Goal: Task Accomplishment & Management: Use online tool/utility

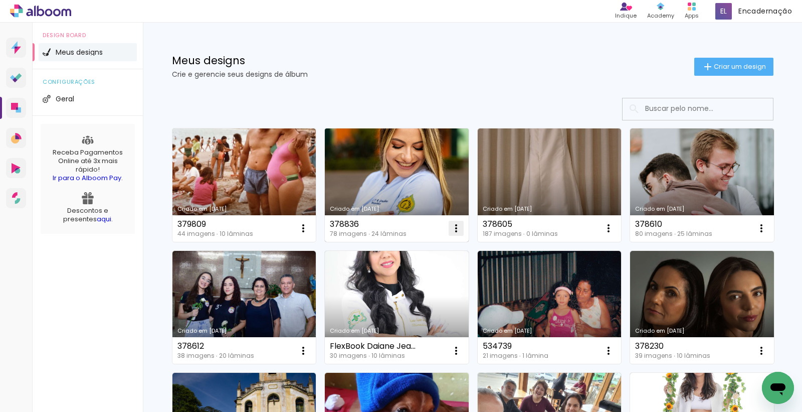
click at [309, 224] on iron-icon at bounding box center [303, 228] width 12 height 12
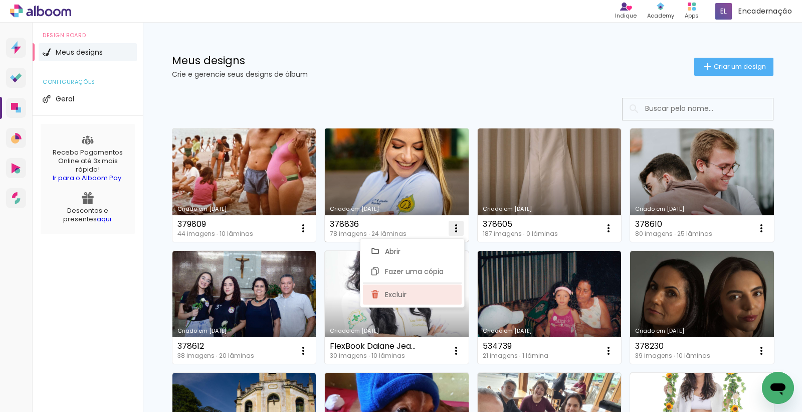
click at [417, 287] on paper-item "Excluir" at bounding box center [412, 294] width 99 height 20
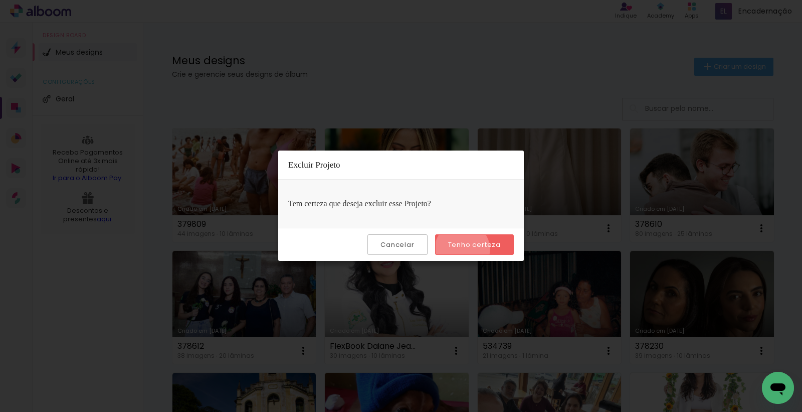
click at [464, 249] on paper-button "Tenho certeza" at bounding box center [474, 244] width 79 height 21
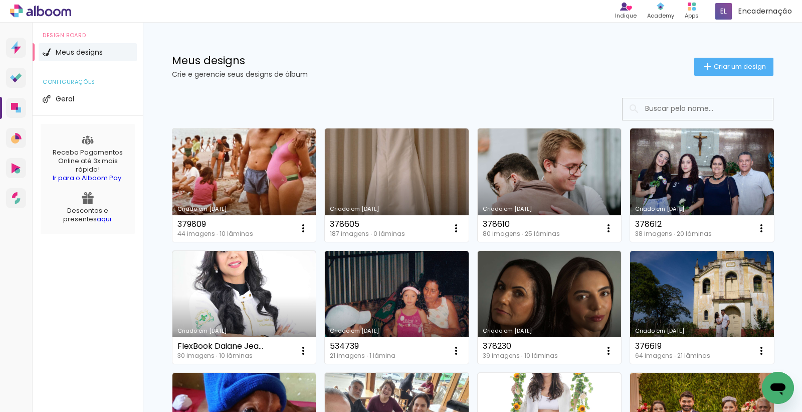
click at [732, 55] on div "Meus designs Crie e gerencie seus designs de álbum Criar um design" at bounding box center [473, 55] width 652 height 65
click at [729, 63] on span "Criar um design" at bounding box center [740, 66] width 52 height 7
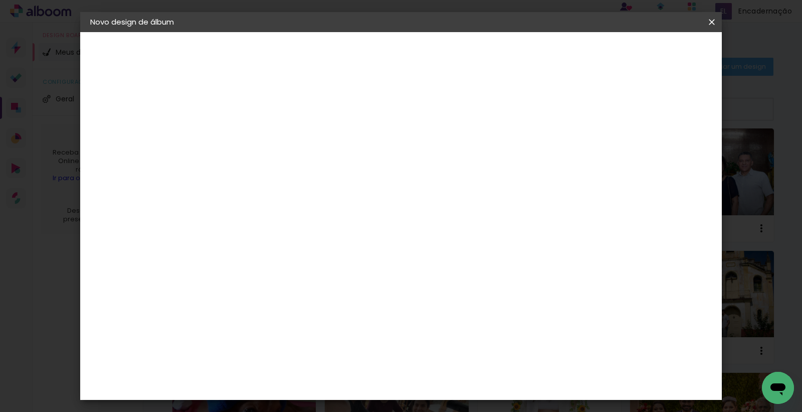
click at [254, 128] on input at bounding box center [254, 135] width 0 height 16
type input "378836"
type paper-input "378836"
click at [0, 0] on slot "Avançar" at bounding box center [0, 0] width 0 height 0
click at [298, 186] on input at bounding box center [279, 190] width 101 height 13
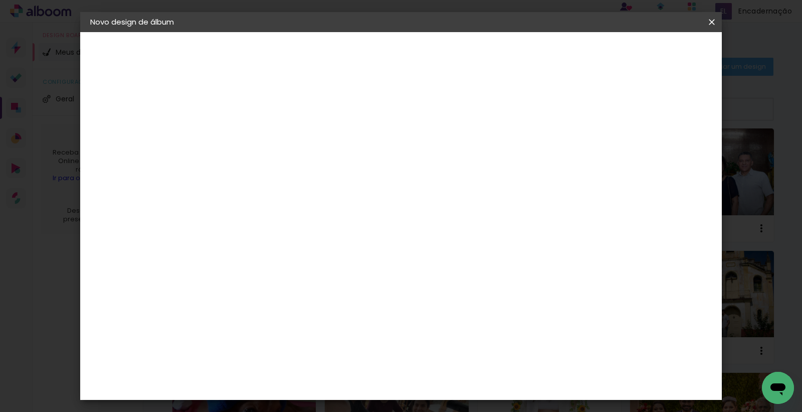
type input "[PERSON_NAME]"
type paper-input "[PERSON_NAME]"
click at [306, 223] on div "[PERSON_NAME]" at bounding box center [281, 227] width 67 height 8
click at [420, 58] on paper-button "Avançar" at bounding box center [395, 53] width 49 height 17
click at [293, 167] on input "text" at bounding box center [273, 175] width 39 height 16
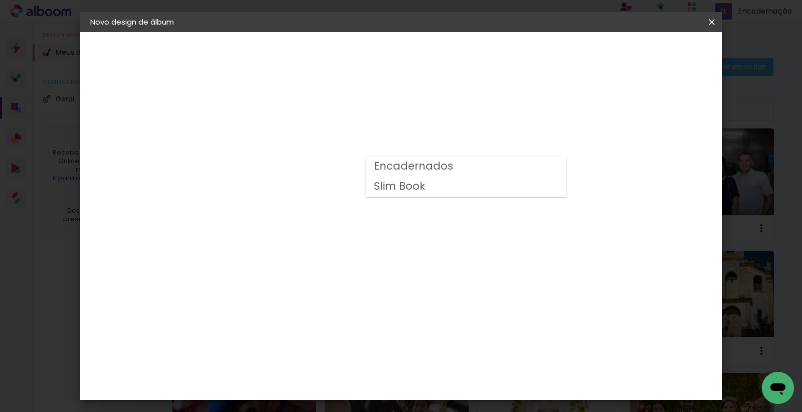
click at [0, 0] on slot "Encadernados" at bounding box center [0, 0] width 0 height 0
type input "Encadernados"
click at [322, 341] on span "30 x 60" at bounding box center [298, 351] width 47 height 21
click at [418, 46] on paper-button "Avançar" at bounding box center [392, 53] width 49 height 17
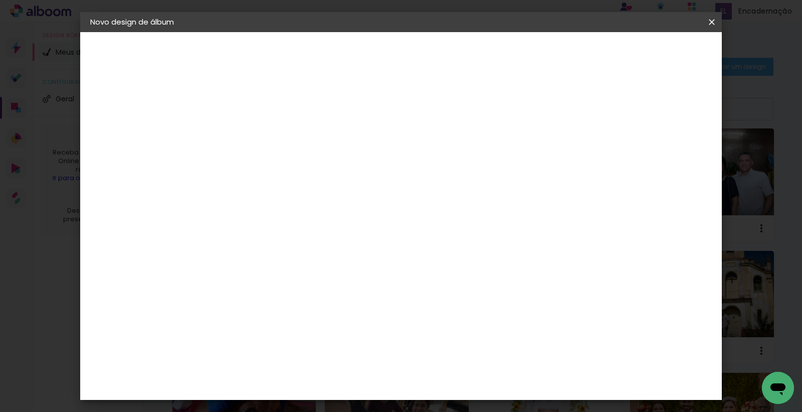
click at [648, 53] on span "Iniciar design" at bounding box center [626, 53] width 46 height 7
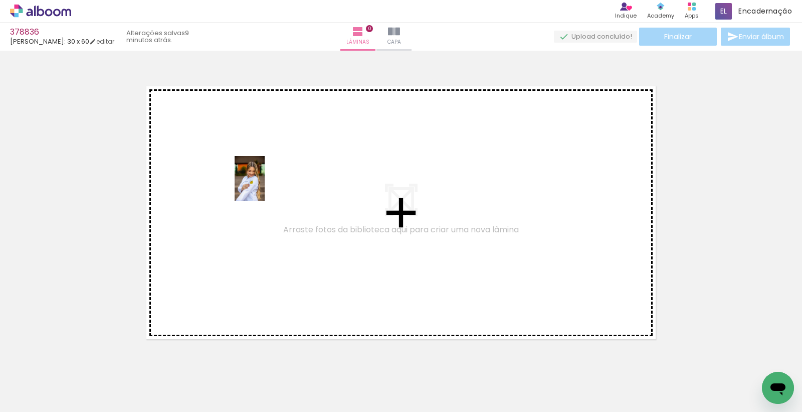
drag, startPoint x: 104, startPoint y: 373, endPoint x: 265, endPoint y: 186, distance: 246.8
click at [265, 186] on quentale-workspace at bounding box center [401, 206] width 802 height 412
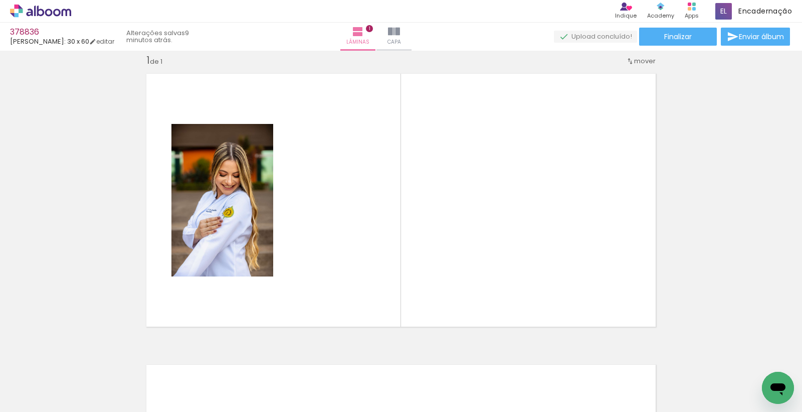
scroll to position [0, 499]
drag, startPoint x: 450, startPoint y: 389, endPoint x: 408, endPoint y: 277, distance: 119.5
click at [385, 269] on quentale-workspace at bounding box center [401, 206] width 802 height 412
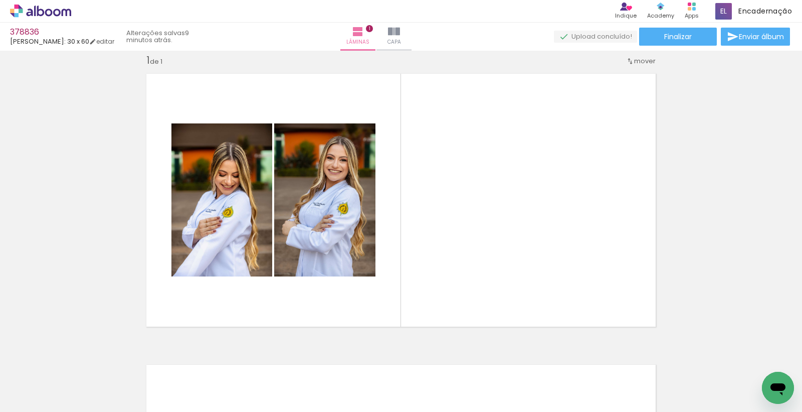
drag, startPoint x: 492, startPoint y: 384, endPoint x: 494, endPoint y: 228, distance: 156.4
click at [545, 145] on quentale-workspace at bounding box center [401, 206] width 802 height 412
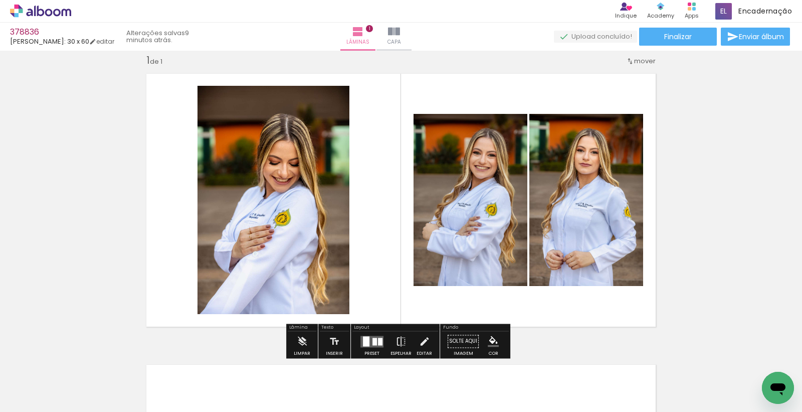
click at [378, 338] on div at bounding box center [380, 341] width 5 height 8
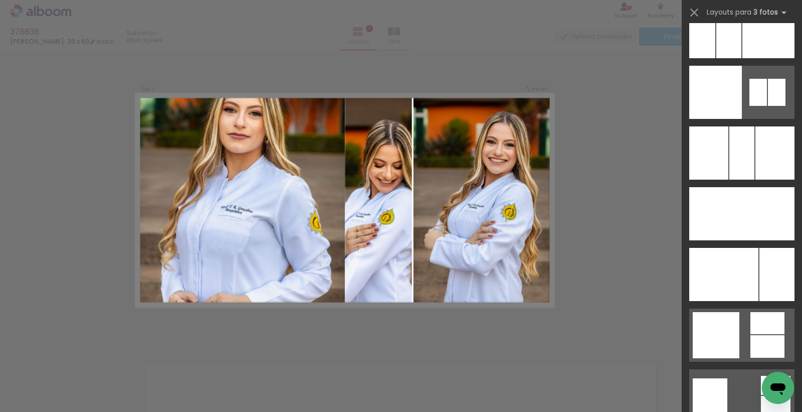
scroll to position [7209, 0]
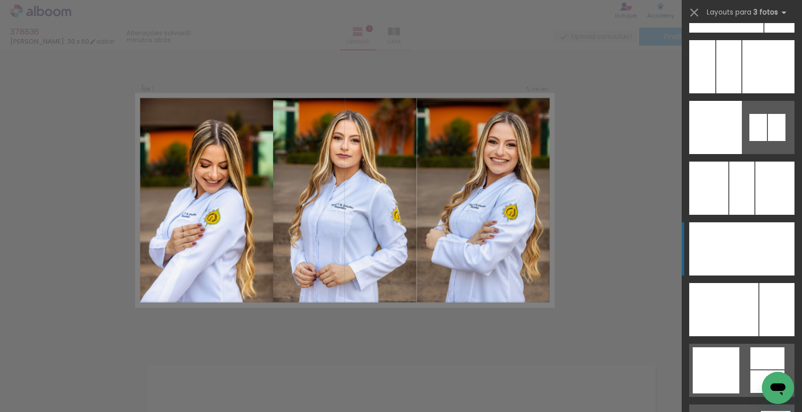
drag, startPoint x: 741, startPoint y: 238, endPoint x: 747, endPoint y: 216, distance: 23.3
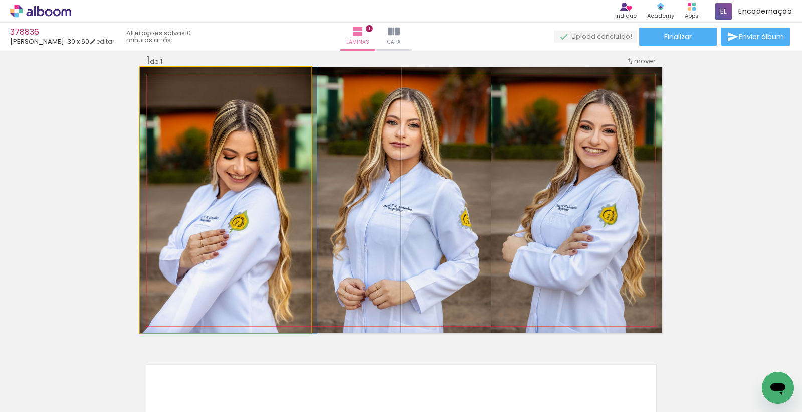
drag, startPoint x: 258, startPoint y: 206, endPoint x: 268, endPoint y: 174, distance: 33.1
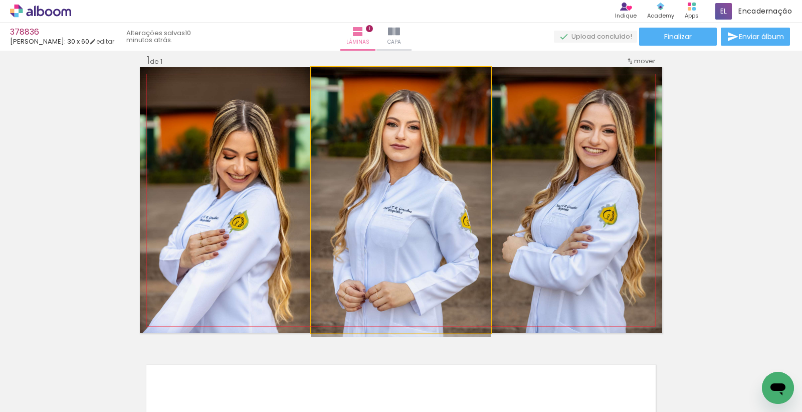
drag, startPoint x: 465, startPoint y: 222, endPoint x: 473, endPoint y: 233, distance: 13.3
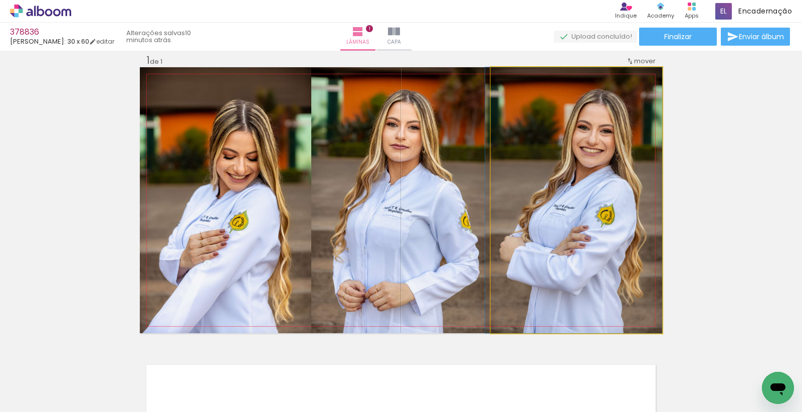
drag, startPoint x: 600, startPoint y: 224, endPoint x: 536, endPoint y: 232, distance: 63.7
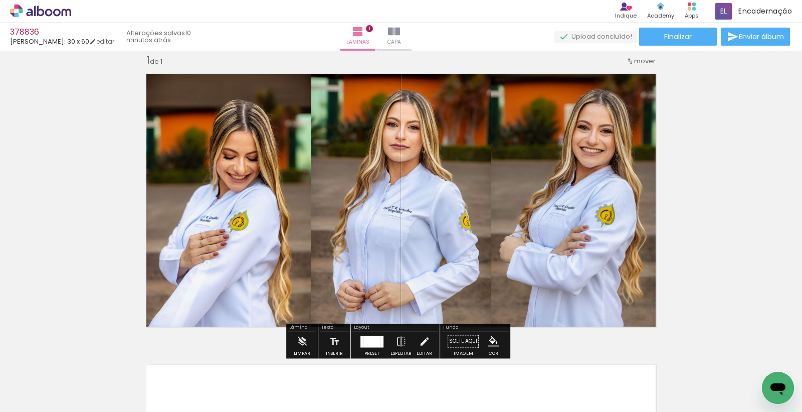
click at [702, 189] on div "Inserir lâmina 1 de 1" at bounding box center [401, 333] width 802 height 582
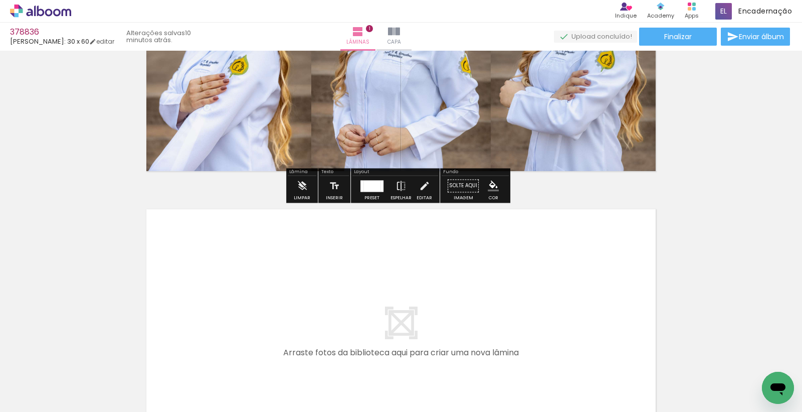
scroll to position [322, 0]
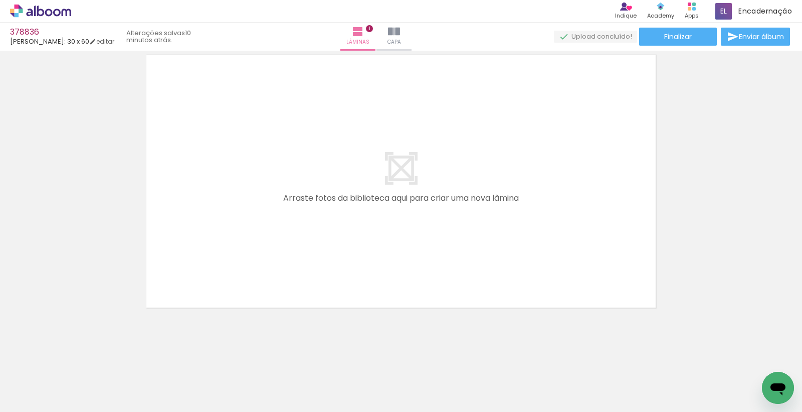
click at [22, 380] on input "Todas as fotos" at bounding box center [28, 381] width 38 height 9
click at [0, 0] on slot "Todas as fotos Não utilizadas" at bounding box center [0, 0] width 0 height 0
click at [0, 0] on slot "Não utilizadas" at bounding box center [0, 0] width 0 height 0
type input "Não utilizadas"
drag, startPoint x: 304, startPoint y: 162, endPoint x: 302, endPoint y: 281, distance: 118.8
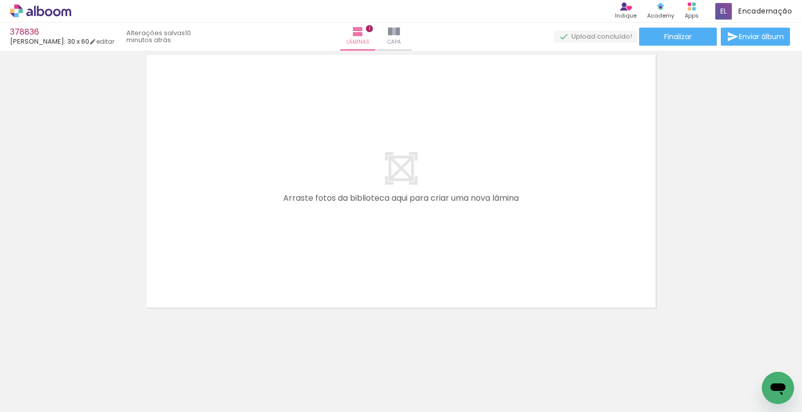
click at [304, 150] on quentale-workspace at bounding box center [401, 206] width 802 height 412
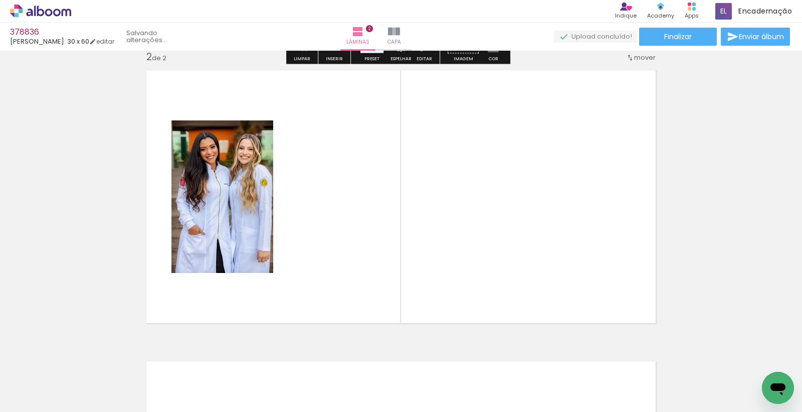
scroll to position [303, 0]
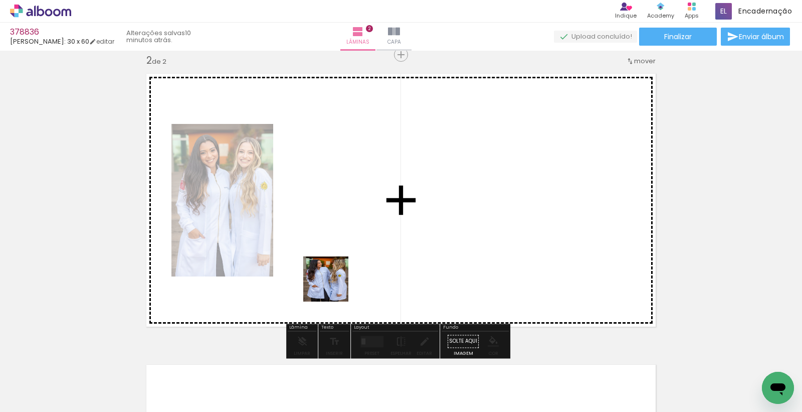
drag, startPoint x: 303, startPoint y: 336, endPoint x: 350, endPoint y: 303, distance: 57.2
click at [369, 238] on quentale-workspace at bounding box center [401, 206] width 802 height 412
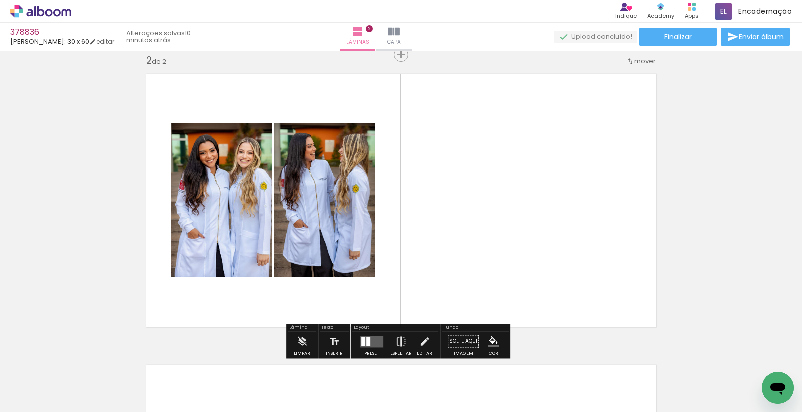
drag, startPoint x: 268, startPoint y: 367, endPoint x: 341, endPoint y: 153, distance: 226.4
click at [339, 173] on quentale-workspace at bounding box center [401, 206] width 802 height 412
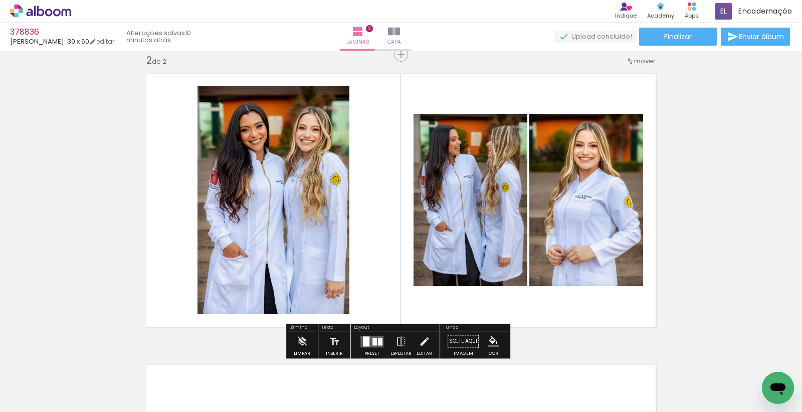
click at [367, 338] on quentale-layouter at bounding box center [371, 341] width 23 height 12
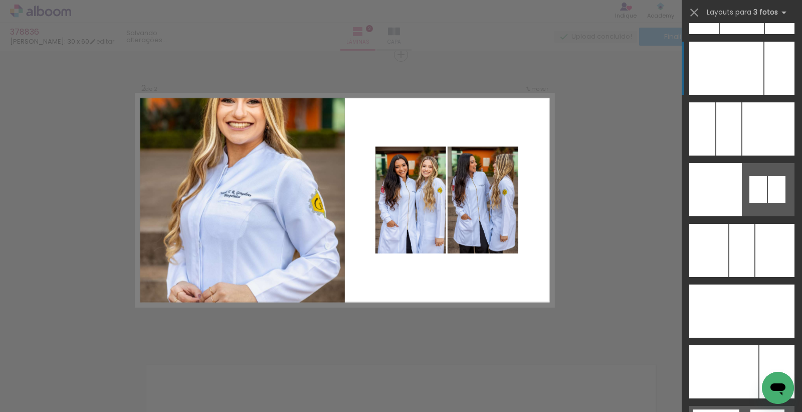
scroll to position [7241, 0]
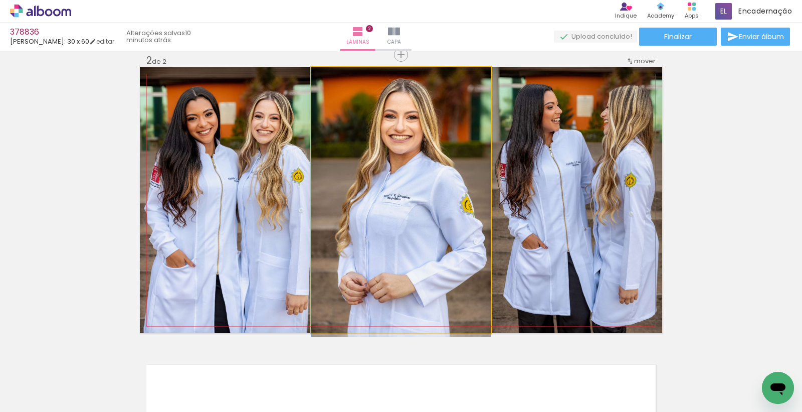
drag, startPoint x: 464, startPoint y: 163, endPoint x: 462, endPoint y: 208, distance: 45.2
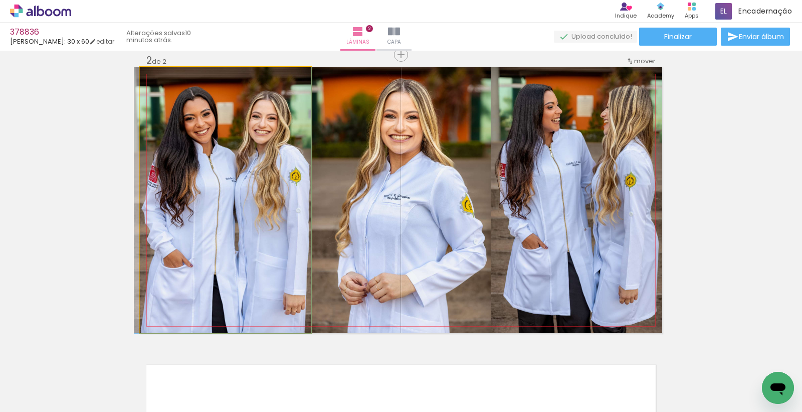
drag, startPoint x: 240, startPoint y: 164, endPoint x: 364, endPoint y: 202, distance: 130.4
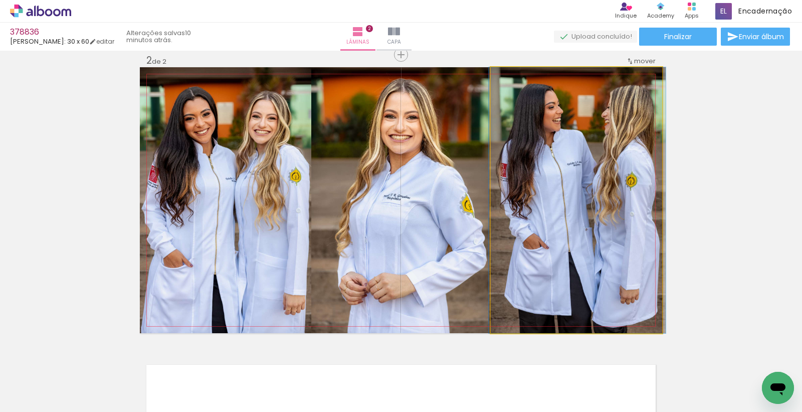
drag, startPoint x: 605, startPoint y: 202, endPoint x: 609, endPoint y: 256, distance: 54.8
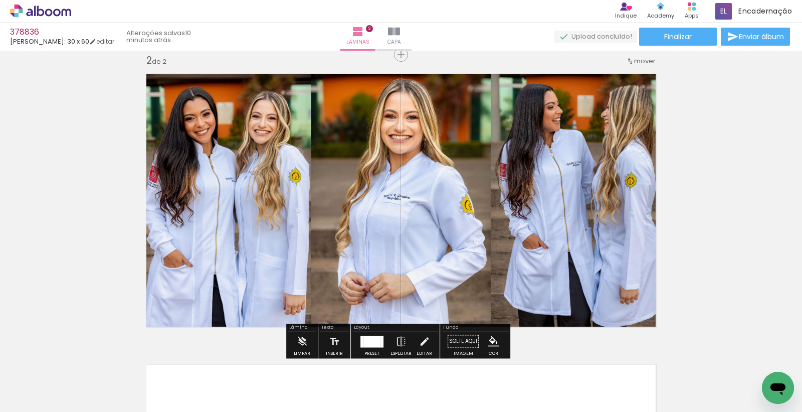
click at [769, 187] on div "Inserir lâmina 1 de 2 Inserir lâmina 2 de 2" at bounding box center [401, 187] width 802 height 873
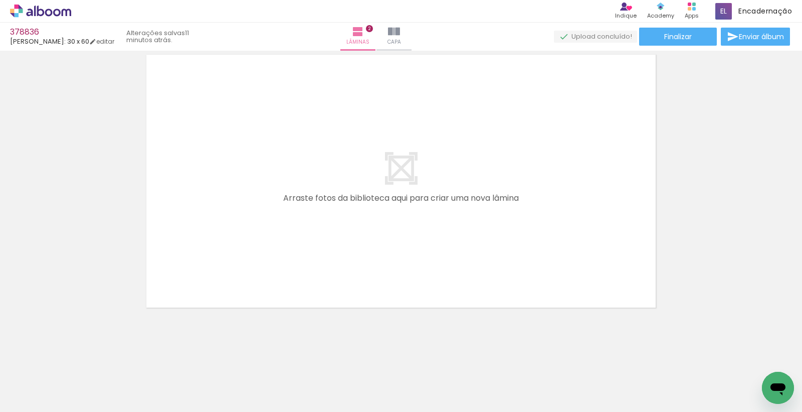
scroll to position [0, 0]
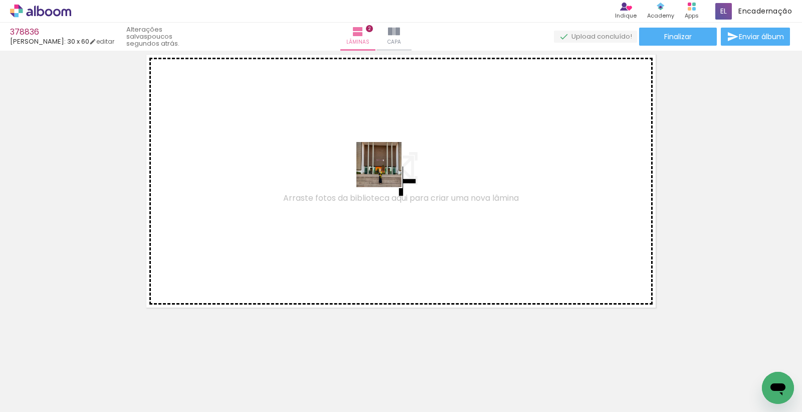
drag, startPoint x: 393, startPoint y: 388, endPoint x: 387, endPoint y: 172, distance: 215.7
click at [387, 172] on quentale-workspace at bounding box center [401, 206] width 802 height 412
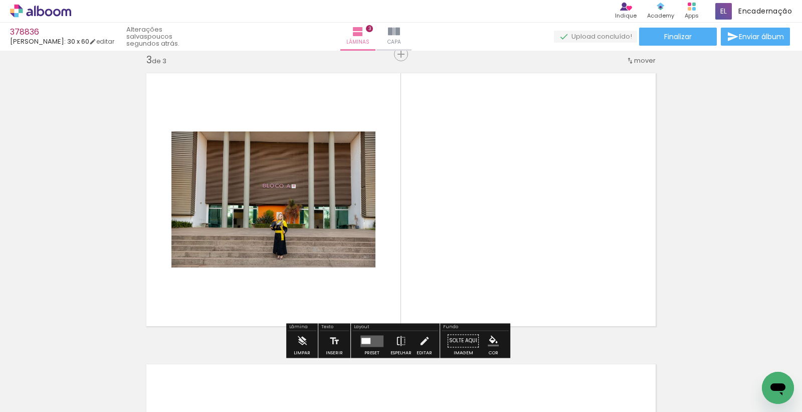
scroll to position [594, 0]
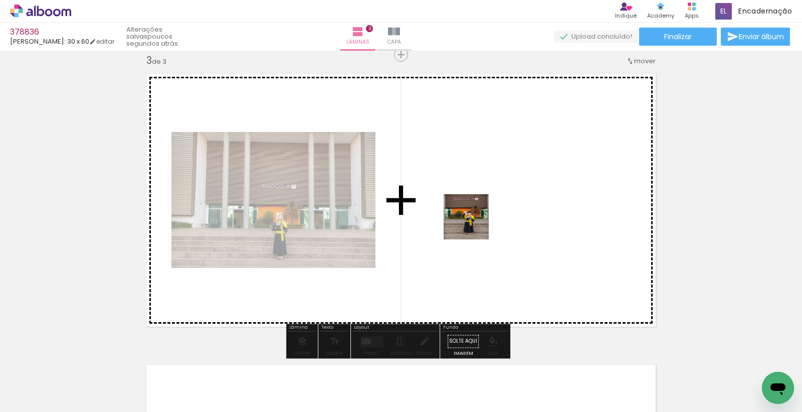
drag, startPoint x: 388, startPoint y: 378, endPoint x: 423, endPoint y: 331, distance: 58.8
click at [475, 219] on quentale-workspace at bounding box center [401, 206] width 802 height 412
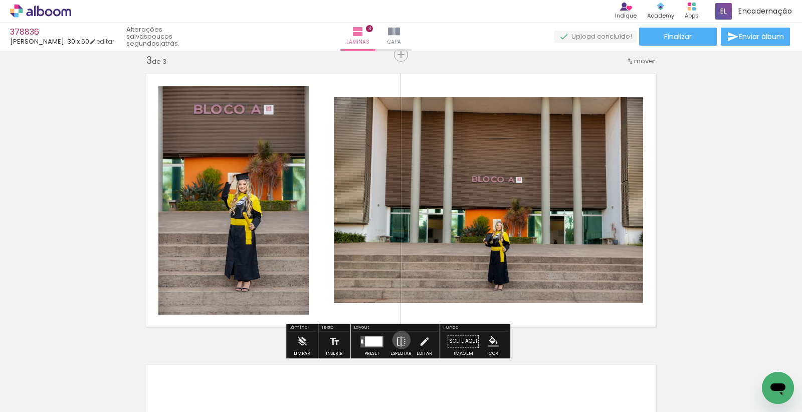
click at [399, 339] on iron-icon at bounding box center [401, 341] width 11 height 20
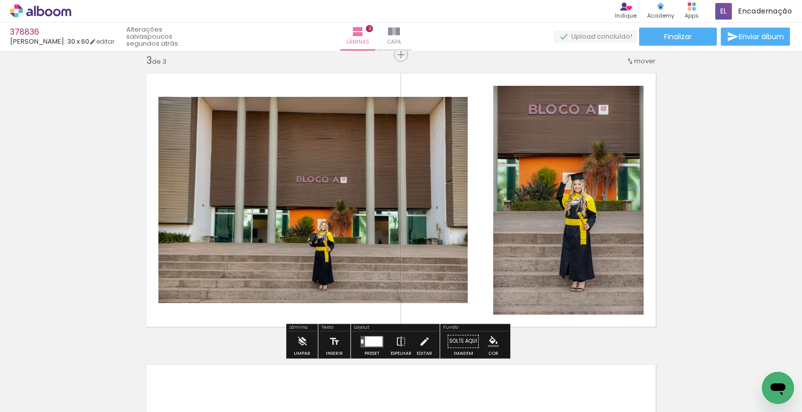
click at [378, 339] on div at bounding box center [374, 341] width 18 height 10
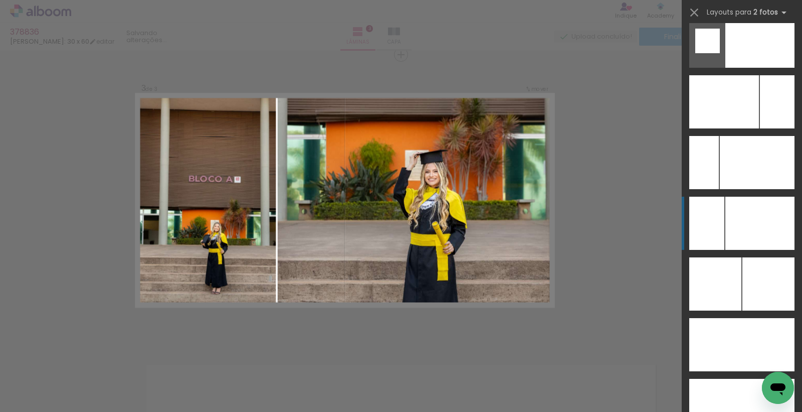
scroll to position [4315, 0]
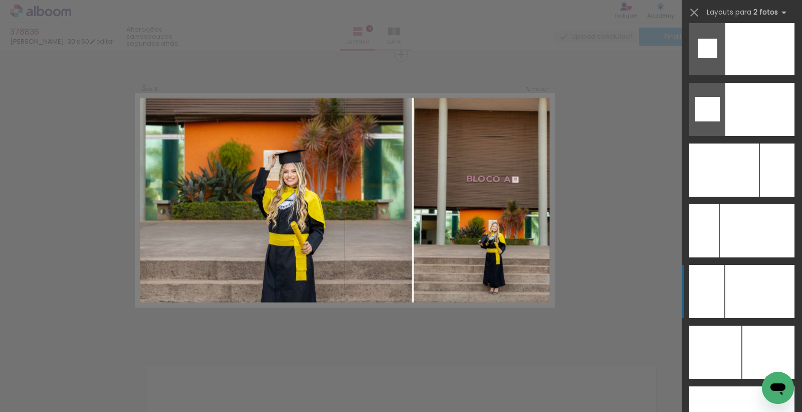
click at [730, 257] on div at bounding box center [757, 230] width 75 height 53
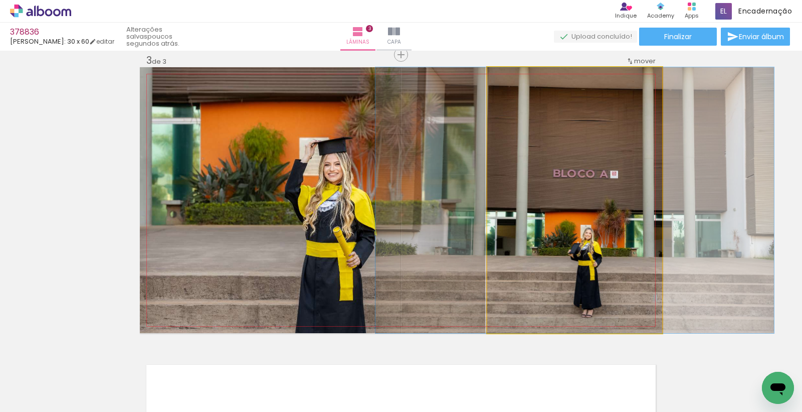
click at [564, 177] on quentale-photo at bounding box center [574, 200] width 175 height 266
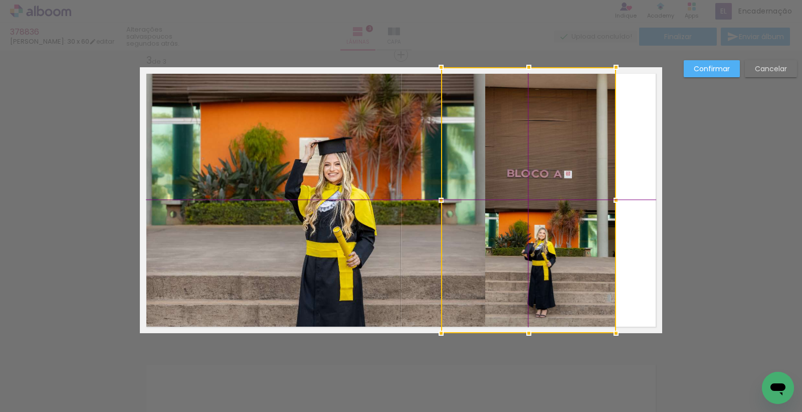
drag, startPoint x: 594, startPoint y: 237, endPoint x: 579, endPoint y: 228, distance: 17.5
click at [564, 232] on div at bounding box center [528, 200] width 175 height 266
click at [0, 0] on slot "Cancelar" at bounding box center [0, 0] width 0 height 0
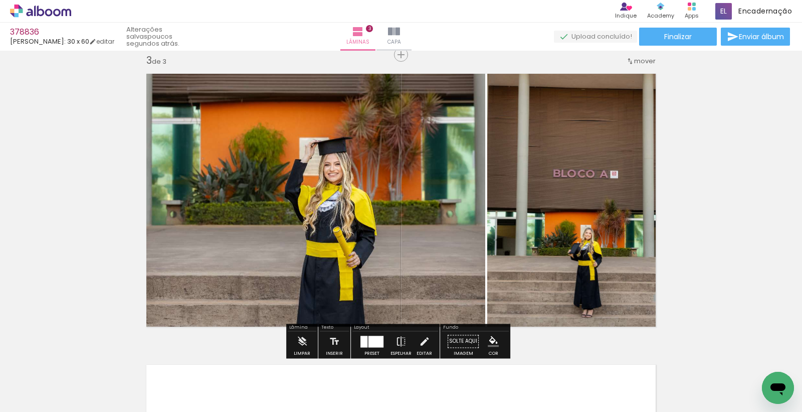
click at [573, 223] on quentale-photo at bounding box center [574, 200] width 175 height 266
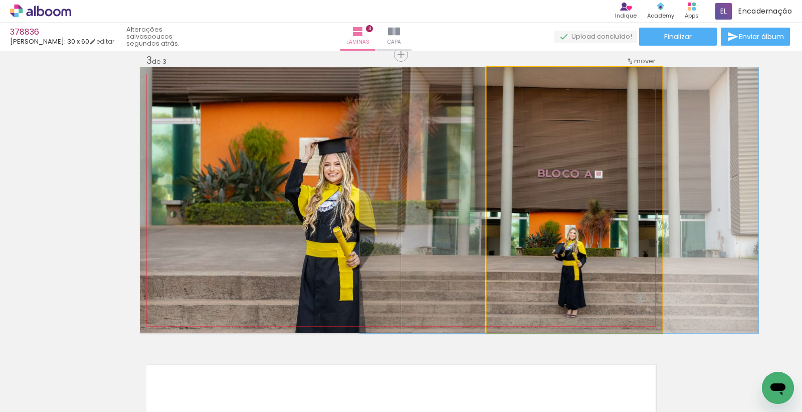
drag, startPoint x: 593, startPoint y: 229, endPoint x: 578, endPoint y: 227, distance: 14.7
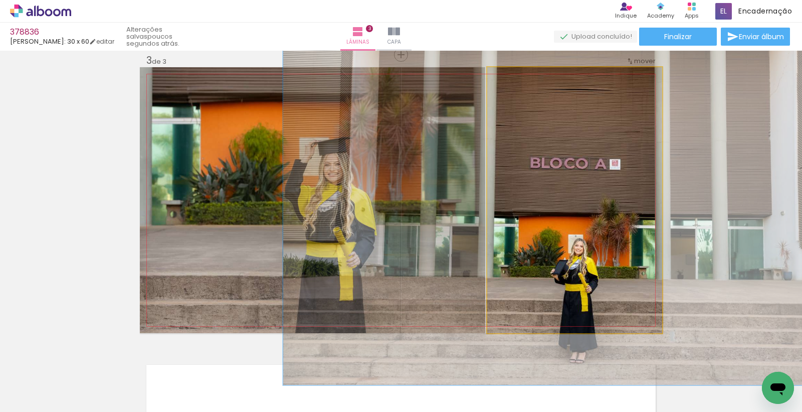
drag, startPoint x: 509, startPoint y: 79, endPoint x: 523, endPoint y: 79, distance: 14.0
type paper-slider "139"
click at [523, 79] on div at bounding box center [525, 78] width 16 height 16
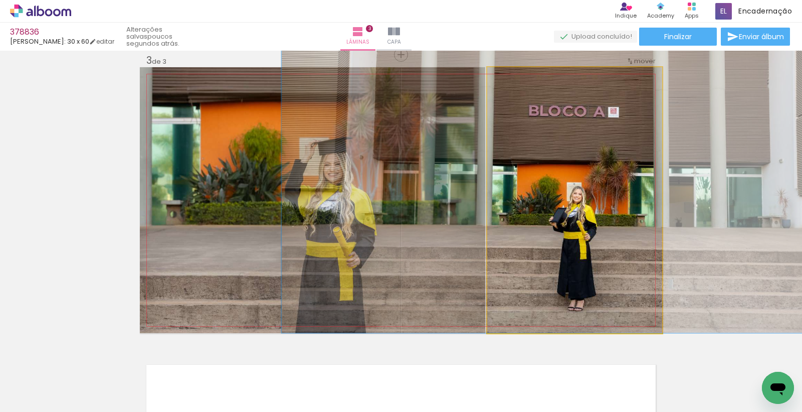
drag, startPoint x: 586, startPoint y: 245, endPoint x: 584, endPoint y: 176, distance: 68.7
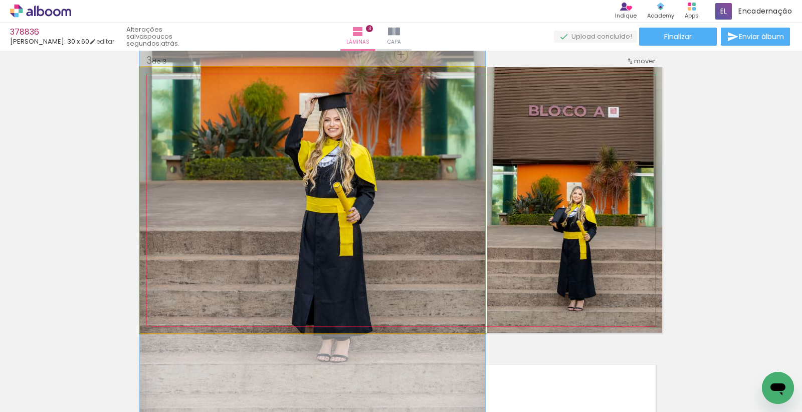
drag, startPoint x: 329, startPoint y: 182, endPoint x: 327, endPoint y: 138, distance: 44.6
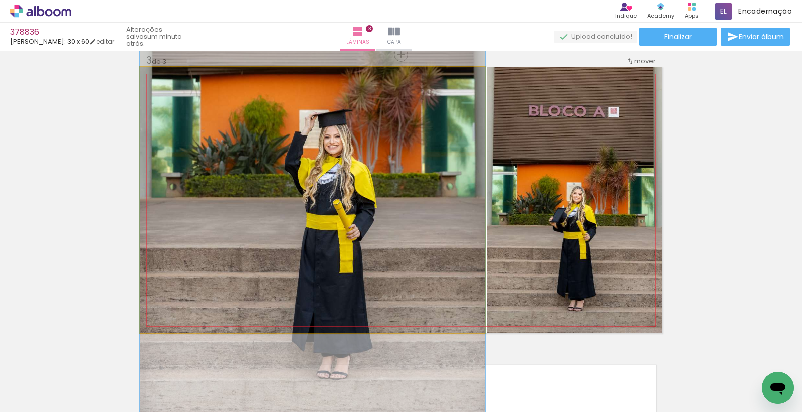
drag, startPoint x: 364, startPoint y: 175, endPoint x: 363, endPoint y: 189, distance: 13.5
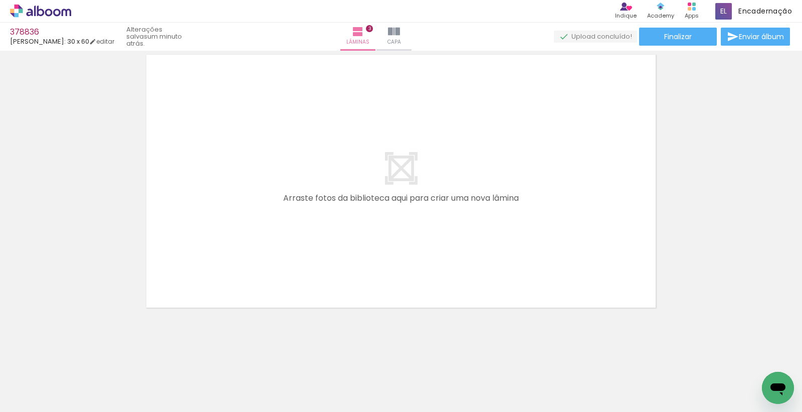
scroll to position [912, 0]
drag, startPoint x: 384, startPoint y: 372, endPoint x: 368, endPoint y: 234, distance: 138.7
click at [368, 234] on quentale-workspace at bounding box center [401, 206] width 802 height 412
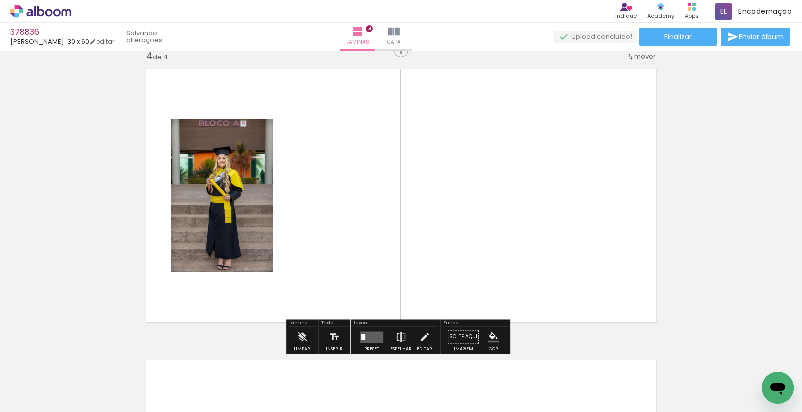
scroll to position [885, 0]
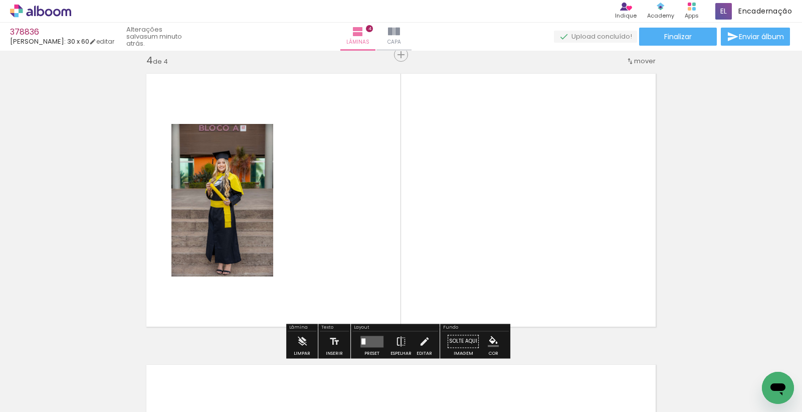
click at [515, 274] on quentale-workspace at bounding box center [401, 206] width 802 height 412
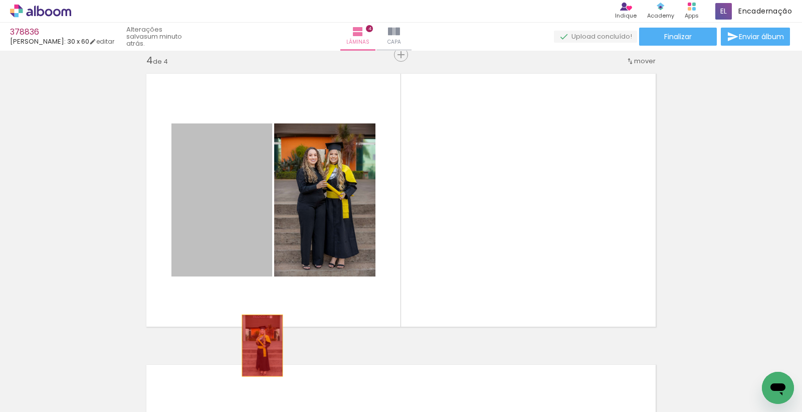
drag, startPoint x: 258, startPoint y: 345, endPoint x: 276, endPoint y: 389, distance: 47.7
click at [276, 389] on quentale-workspace at bounding box center [401, 206] width 802 height 412
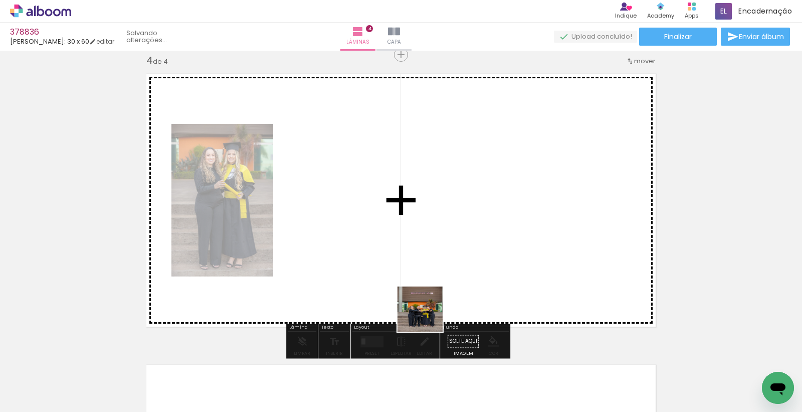
drag, startPoint x: 428, startPoint y: 388, endPoint x: 429, endPoint y: 271, distance: 116.3
click at [428, 275] on quentale-workspace at bounding box center [401, 206] width 802 height 412
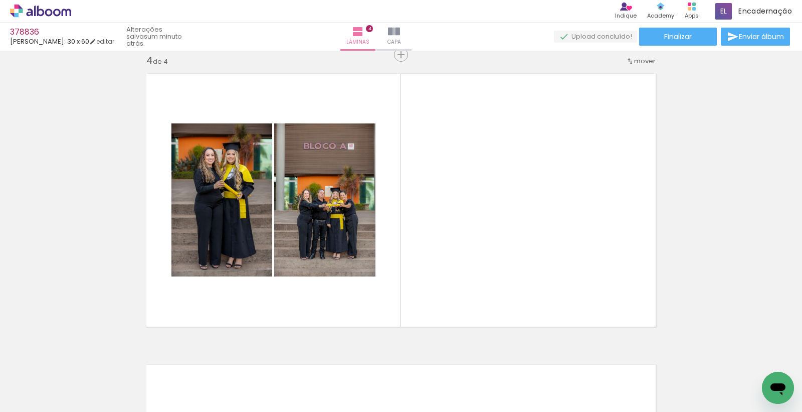
drag, startPoint x: 440, startPoint y: 388, endPoint x: 480, endPoint y: 183, distance: 208.8
click at [480, 187] on quentale-workspace at bounding box center [401, 206] width 802 height 412
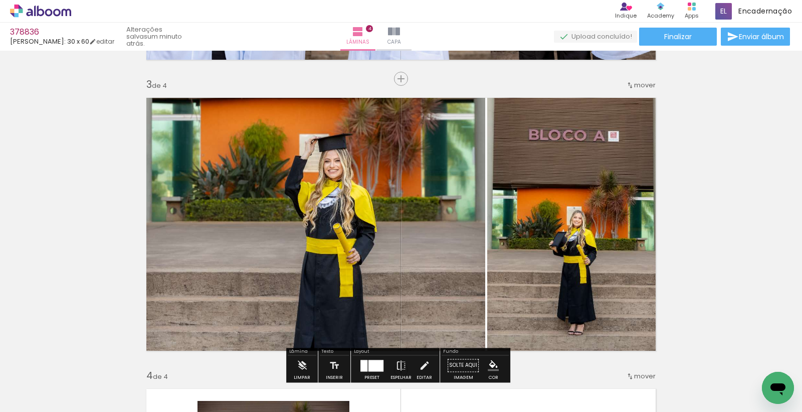
scroll to position [550, 0]
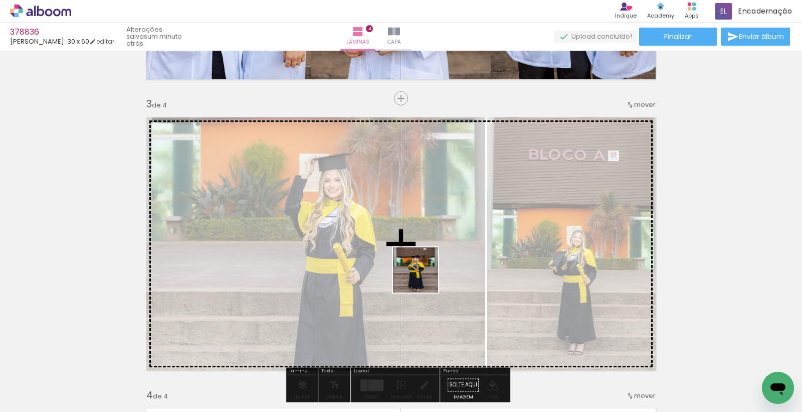
drag, startPoint x: 388, startPoint y: 385, endPoint x: 449, endPoint y: 179, distance: 214.3
click at [457, 171] on quentale-workspace at bounding box center [401, 206] width 802 height 412
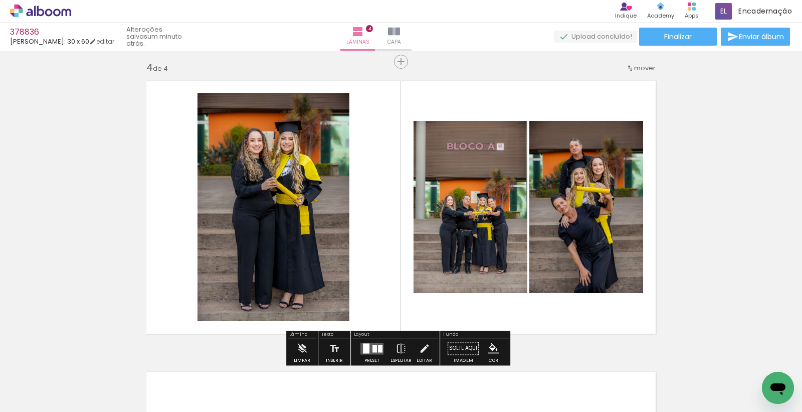
scroll to position [885, 0]
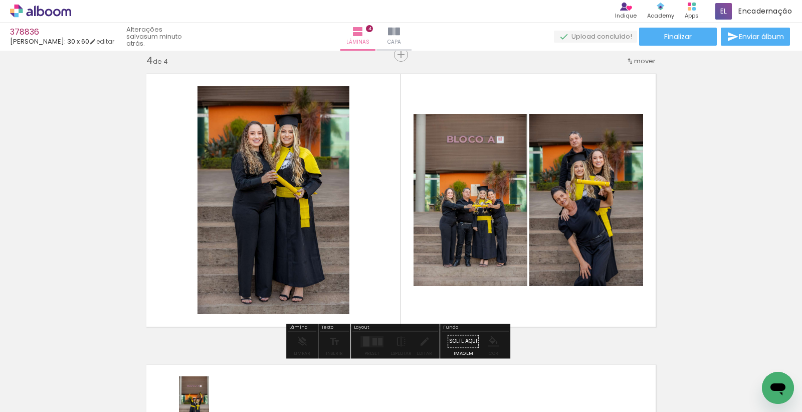
drag, startPoint x: 216, startPoint y: 389, endPoint x: 209, endPoint y: 406, distance: 18.2
click at [82, 406] on iron-horizontal-list at bounding box center [72, 380] width 20 height 63
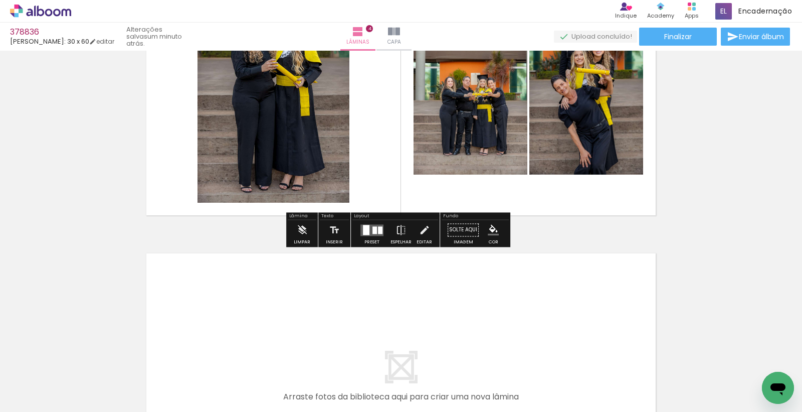
click at [371, 234] on quentale-layouter at bounding box center [371, 230] width 23 height 12
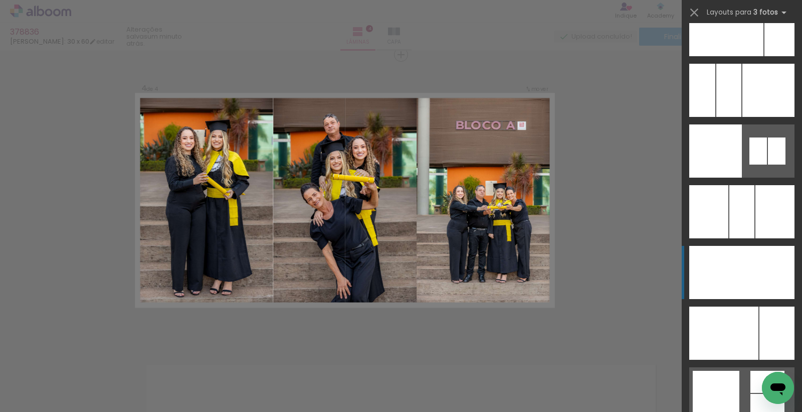
scroll to position [7241, 0]
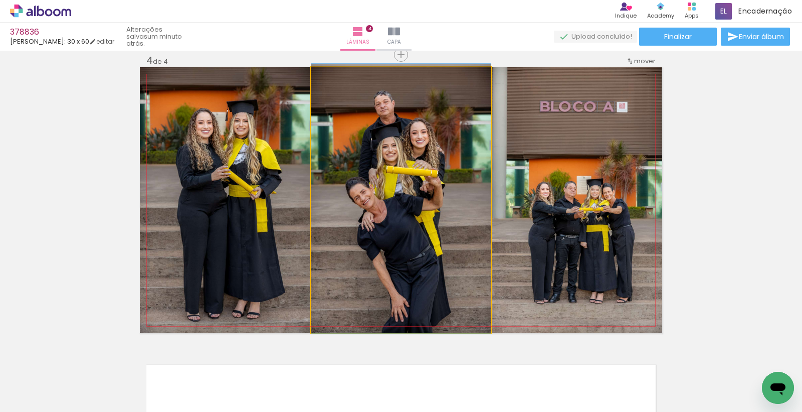
drag, startPoint x: 453, startPoint y: 235, endPoint x: 450, endPoint y: 210, distance: 25.2
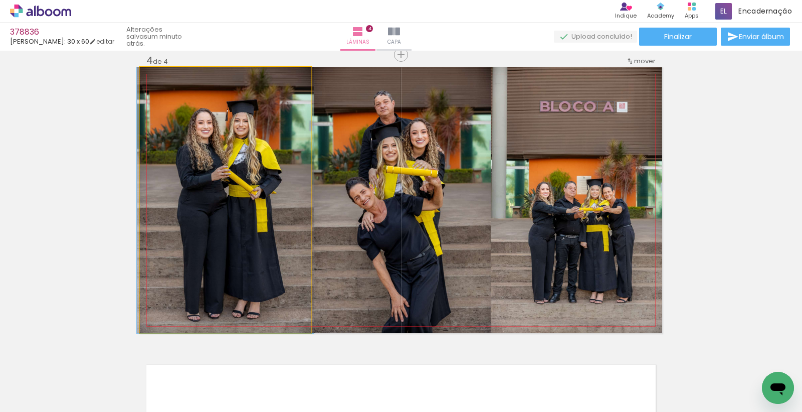
drag, startPoint x: 282, startPoint y: 227, endPoint x: 282, endPoint y: 242, distance: 14.5
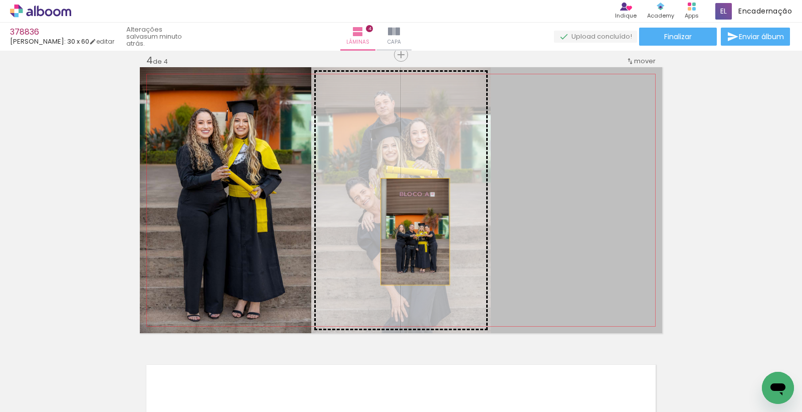
drag, startPoint x: 562, startPoint y: 241, endPoint x: 397, endPoint y: 228, distance: 165.9
click at [0, 0] on slot at bounding box center [0, 0] width 0 height 0
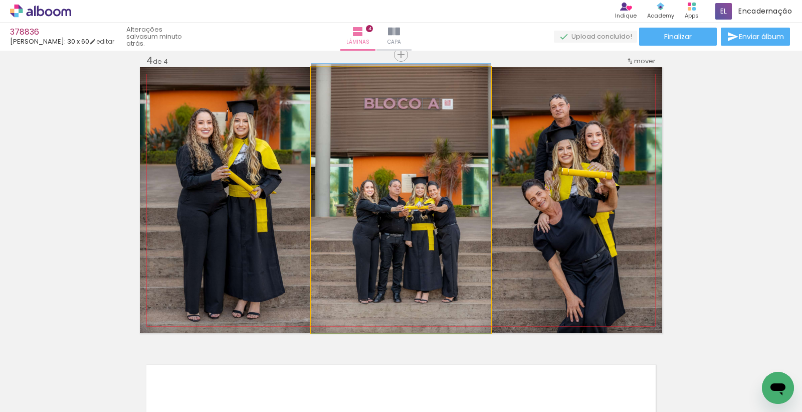
drag, startPoint x: 399, startPoint y: 238, endPoint x: 398, endPoint y: 198, distance: 39.6
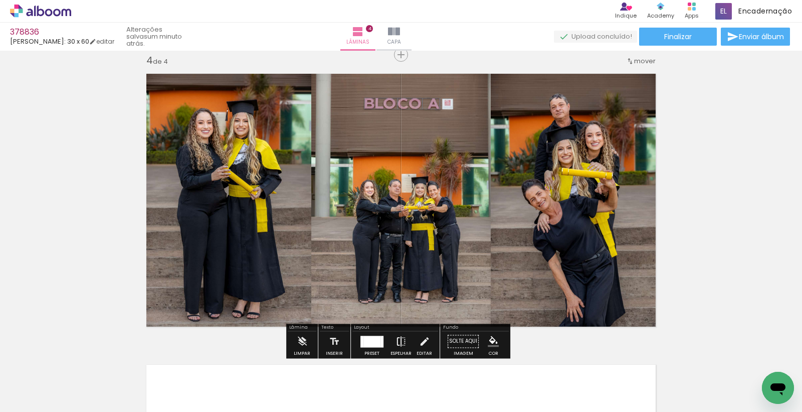
click at [400, 338] on iron-icon at bounding box center [401, 341] width 11 height 20
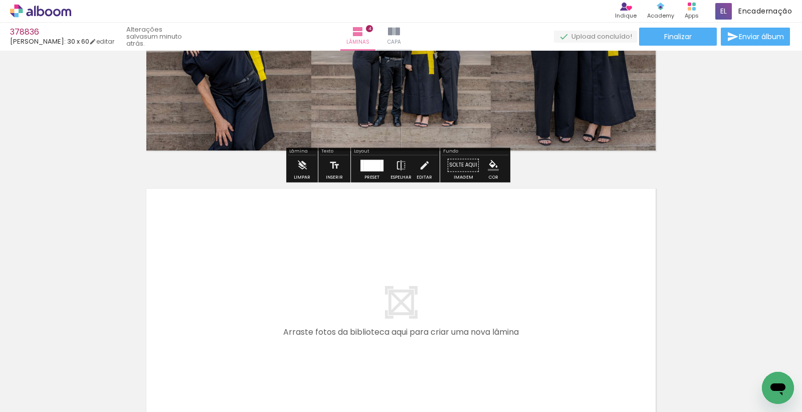
scroll to position [1164, 0]
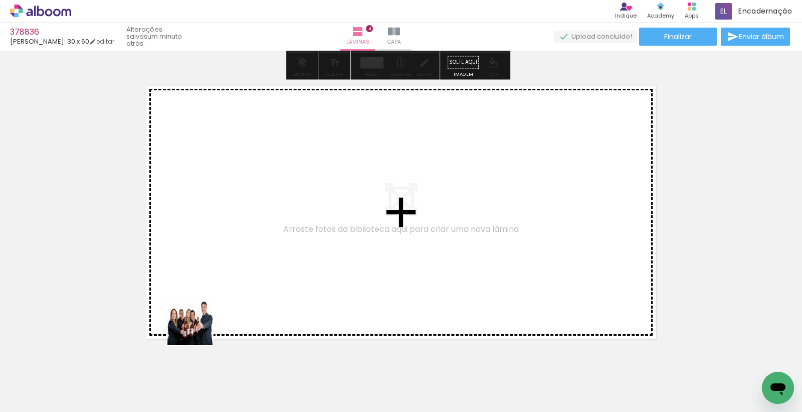
drag, startPoint x: 109, startPoint y: 377, endPoint x: 284, endPoint y: 234, distance: 226.1
click at [284, 234] on quentale-workspace at bounding box center [401, 206] width 802 height 412
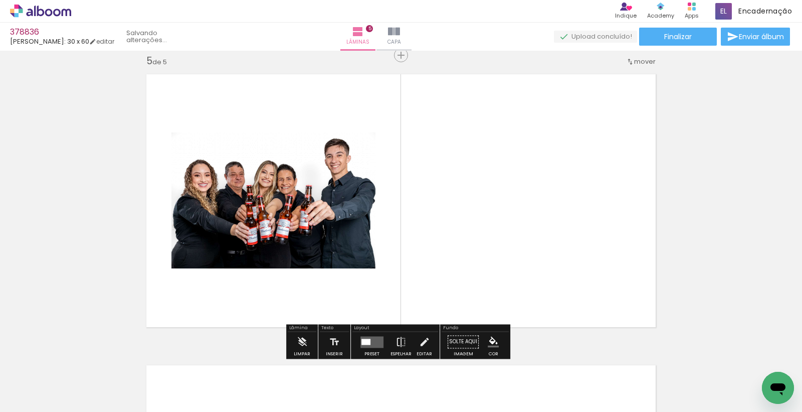
scroll to position [1176, 0]
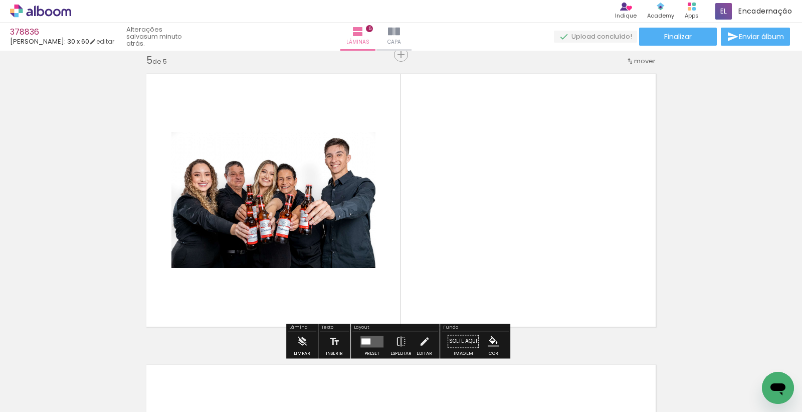
drag, startPoint x: 105, startPoint y: 383, endPoint x: 533, endPoint y: 217, distance: 459.2
click at [533, 217] on quentale-workspace at bounding box center [401, 206] width 802 height 412
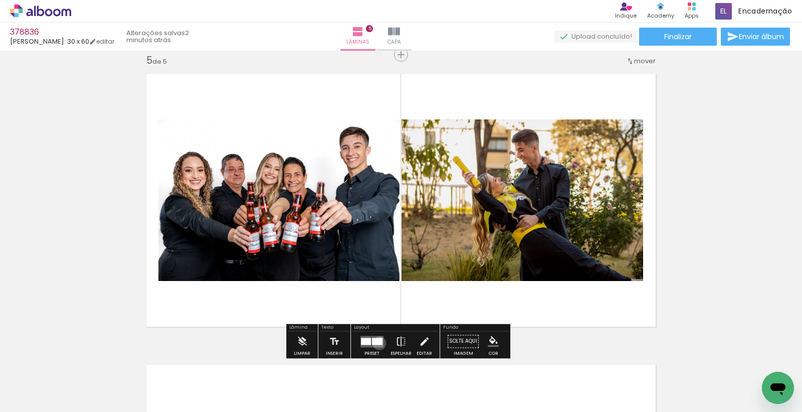
click at [377, 342] on div at bounding box center [377, 340] width 11 height 7
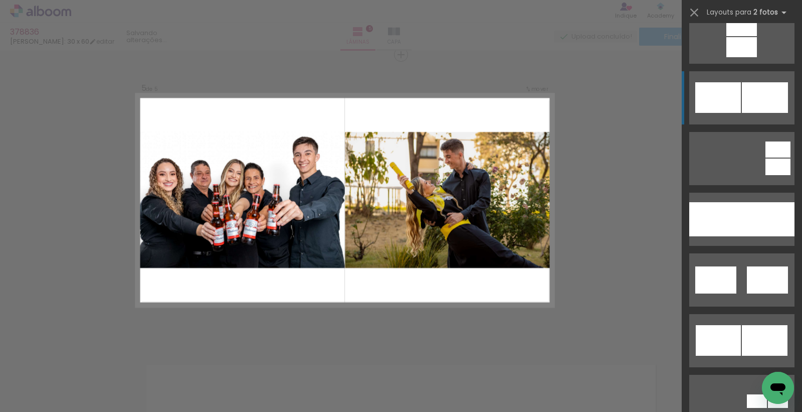
scroll to position [501, 0]
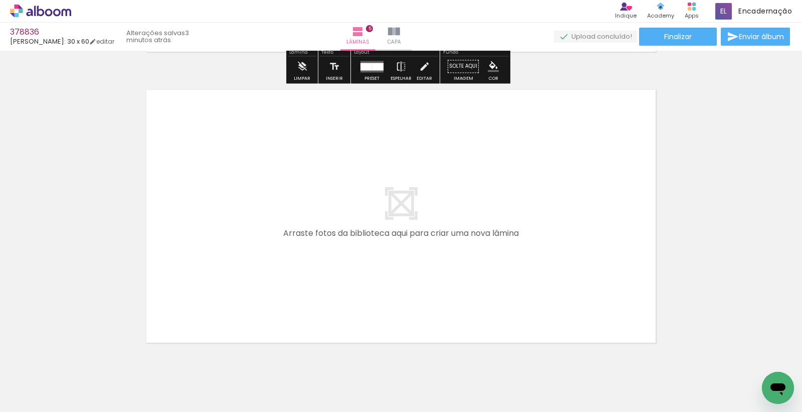
scroll to position [1454, 0]
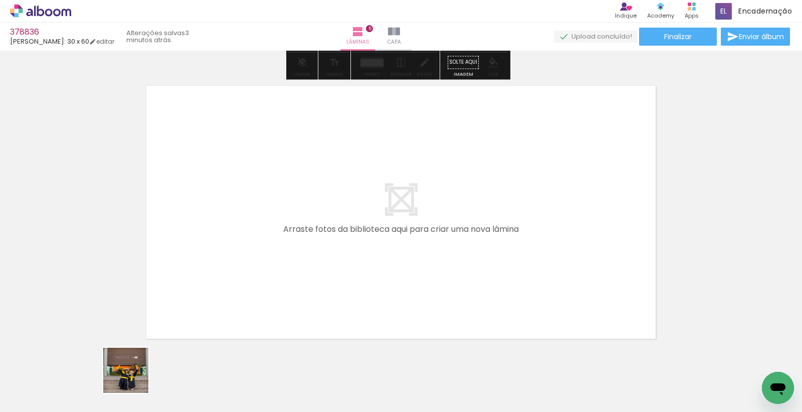
drag, startPoint x: 133, startPoint y: 377, endPoint x: 129, endPoint y: 329, distance: 48.8
click at [332, 214] on quentale-workspace at bounding box center [401, 206] width 802 height 412
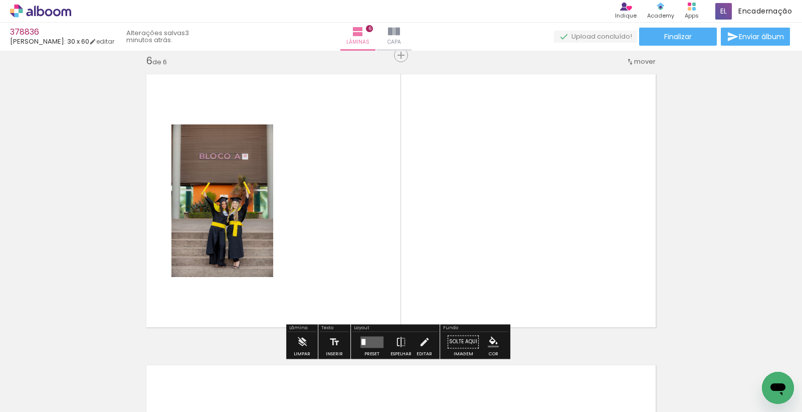
scroll to position [1466, 0]
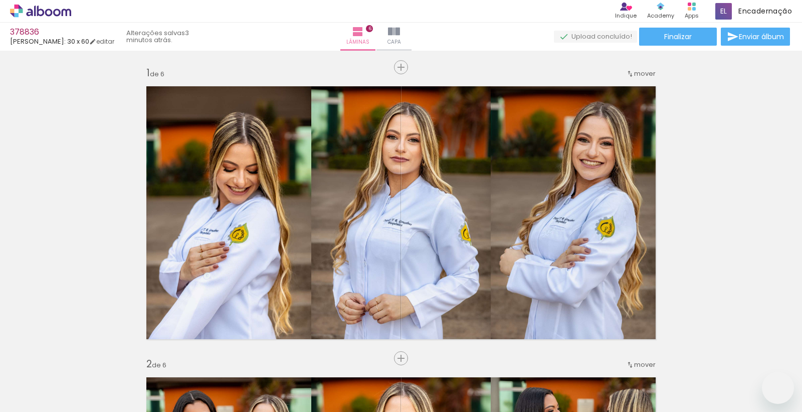
click at [498, 198] on quentale-workspace at bounding box center [401, 206] width 802 height 412
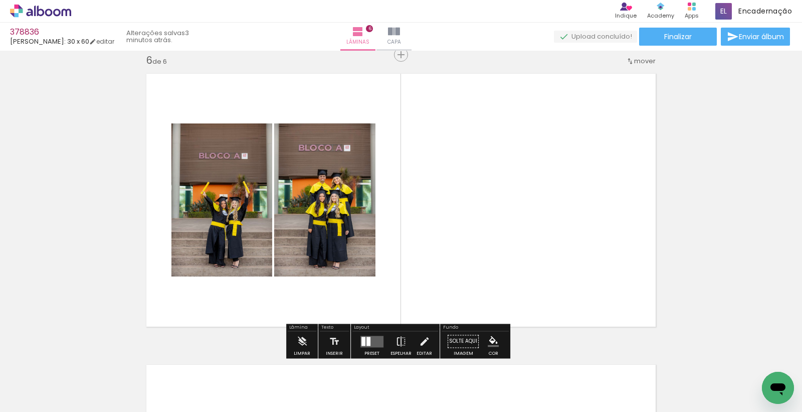
scroll to position [501, 0]
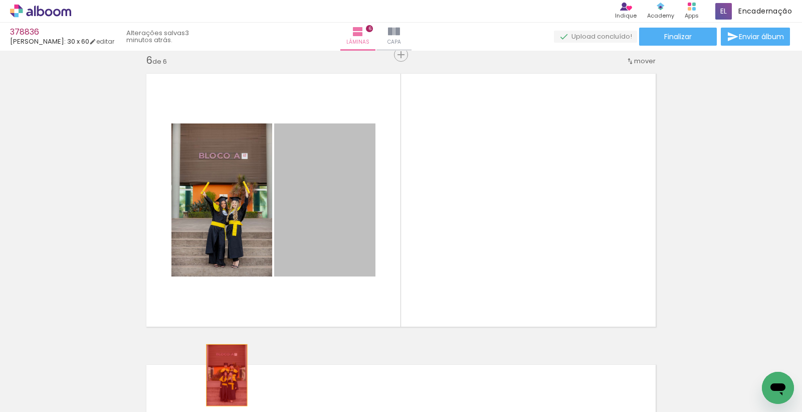
drag, startPoint x: 286, startPoint y: 281, endPoint x: 216, endPoint y: 338, distance: 90.1
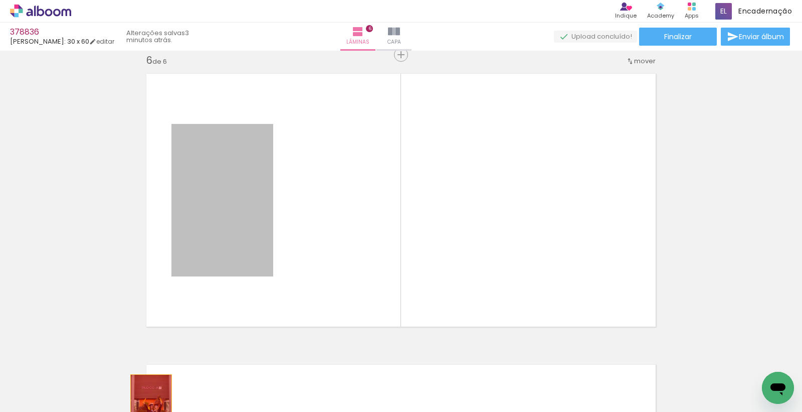
drag, startPoint x: 222, startPoint y: 226, endPoint x: 147, endPoint y: 405, distance: 193.7
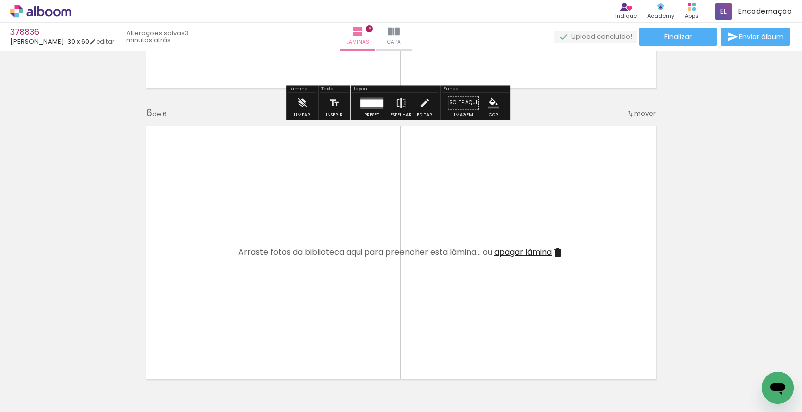
scroll to position [1448, 0]
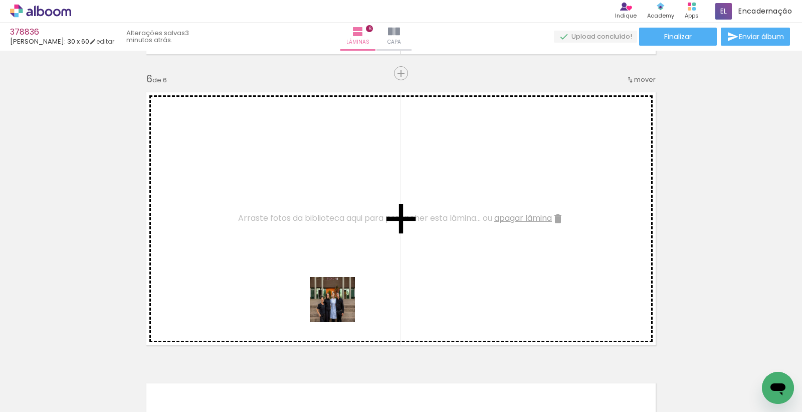
drag, startPoint x: 340, startPoint y: 307, endPoint x: 356, endPoint y: 352, distance: 48.1
click at [341, 226] on quentale-workspace at bounding box center [401, 206] width 802 height 412
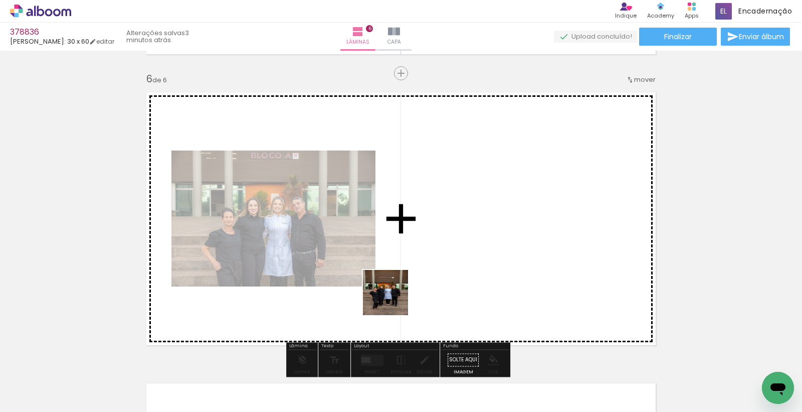
drag, startPoint x: 393, startPoint y: 300, endPoint x: 353, endPoint y: 343, distance: 58.5
click at [454, 209] on quentale-workspace at bounding box center [401, 206] width 802 height 412
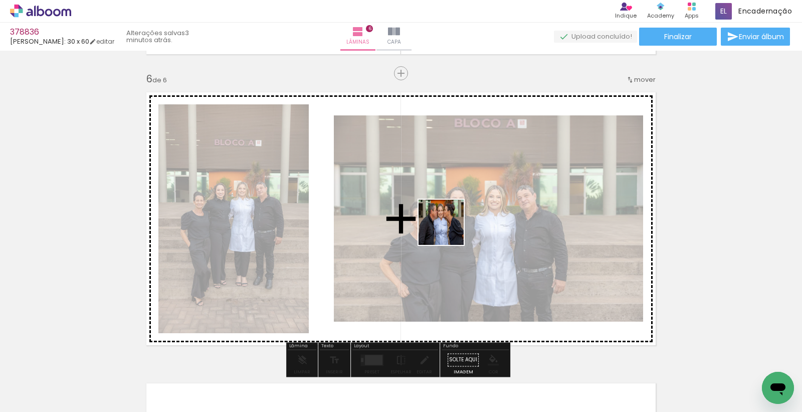
drag, startPoint x: 332, startPoint y: 365, endPoint x: 385, endPoint y: 333, distance: 61.2
click at [452, 226] on quentale-workspace at bounding box center [401, 206] width 802 height 412
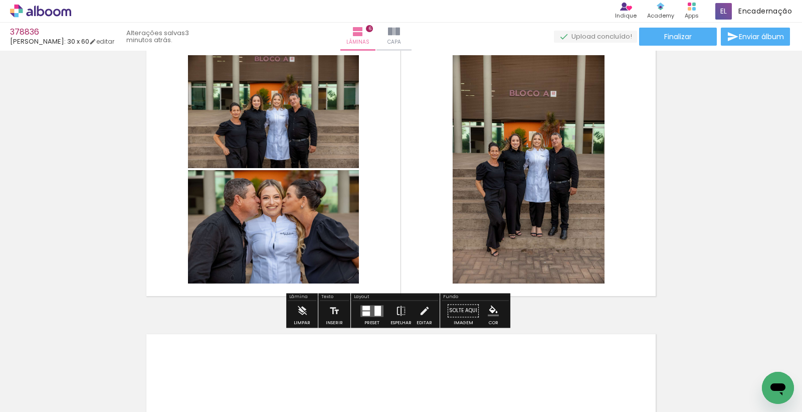
scroll to position [1560, 0]
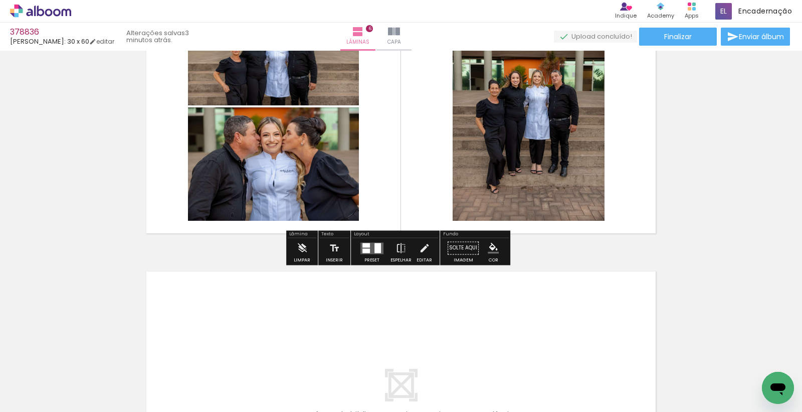
click at [367, 243] on div at bounding box center [366, 245] width 8 height 5
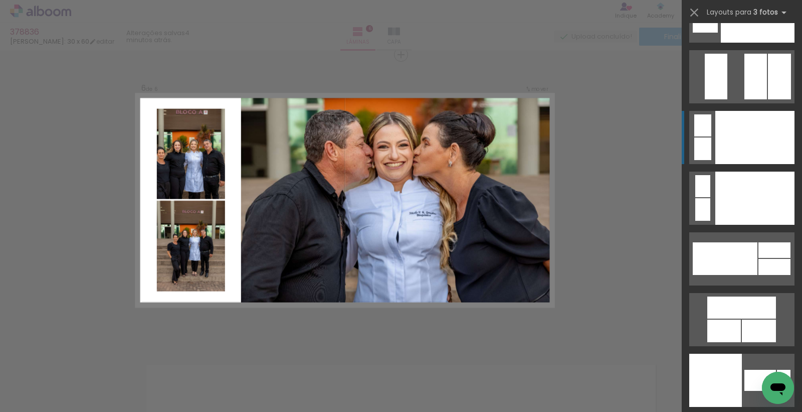
scroll to position [11809, 0]
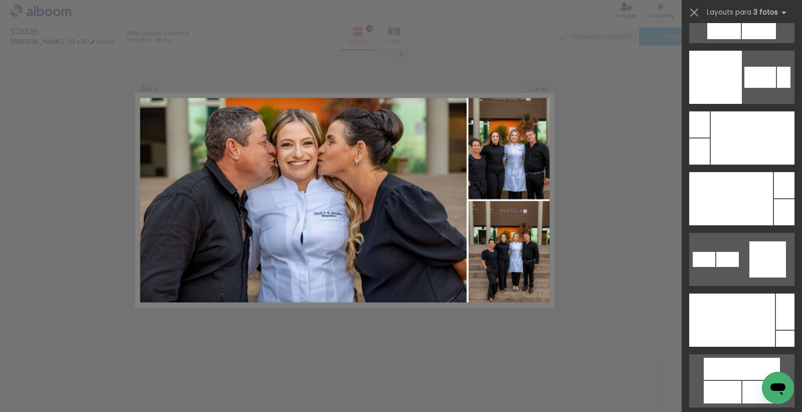
click at [755, 293] on div at bounding box center [732, 319] width 86 height 53
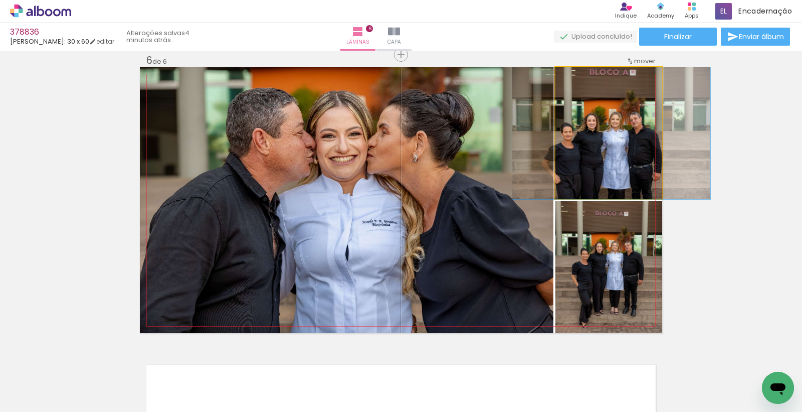
drag, startPoint x: 615, startPoint y: 144, endPoint x: 618, endPoint y: 123, distance: 21.2
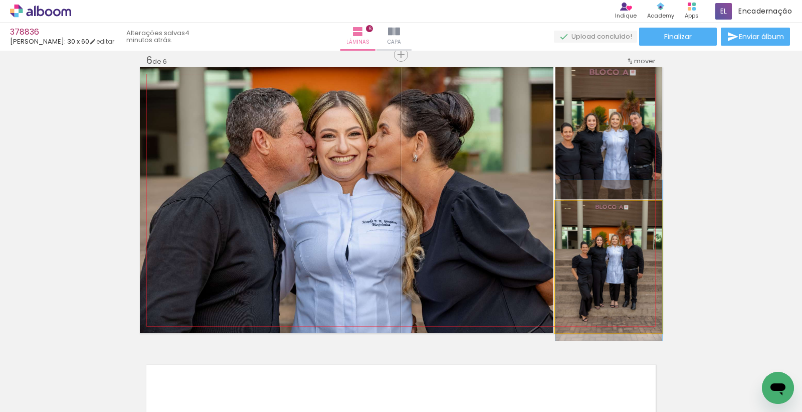
drag, startPoint x: 605, startPoint y: 278, endPoint x: 593, endPoint y: 269, distance: 15.4
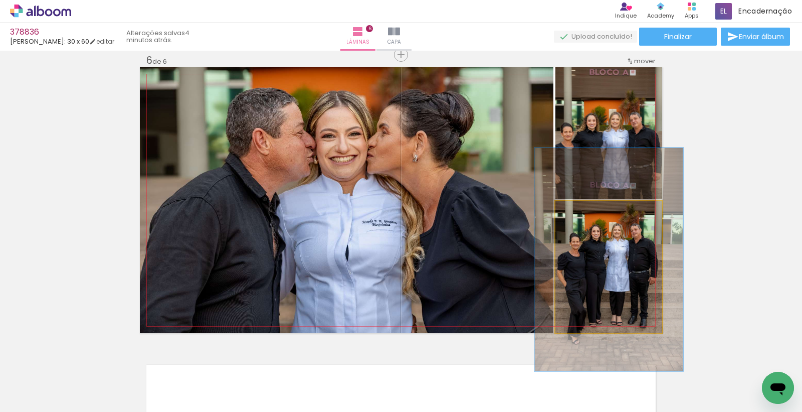
drag, startPoint x: 575, startPoint y: 209, endPoint x: 589, endPoint y: 214, distance: 14.3
click at [589, 214] on div at bounding box center [592, 211] width 9 height 9
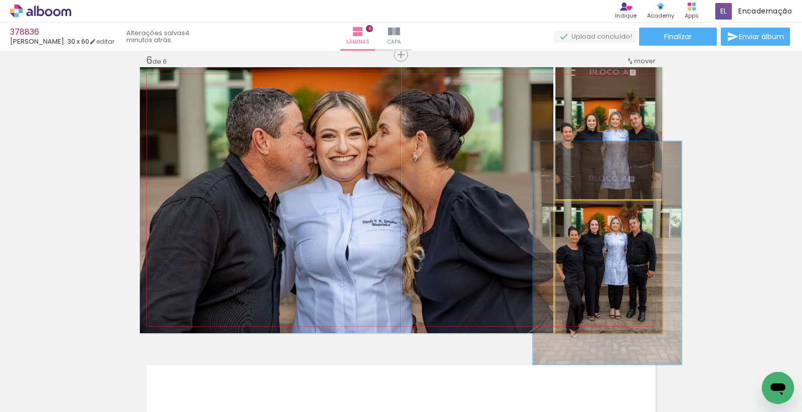
drag, startPoint x: 595, startPoint y: 254, endPoint x: 594, endPoint y: 245, distance: 9.1
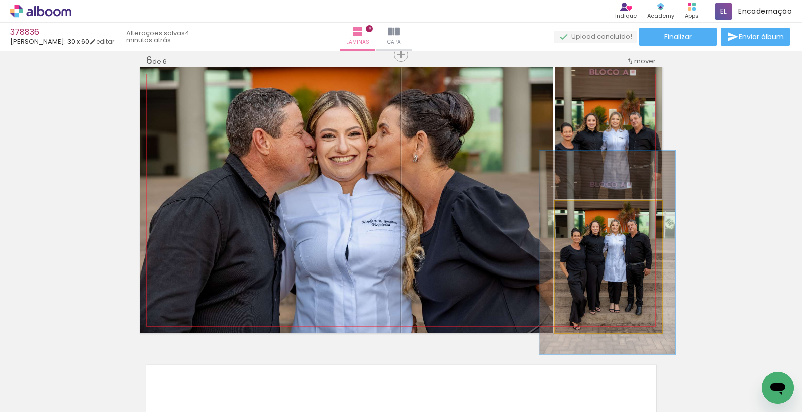
type paper-slider "127"
click at [585, 216] on div at bounding box center [590, 212] width 16 height 16
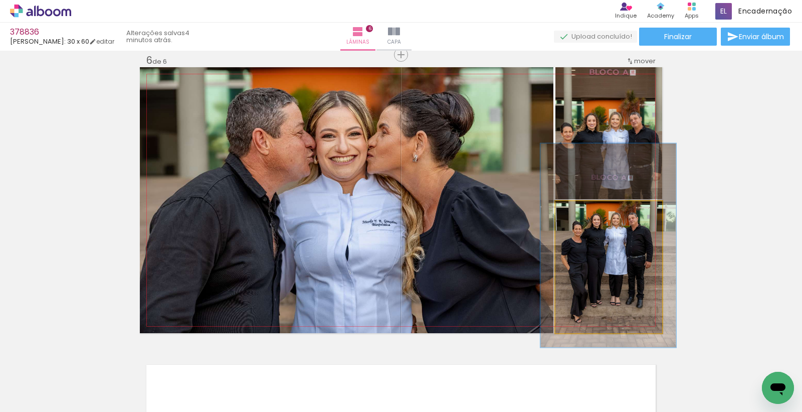
drag, startPoint x: 596, startPoint y: 251, endPoint x: 597, endPoint y: 244, distance: 7.1
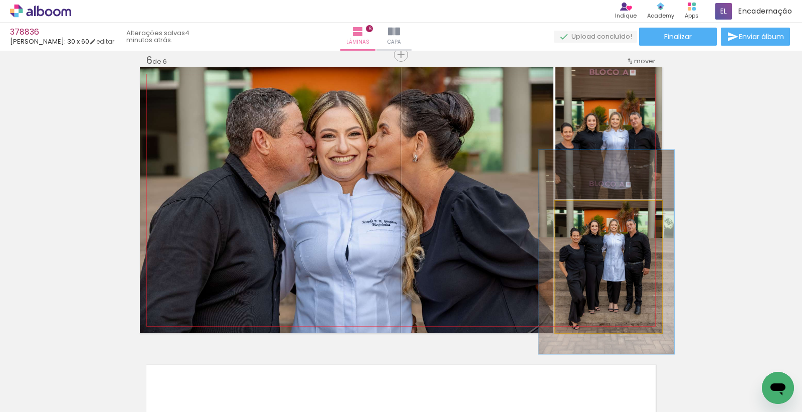
drag, startPoint x: 612, startPoint y: 256, endPoint x: 720, endPoint y: 246, distance: 108.2
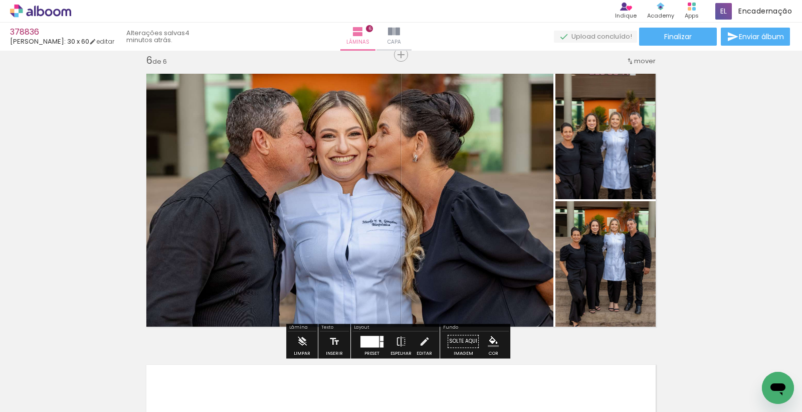
drag, startPoint x: 731, startPoint y: 242, endPoint x: 655, endPoint y: 242, distance: 76.2
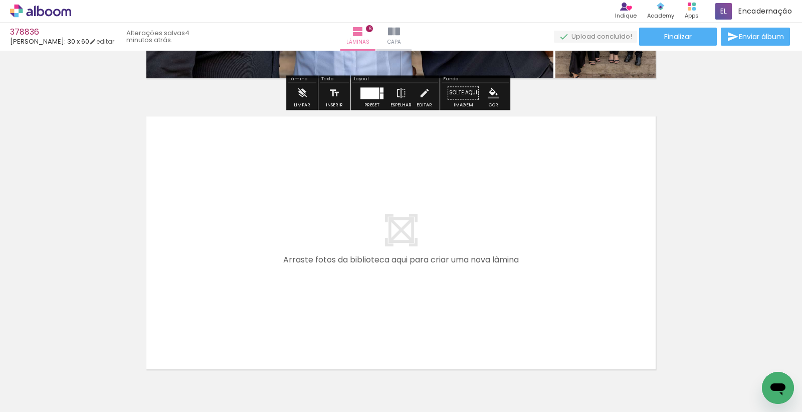
scroll to position [1745, 0]
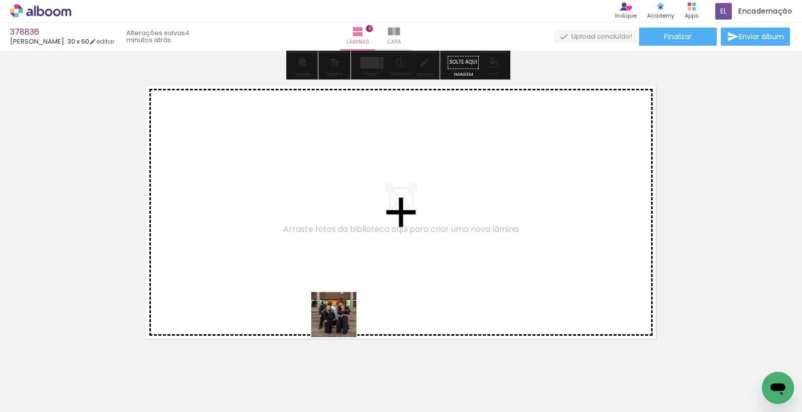
drag, startPoint x: 341, startPoint y: 322, endPoint x: 345, endPoint y: 341, distance: 19.9
click at [342, 258] on quentale-workspace at bounding box center [401, 206] width 802 height 412
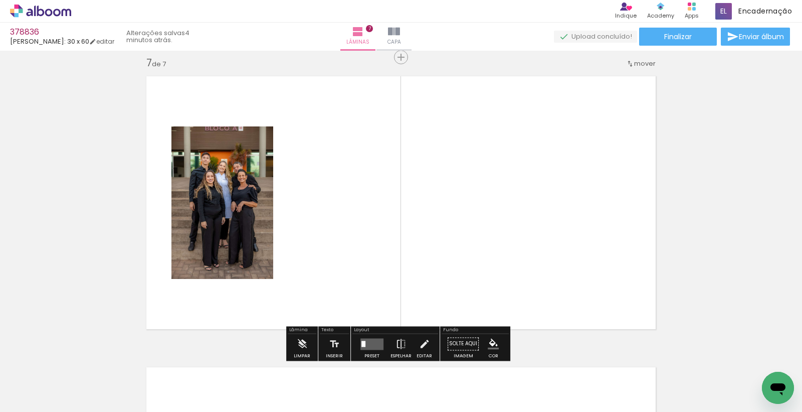
scroll to position [1757, 0]
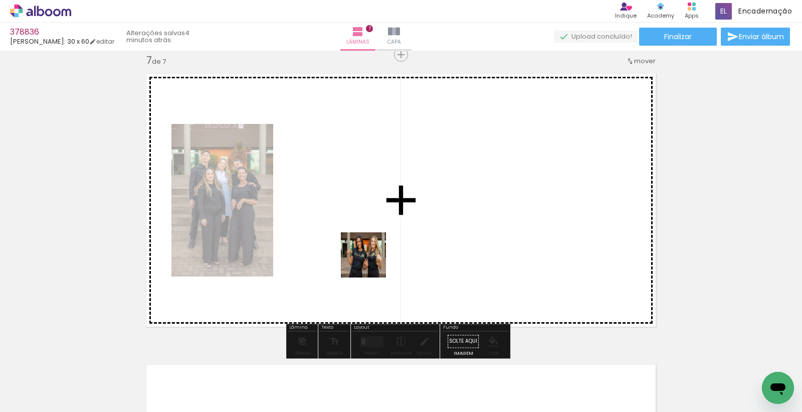
drag, startPoint x: 313, startPoint y: 382, endPoint x: 374, endPoint y: 247, distance: 148.1
click at [374, 247] on quentale-workspace at bounding box center [401, 206] width 802 height 412
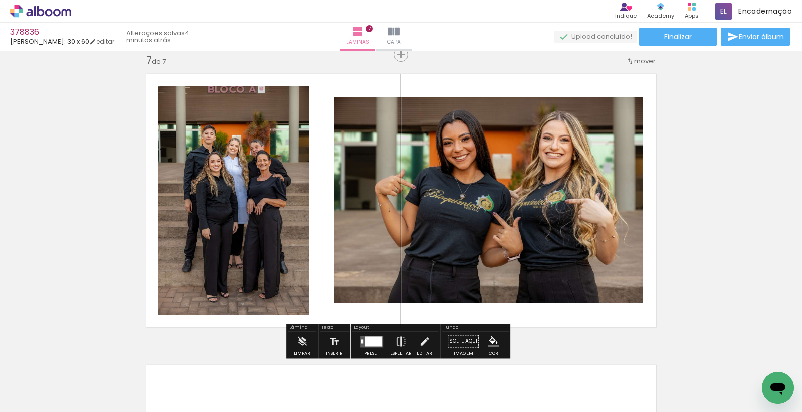
drag, startPoint x: 283, startPoint y: 377, endPoint x: 301, endPoint y: 206, distance: 172.4
click at [301, 206] on quentale-workspace at bounding box center [401, 206] width 802 height 412
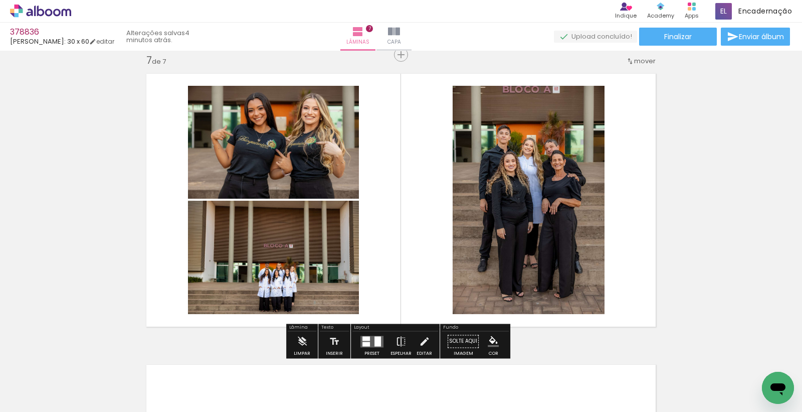
click at [367, 341] on div at bounding box center [366, 343] width 8 height 5
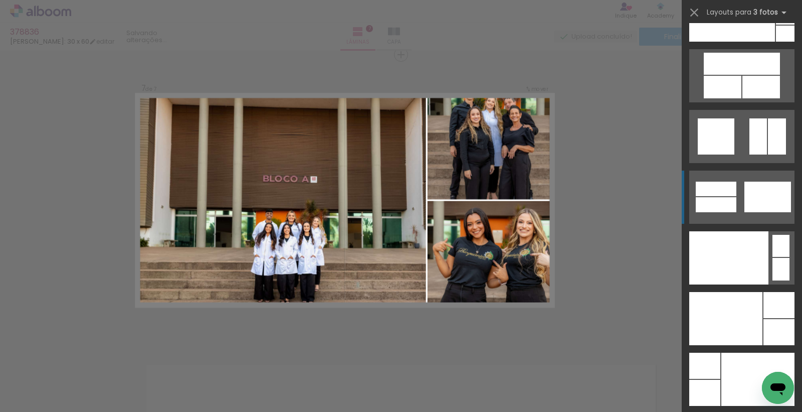
scroll to position [12219, 0]
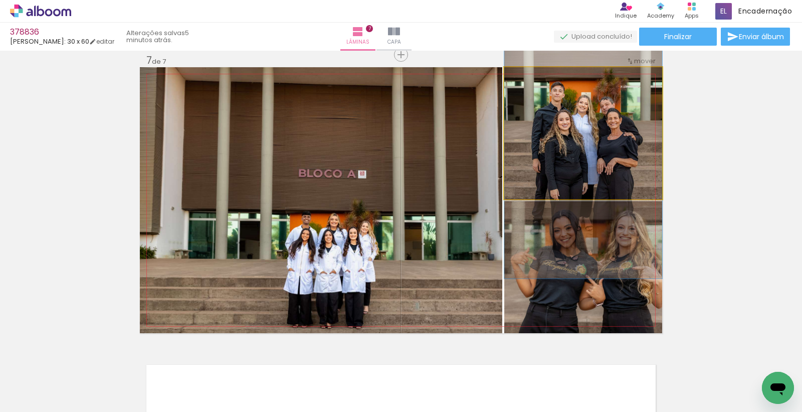
drag, startPoint x: 550, startPoint y: 144, endPoint x: 550, endPoint y: 171, distance: 26.6
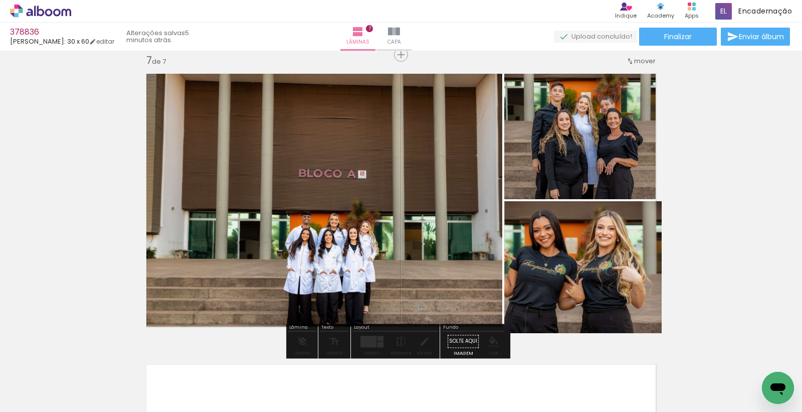
drag, startPoint x: 593, startPoint y: 271, endPoint x: 568, endPoint y: 266, distance: 25.1
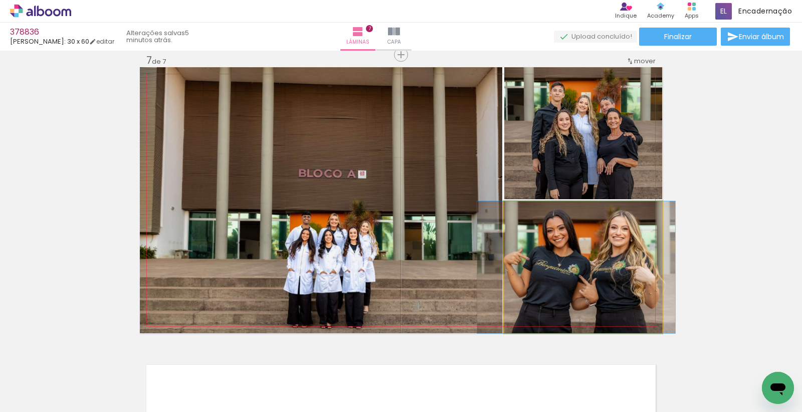
drag, startPoint x: 564, startPoint y: 268, endPoint x: 578, endPoint y: 269, distance: 13.5
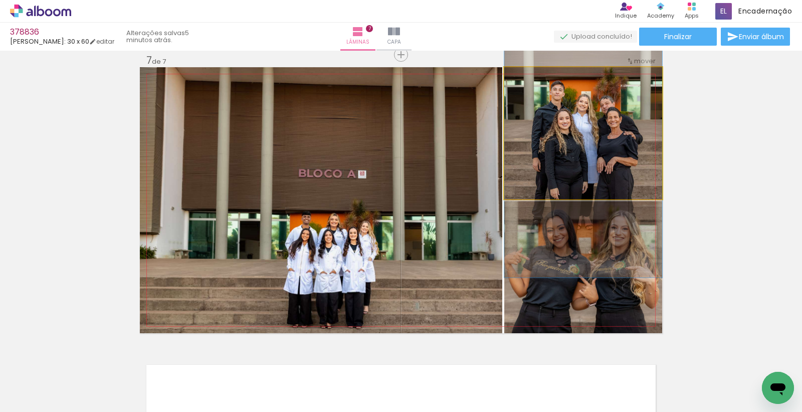
drag, startPoint x: 577, startPoint y: 130, endPoint x: 697, endPoint y: 146, distance: 121.8
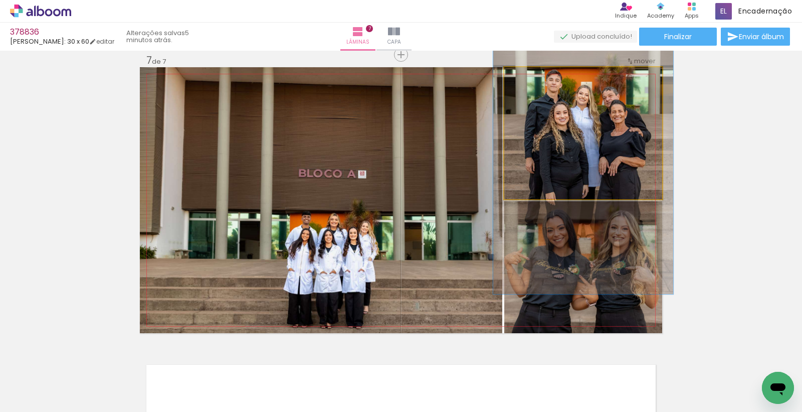
drag, startPoint x: 524, startPoint y: 77, endPoint x: 590, endPoint y: 140, distance: 91.1
type paper-slider "116"
click at [530, 83] on div at bounding box center [533, 78] width 16 height 16
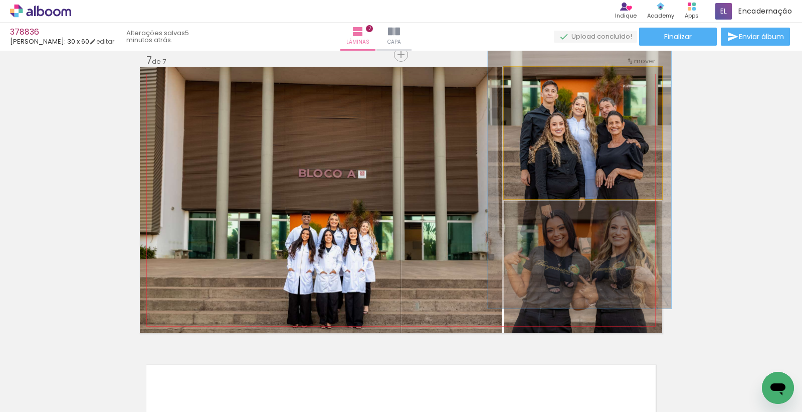
drag, startPoint x: 589, startPoint y: 143, endPoint x: 587, endPoint y: 153, distance: 10.6
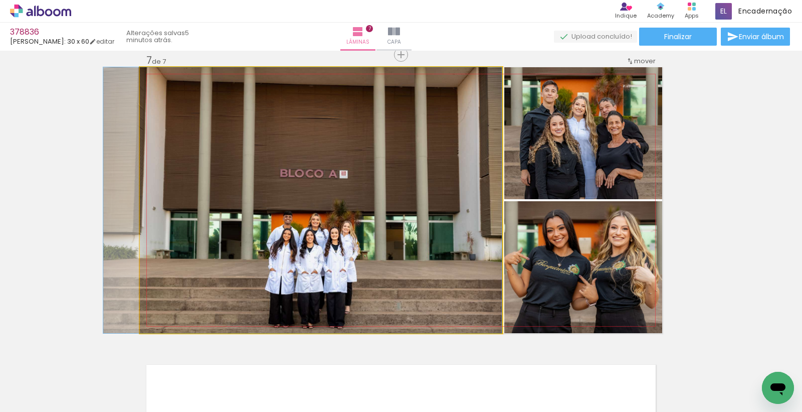
drag, startPoint x: 371, startPoint y: 213, endPoint x: 341, endPoint y: 188, distance: 39.5
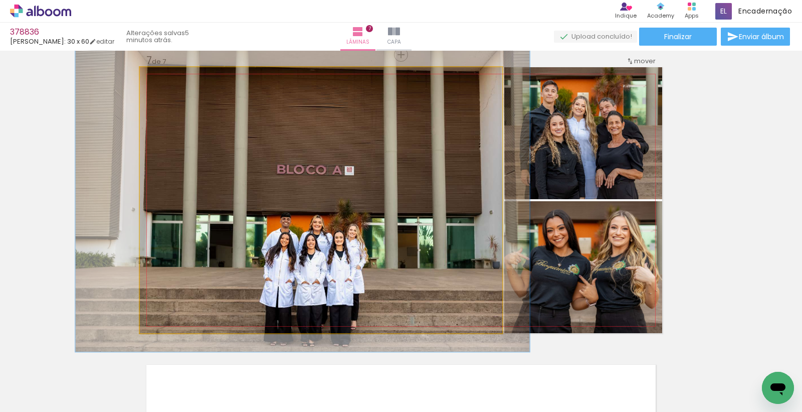
drag, startPoint x: 161, startPoint y: 78, endPoint x: 238, endPoint y: 196, distance: 140.4
type paper-slider "116"
click at [166, 81] on div at bounding box center [168, 77] width 9 height 9
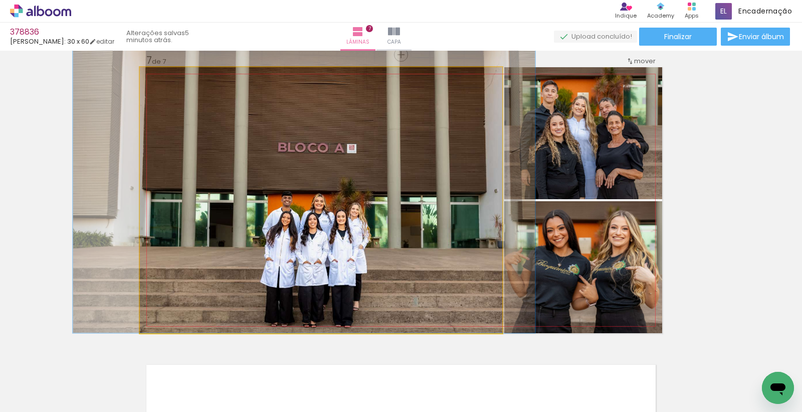
drag, startPoint x: 261, startPoint y: 219, endPoint x: 262, endPoint y: 186, distance: 32.6
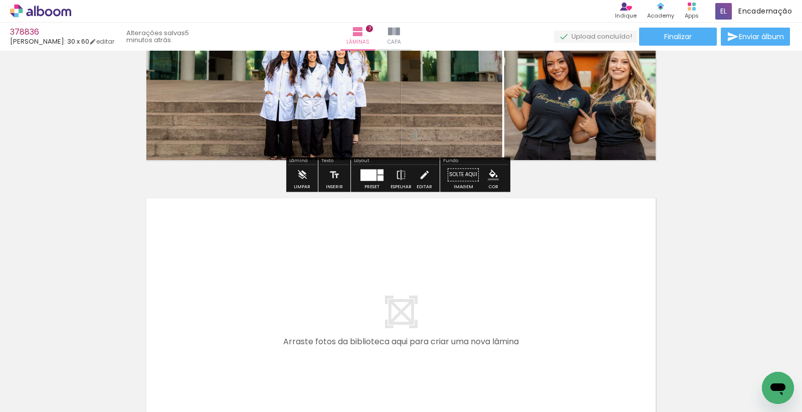
scroll to position [1924, 0]
click at [396, 182] on iron-icon at bounding box center [401, 174] width 11 height 20
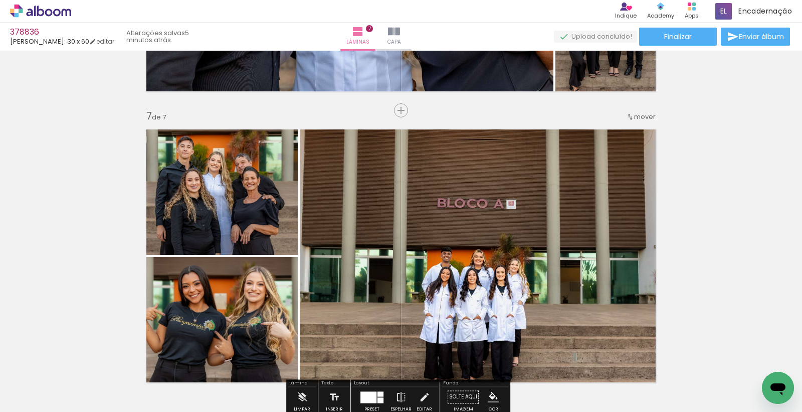
scroll to position [1980, 0]
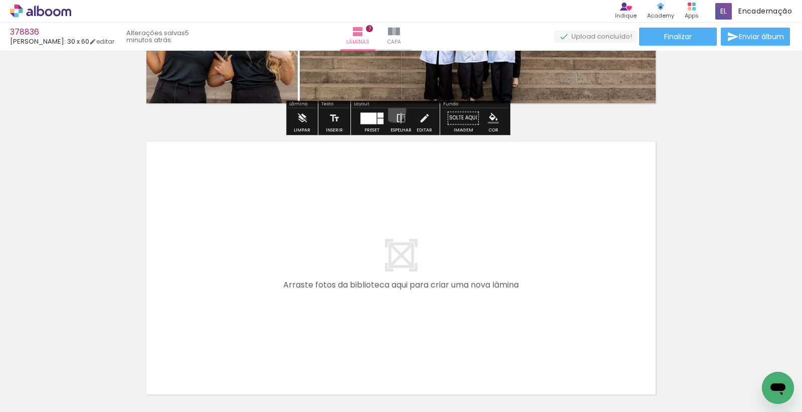
click at [392, 111] on paper-button "Espelhar" at bounding box center [401, 121] width 26 height 26
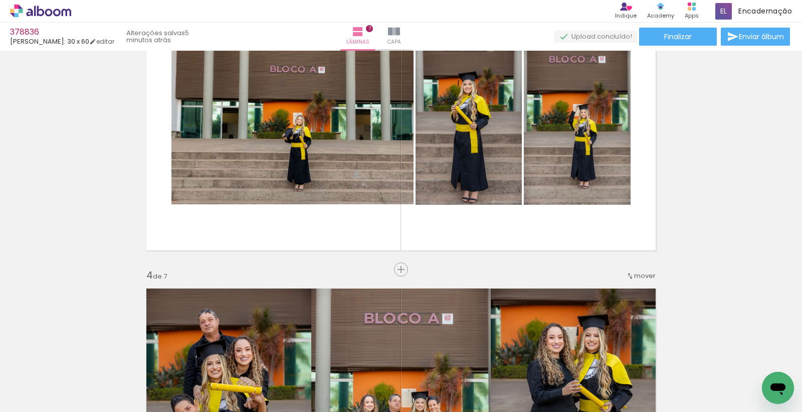
scroll to position [674, 0]
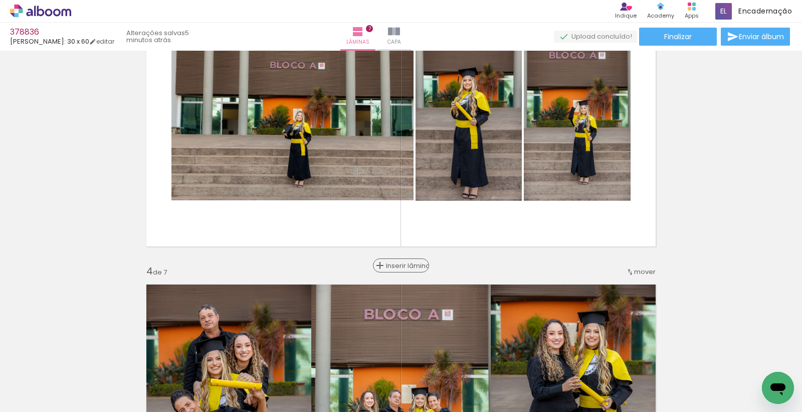
click at [396, 264] on span "Inserir lâmina" at bounding box center [405, 265] width 39 height 7
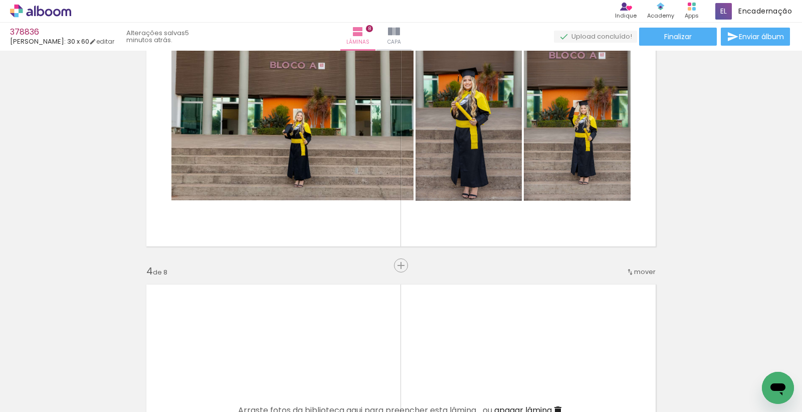
drag, startPoint x: 328, startPoint y: 376, endPoint x: 343, endPoint y: 325, distance: 53.8
click at [353, 321] on quentale-workspace at bounding box center [401, 206] width 802 height 412
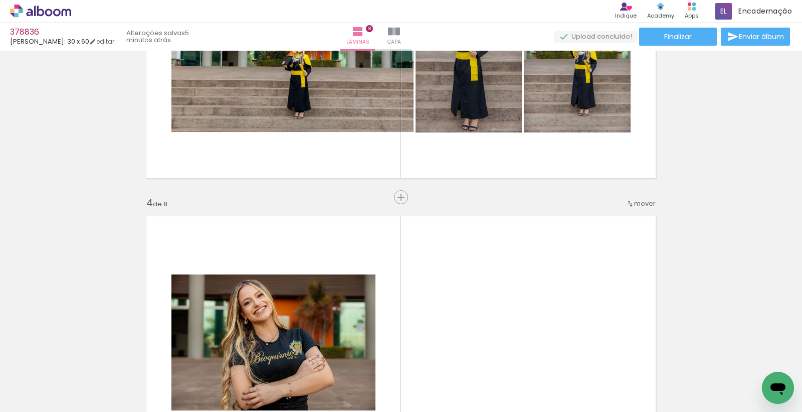
scroll to position [841, 0]
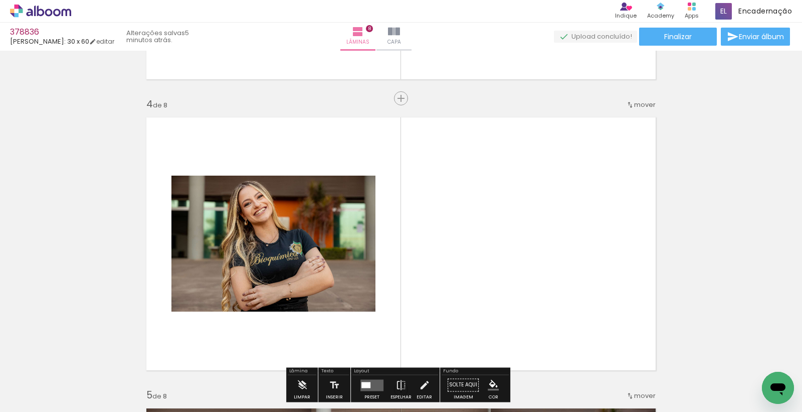
drag, startPoint x: 276, startPoint y: 377, endPoint x: 437, endPoint y: 277, distance: 189.6
click at [437, 277] on quentale-workspace at bounding box center [401, 206] width 802 height 412
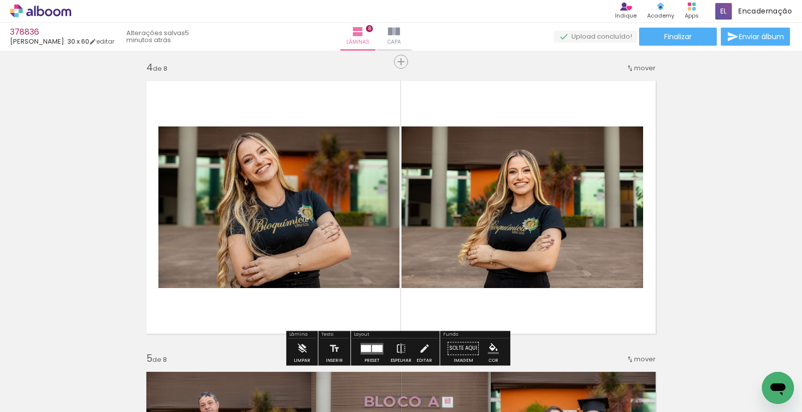
scroll to position [897, 0]
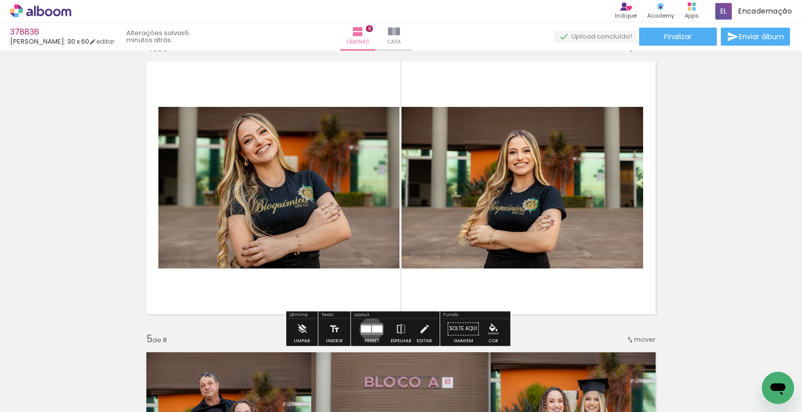
click at [372, 329] on div at bounding box center [377, 328] width 11 height 7
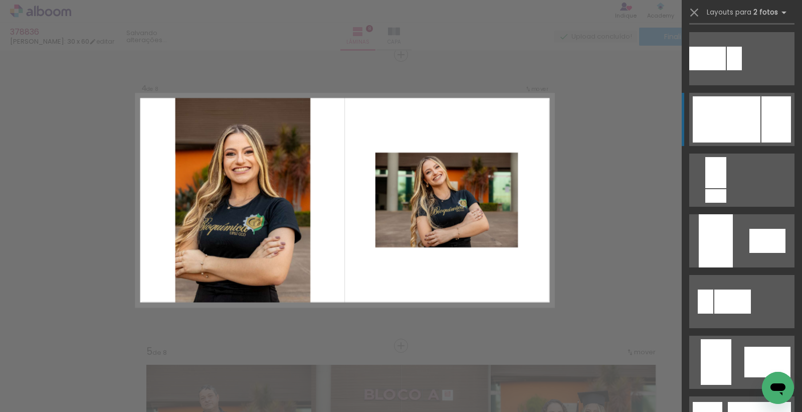
scroll to position [2395, 0]
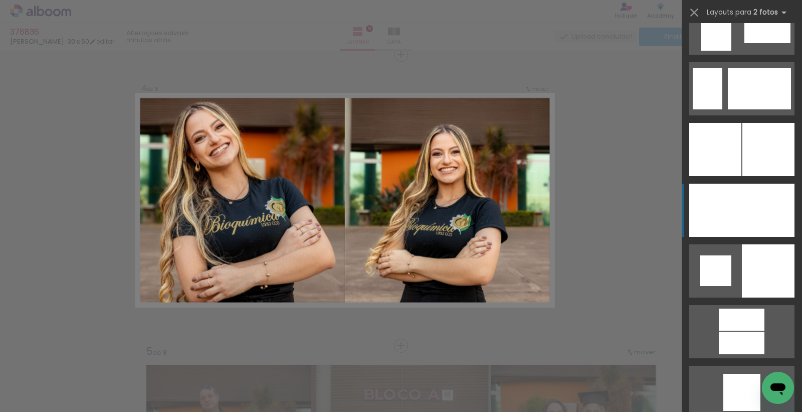
click at [742, 176] on div at bounding box center [768, 149] width 52 height 53
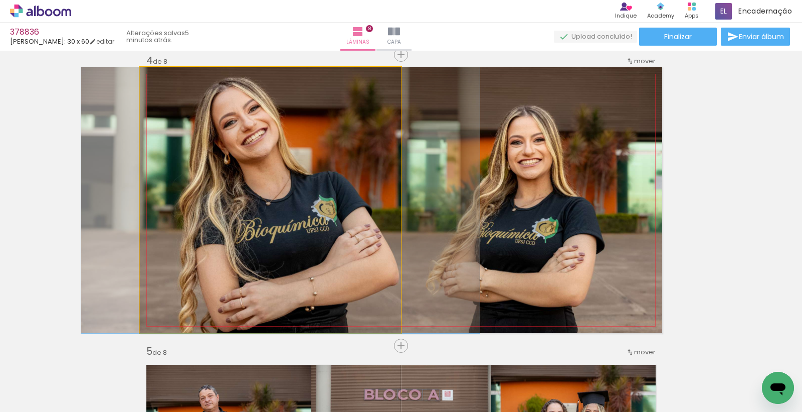
drag, startPoint x: 248, startPoint y: 174, endPoint x: 258, endPoint y: 196, distance: 23.3
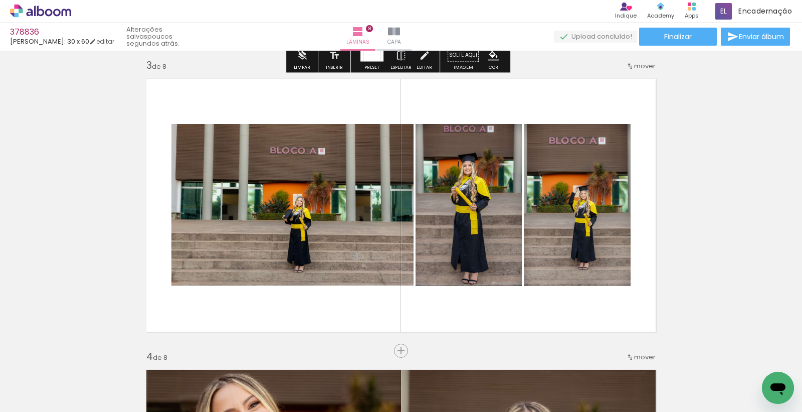
scroll to position [607, 0]
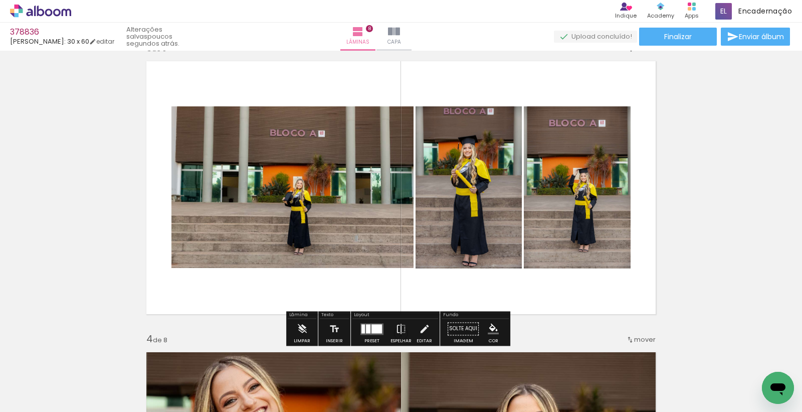
drag, startPoint x: 372, startPoint y: 331, endPoint x: 376, endPoint y: 316, distance: 15.2
click at [373, 330] on div at bounding box center [376, 328] width 11 height 9
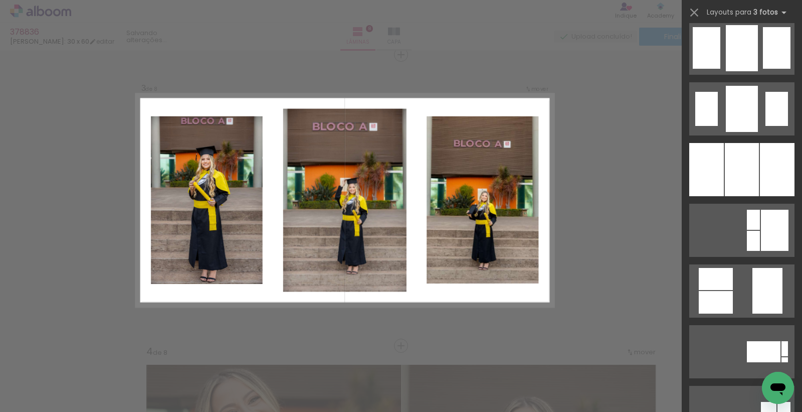
scroll to position [4122, 0]
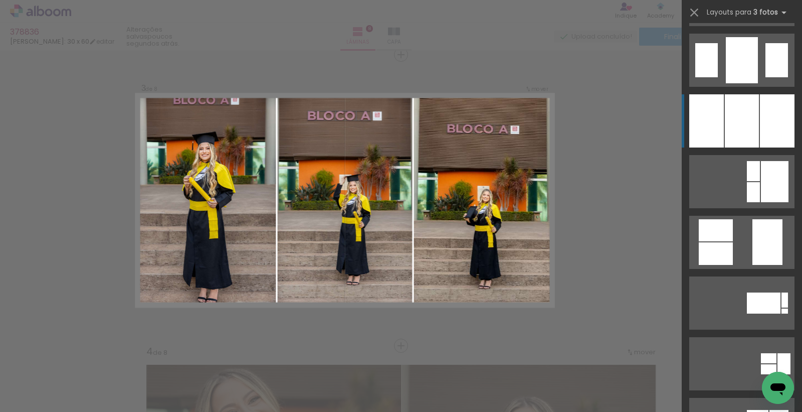
click at [747, 121] on div at bounding box center [742, 120] width 34 height 53
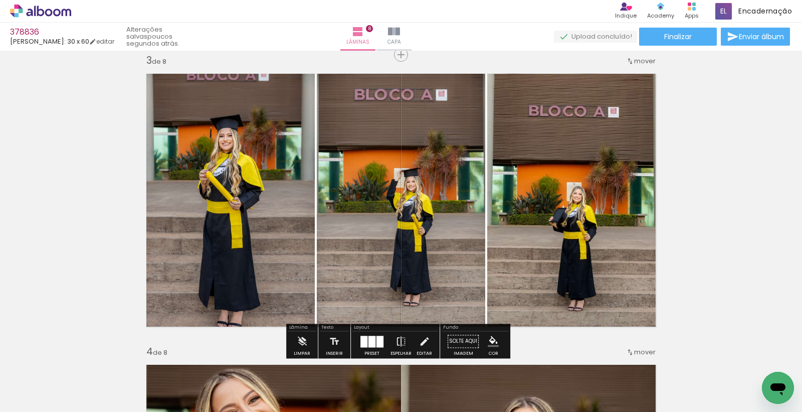
drag, startPoint x: 359, startPoint y: 346, endPoint x: 420, endPoint y: 337, distance: 61.8
click at [360, 344] on div at bounding box center [363, 341] width 7 height 12
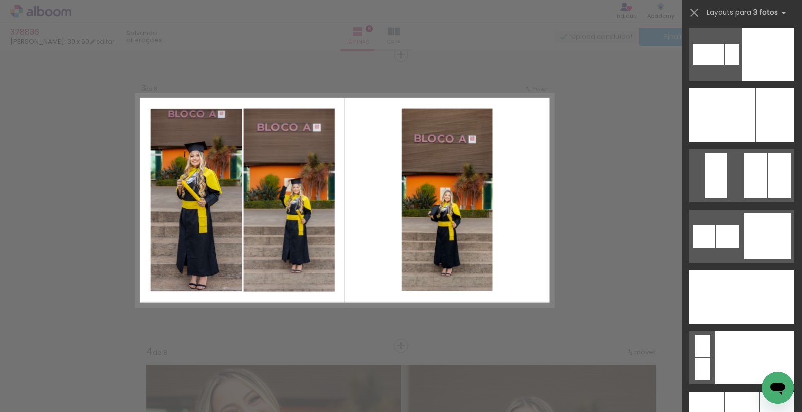
scroll to position [7750, 0]
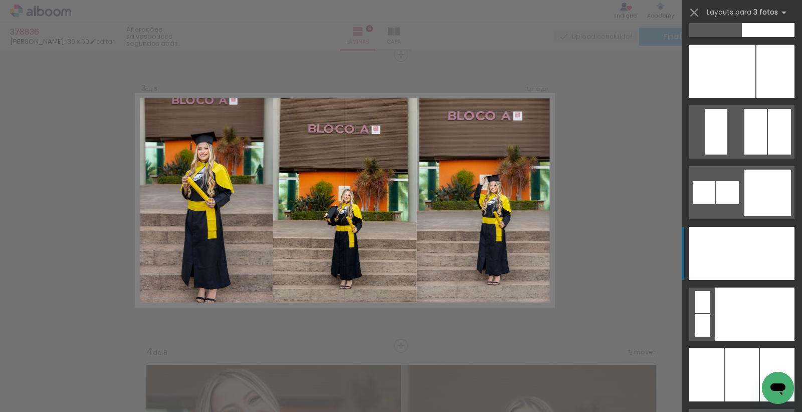
click at [752, 236] on div at bounding box center [741, 253] width 37 height 53
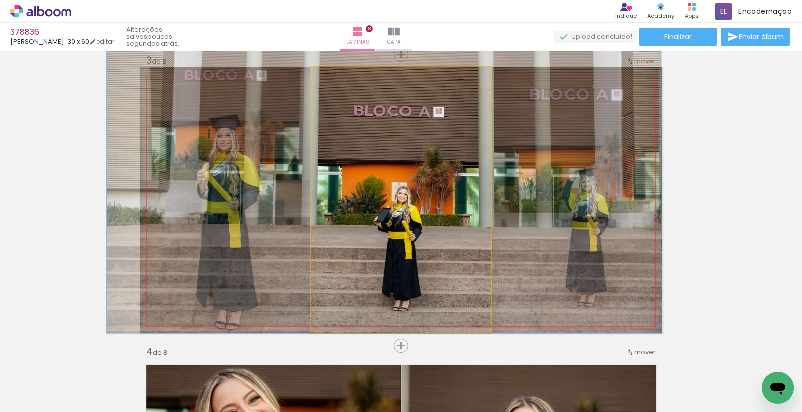
drag, startPoint x: 436, startPoint y: 217, endPoint x: 442, endPoint y: 197, distance: 21.3
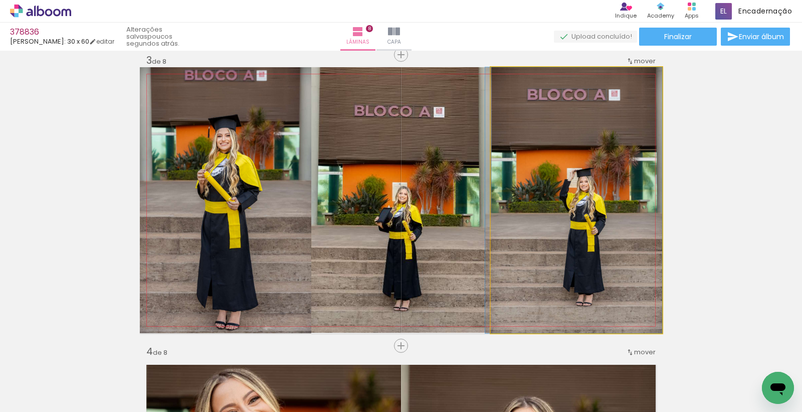
drag, startPoint x: 632, startPoint y: 229, endPoint x: 611, endPoint y: 223, distance: 22.4
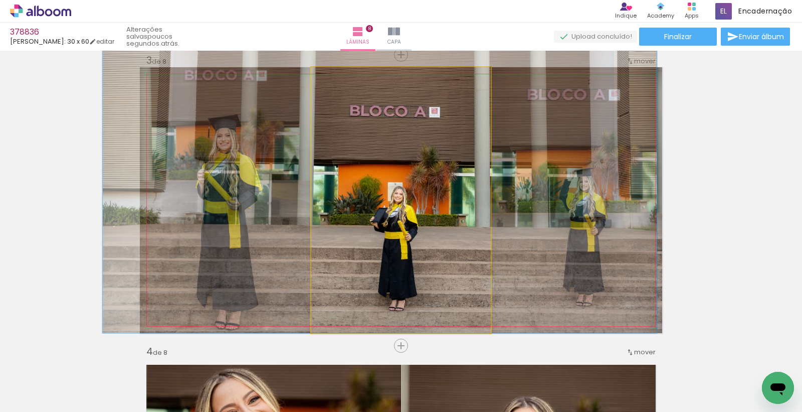
drag, startPoint x: 408, startPoint y: 201, endPoint x: 401, endPoint y: 166, distance: 35.8
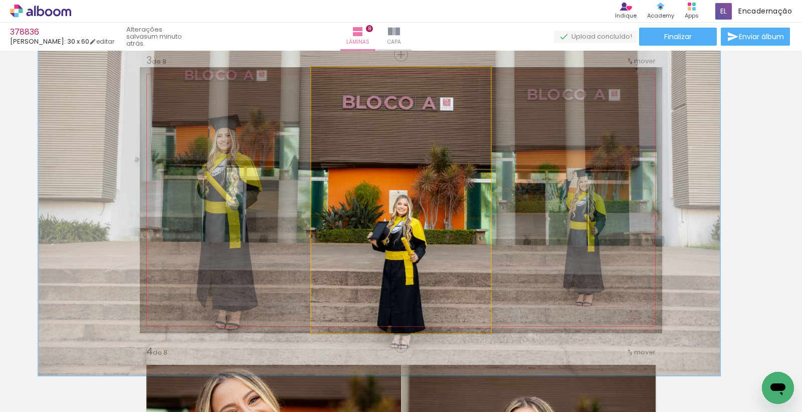
drag, startPoint x: 347, startPoint y: 78, endPoint x: 362, endPoint y: 79, distance: 14.5
click at [362, 79] on div at bounding box center [362, 77] width 9 height 9
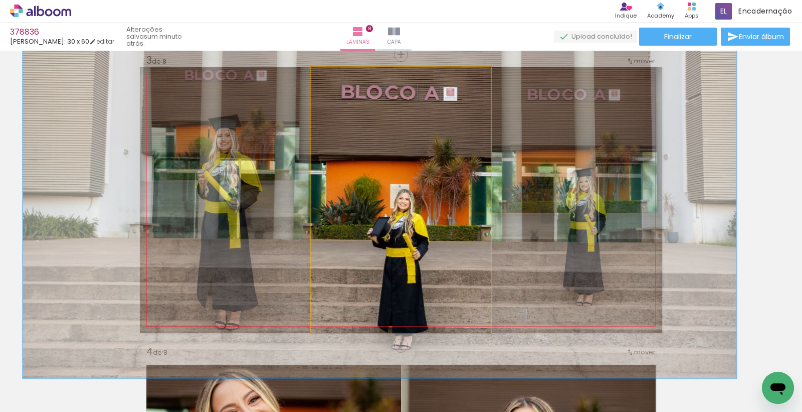
drag, startPoint x: 398, startPoint y: 205, endPoint x: 398, endPoint y: 197, distance: 8.0
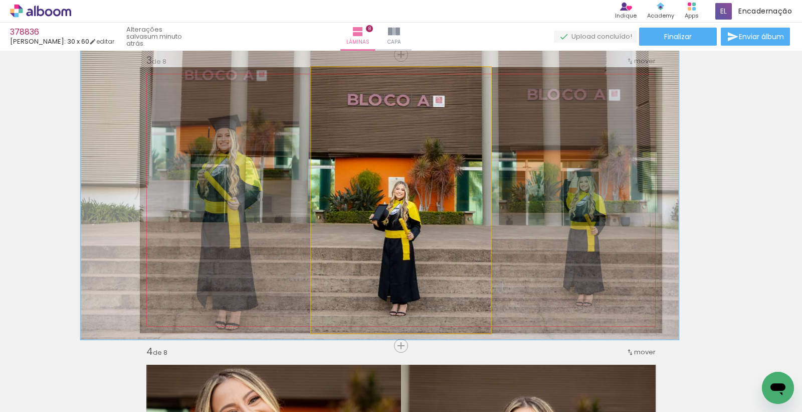
drag, startPoint x: 359, startPoint y: 76, endPoint x: 348, endPoint y: 83, distance: 13.2
click at [348, 83] on div at bounding box center [354, 78] width 16 height 16
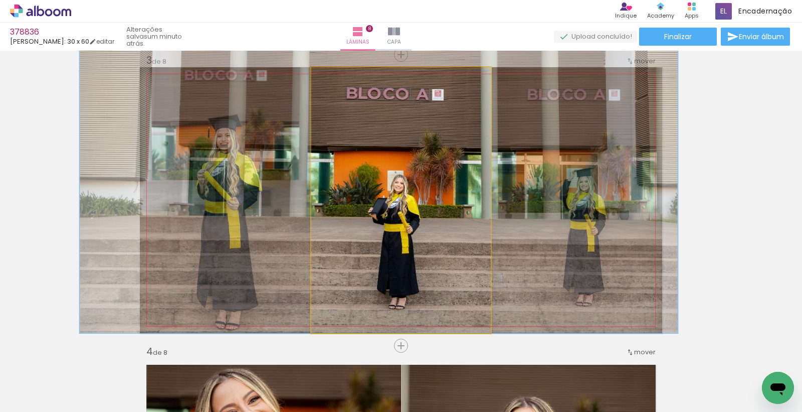
drag, startPoint x: 407, startPoint y: 228, endPoint x: 406, endPoint y: 221, distance: 7.1
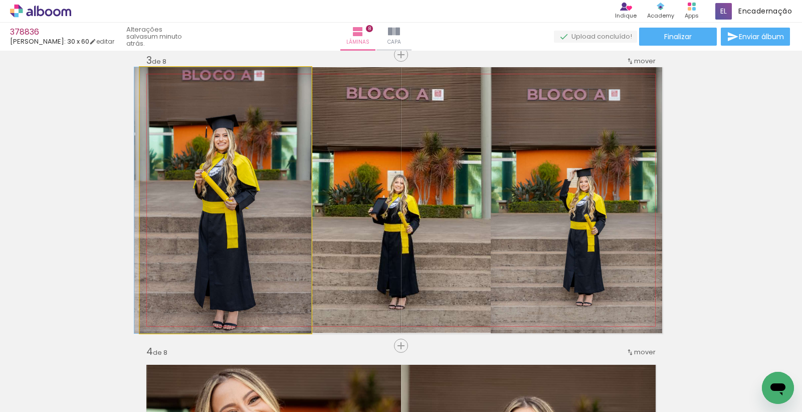
drag, startPoint x: 244, startPoint y: 176, endPoint x: 239, endPoint y: 206, distance: 29.4
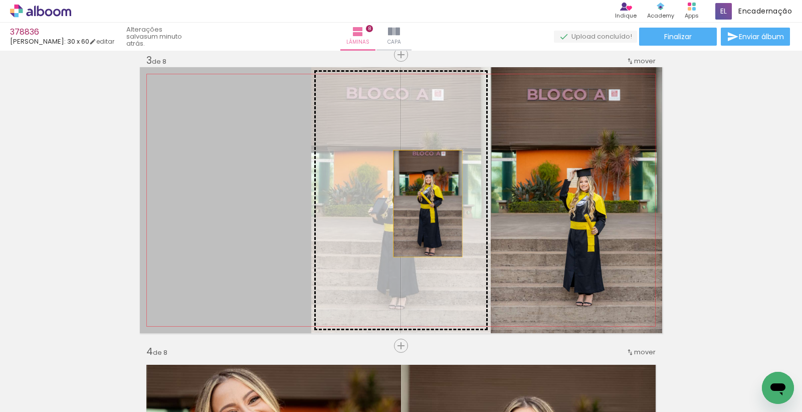
drag, startPoint x: 239, startPoint y: 206, endPoint x: 424, endPoint y: 203, distance: 184.5
click at [0, 0] on slot at bounding box center [0, 0] width 0 height 0
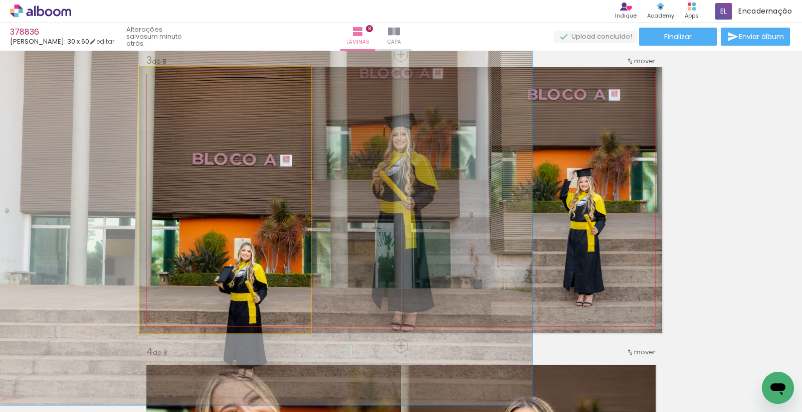
drag, startPoint x: 164, startPoint y: 78, endPoint x: 222, endPoint y: 206, distance: 140.4
click at [178, 81] on div at bounding box center [182, 77] width 9 height 9
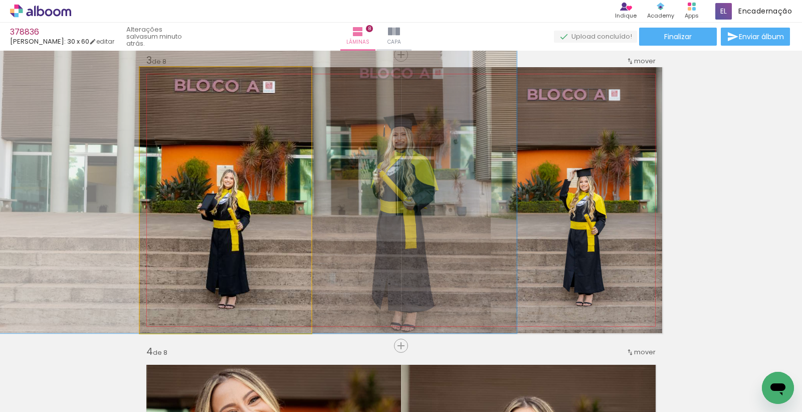
drag, startPoint x: 227, startPoint y: 224, endPoint x: 209, endPoint y: 142, distance: 84.1
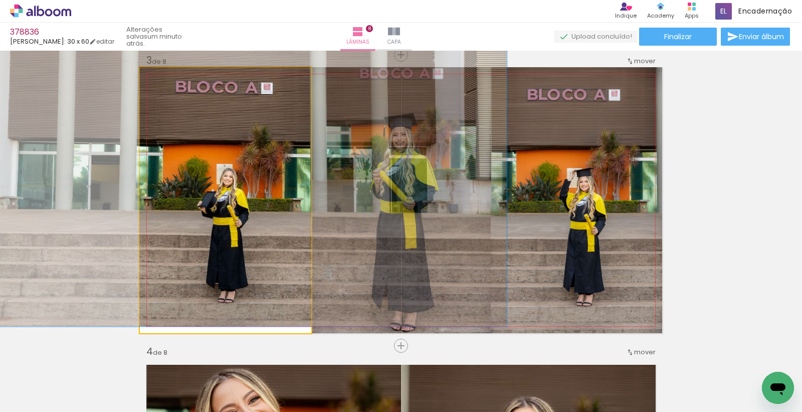
click at [175, 82] on div at bounding box center [183, 78] width 16 height 16
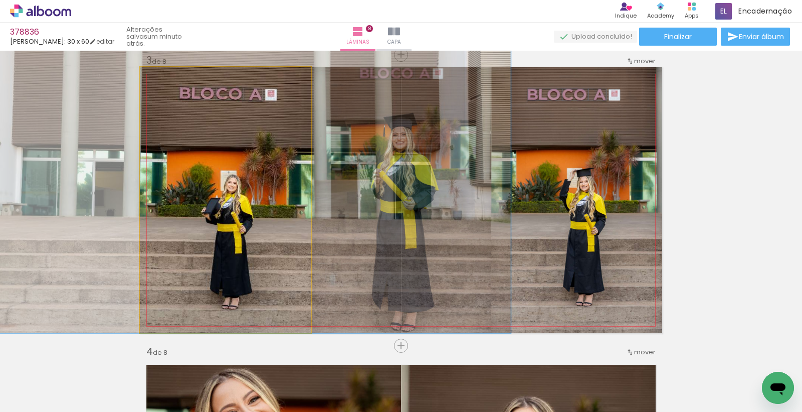
drag, startPoint x: 242, startPoint y: 244, endPoint x: 246, endPoint y: 233, distance: 11.7
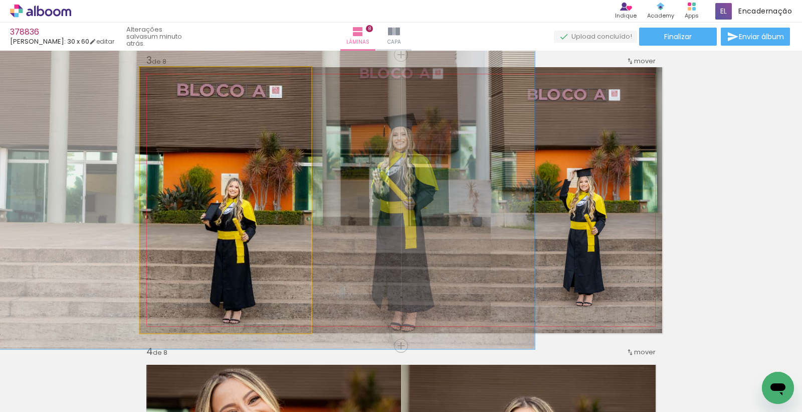
click at [183, 78] on div at bounding box center [187, 77] width 9 height 9
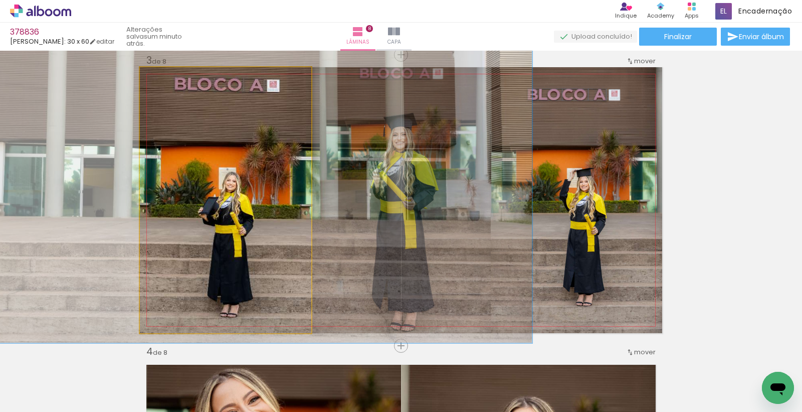
drag, startPoint x: 240, startPoint y: 210, endPoint x: 237, endPoint y: 204, distance: 6.5
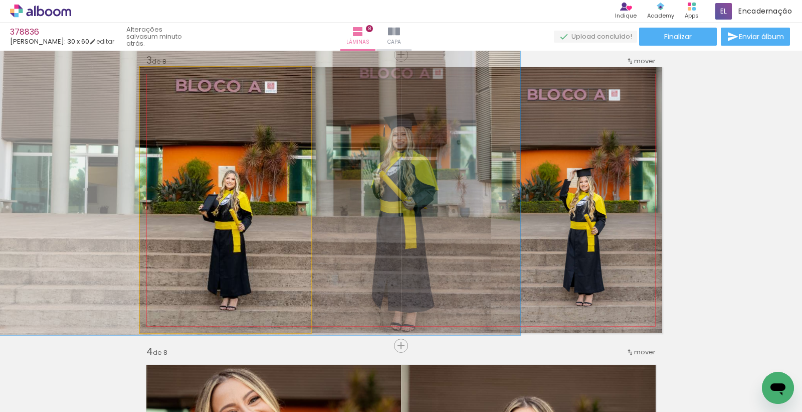
type paper-slider "156"
click at [181, 79] on div at bounding box center [185, 77] width 9 height 9
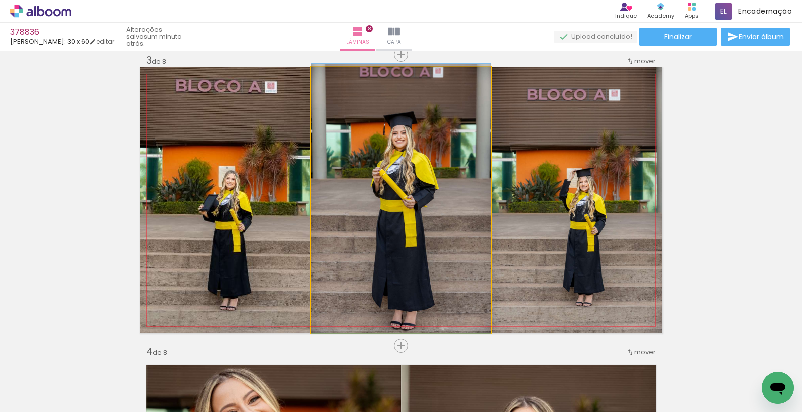
drag, startPoint x: 445, startPoint y: 198, endPoint x: 444, endPoint y: 160, distance: 37.6
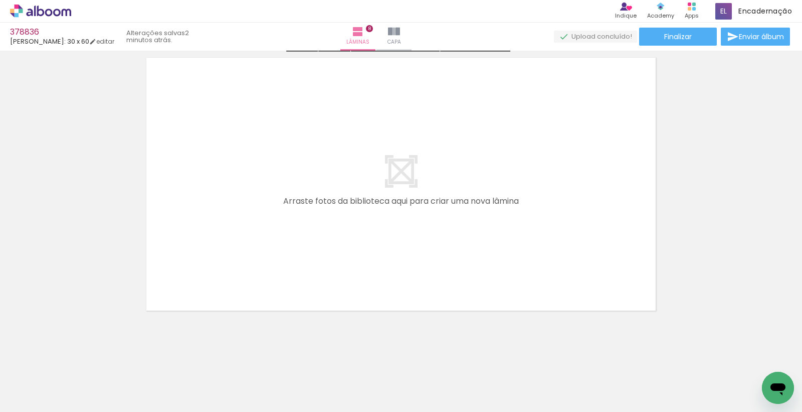
scroll to position [2358, 0]
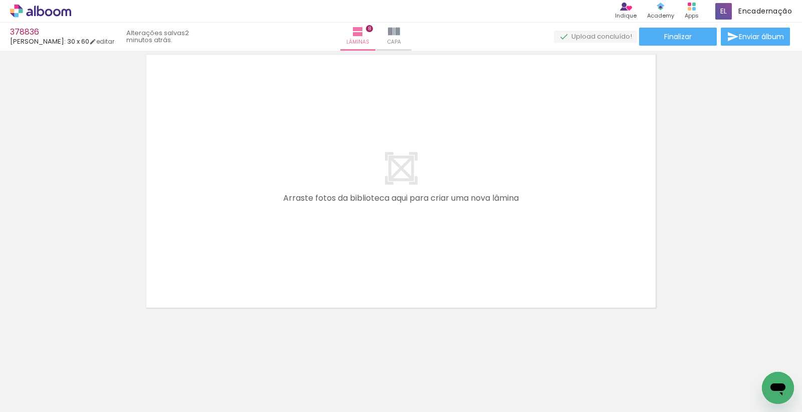
click at [389, 200] on quentale-layouter at bounding box center [401, 181] width 522 height 266
drag, startPoint x: 104, startPoint y: 380, endPoint x: 135, endPoint y: 388, distance: 32.1
click at [241, 248] on quentale-workspace at bounding box center [401, 206] width 802 height 412
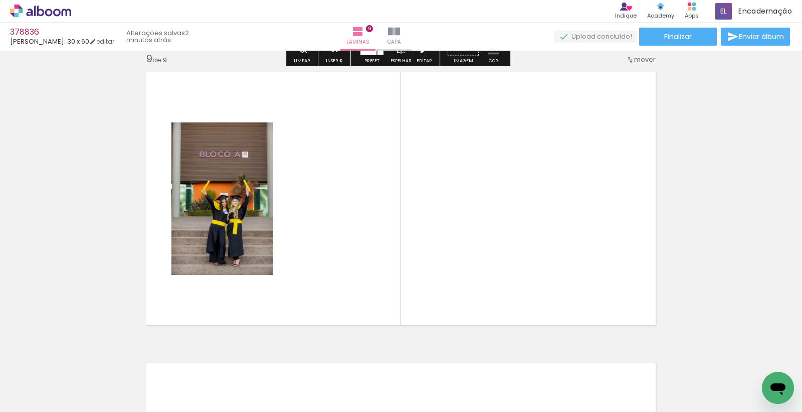
scroll to position [2339, 0]
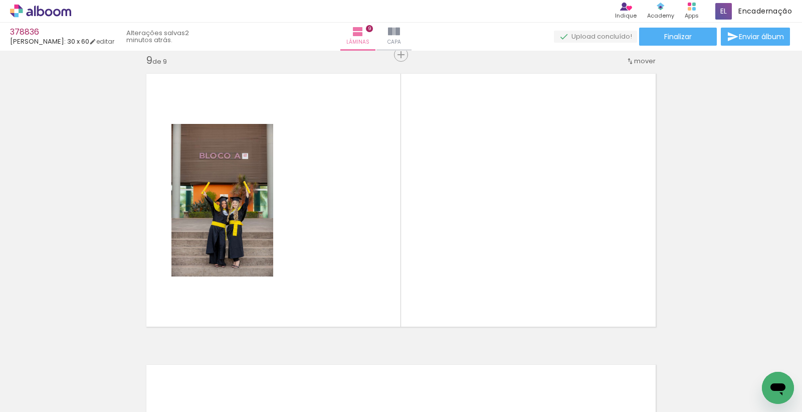
drag, startPoint x: 214, startPoint y: 283, endPoint x: 137, endPoint y: 341, distance: 96.3
click at [250, 254] on quentale-workspace at bounding box center [401, 206] width 802 height 412
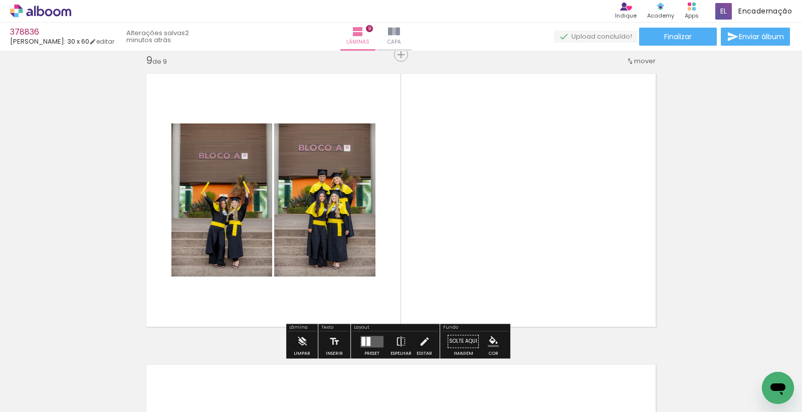
drag, startPoint x: 259, startPoint y: 289, endPoint x: 385, endPoint y: 172, distance: 171.3
click at [371, 203] on quentale-workspace at bounding box center [401, 206] width 802 height 412
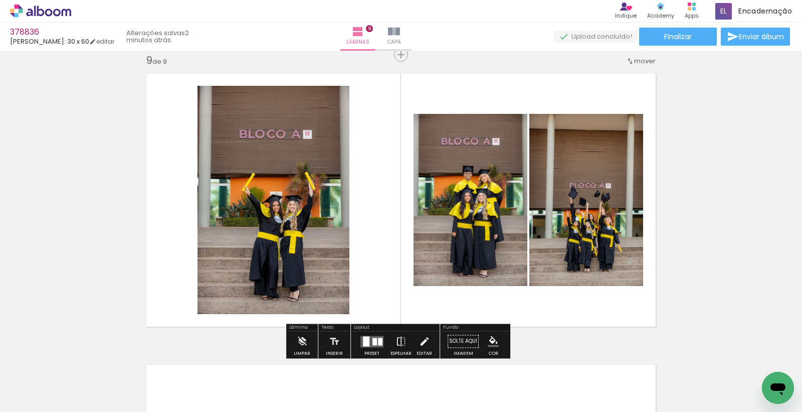
click at [368, 338] on quentale-layouter at bounding box center [371, 341] width 23 height 12
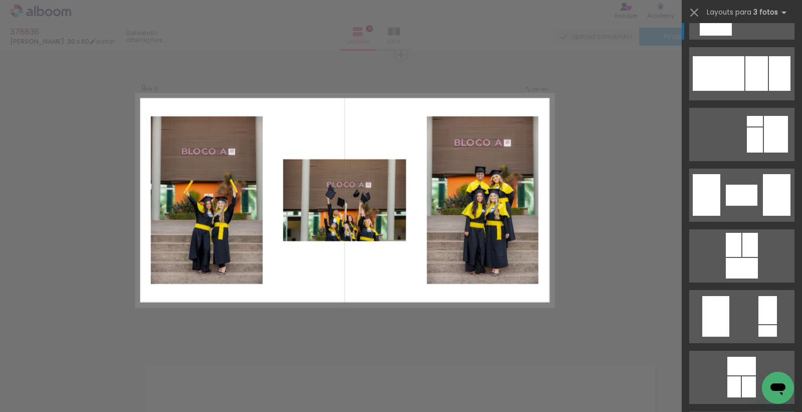
scroll to position [2896, 0]
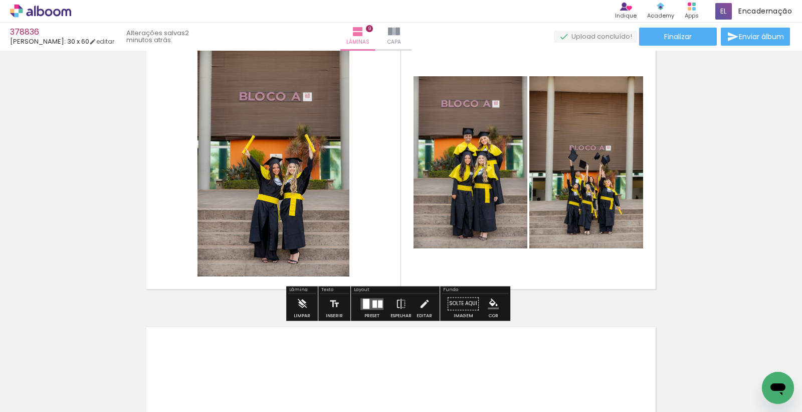
scroll to position [2394, 0]
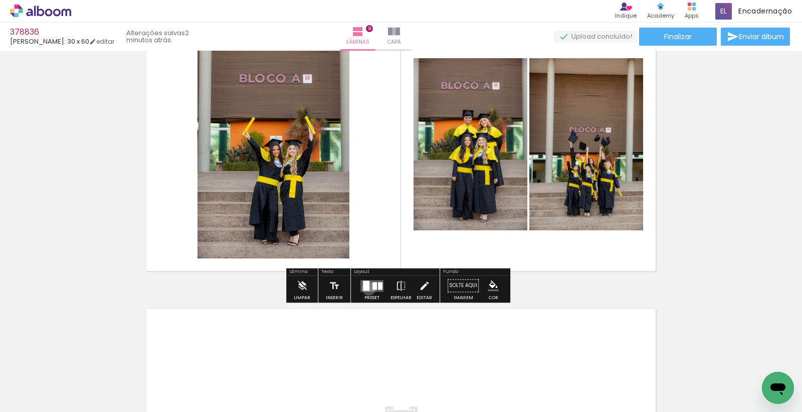
click at [366, 288] on div at bounding box center [366, 285] width 7 height 10
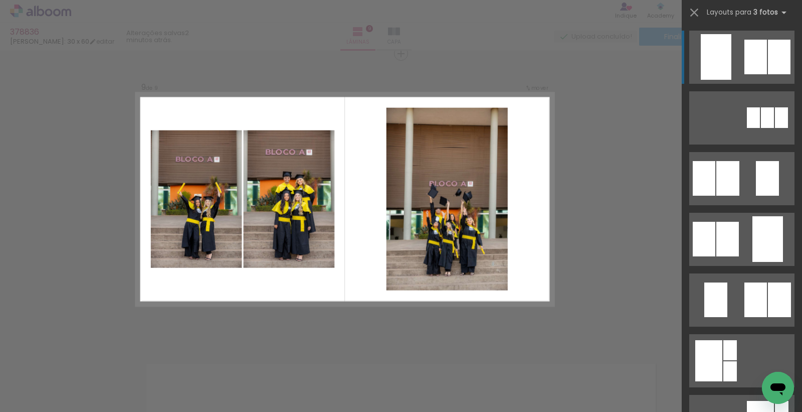
scroll to position [2339, 0]
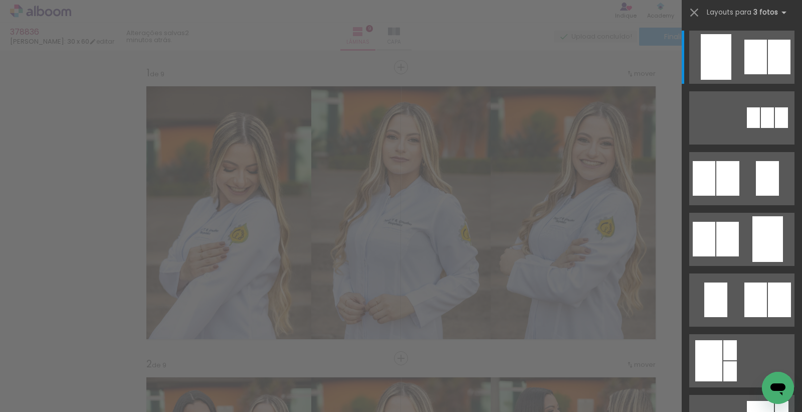
scroll to position [2339, 0]
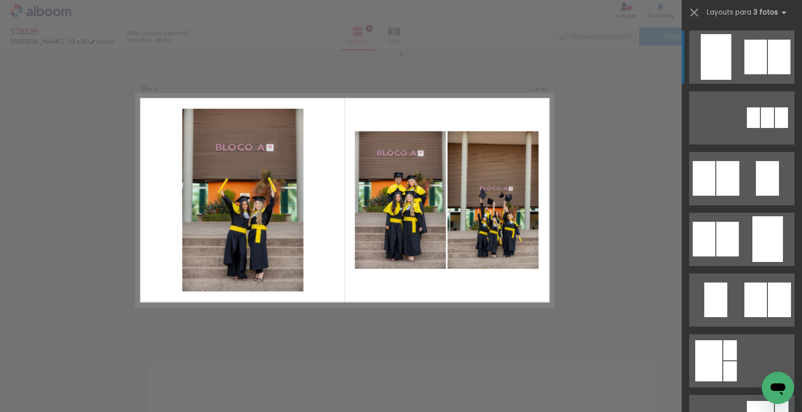
click at [473, 264] on quentale-photo at bounding box center [493, 199] width 91 height 137
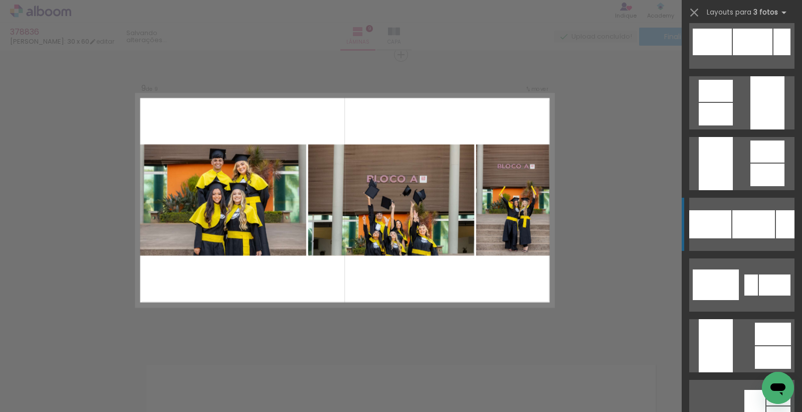
scroll to position [6127, 0]
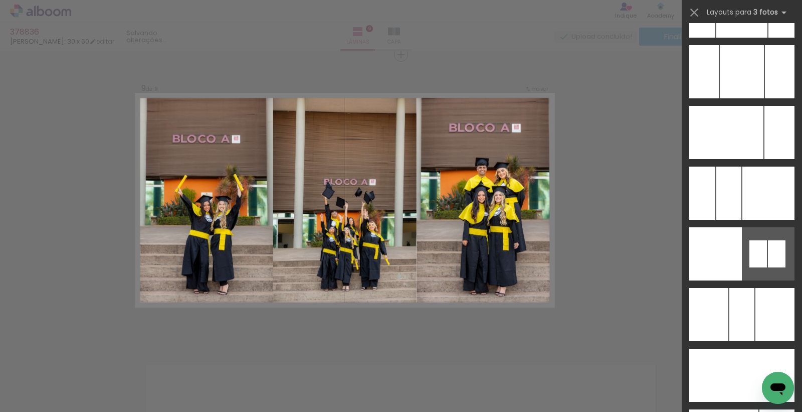
scroll to position [7241, 0]
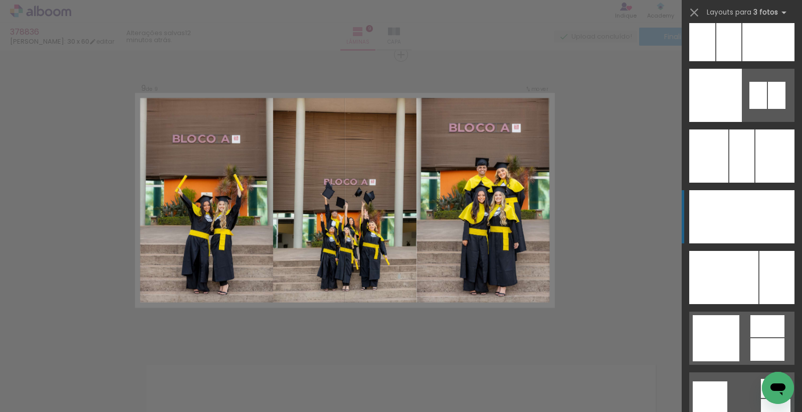
click at [728, 229] on div at bounding box center [741, 216] width 37 height 53
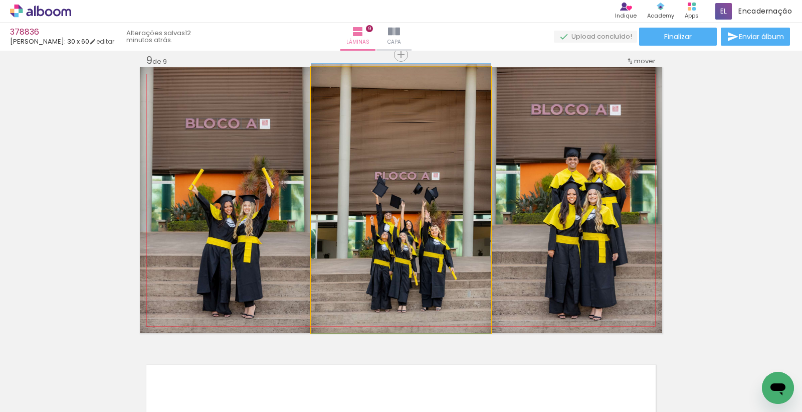
drag, startPoint x: 432, startPoint y: 204, endPoint x: 413, endPoint y: 177, distance: 32.6
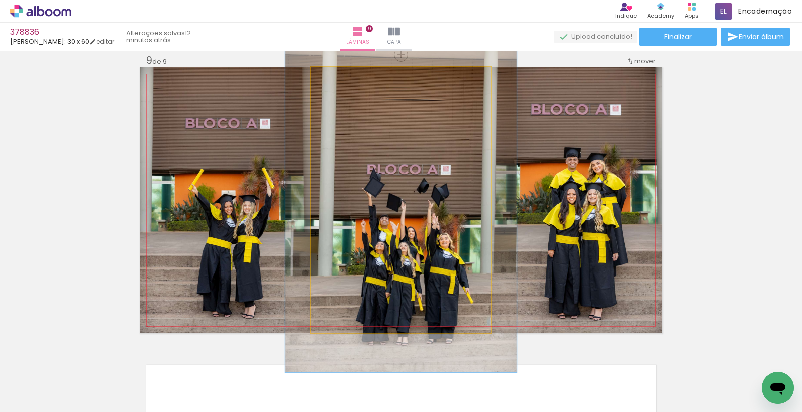
drag, startPoint x: 329, startPoint y: 76, endPoint x: 407, endPoint y: 234, distance: 175.8
type paper-slider "129"
click at [340, 79] on div at bounding box center [344, 77] width 9 height 9
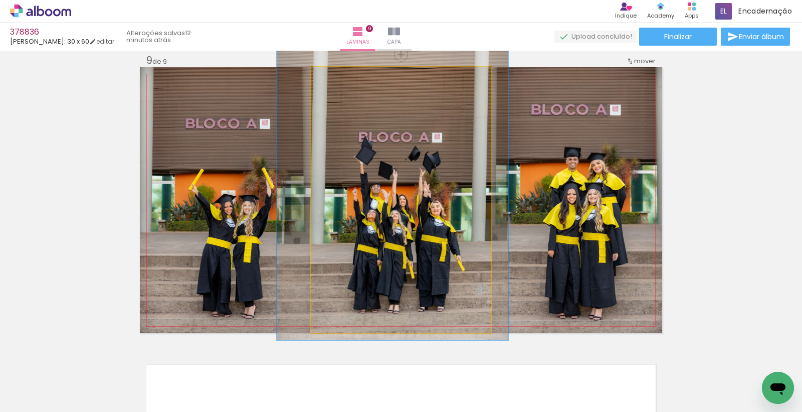
drag, startPoint x: 411, startPoint y: 244, endPoint x: 403, endPoint y: 212, distance: 33.6
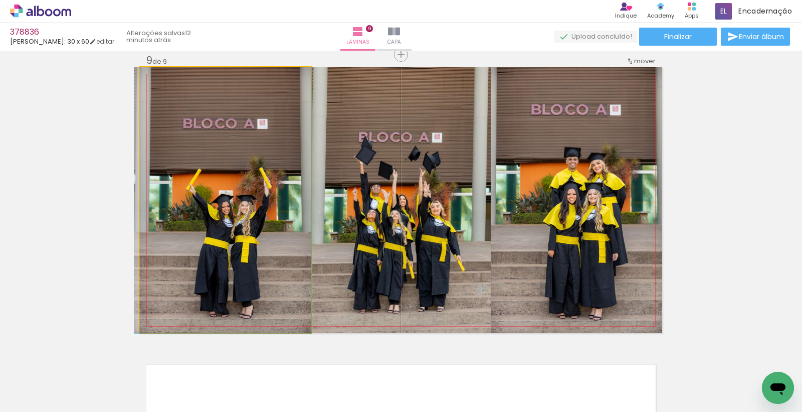
drag, startPoint x: 217, startPoint y: 154, endPoint x: 208, endPoint y: 143, distance: 14.3
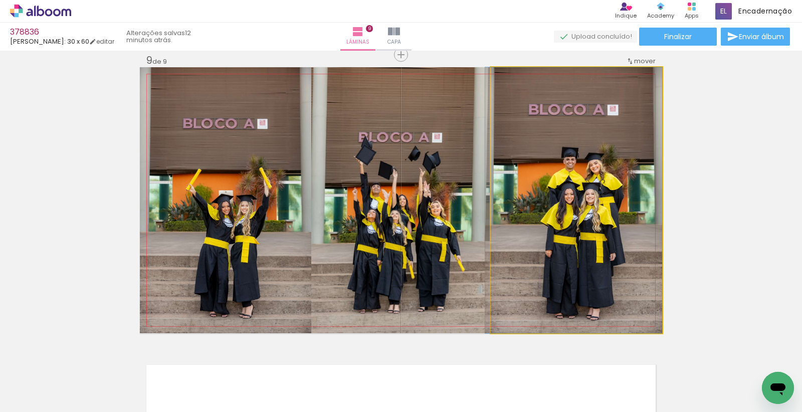
drag, startPoint x: 609, startPoint y: 242, endPoint x: 588, endPoint y: 237, distance: 21.6
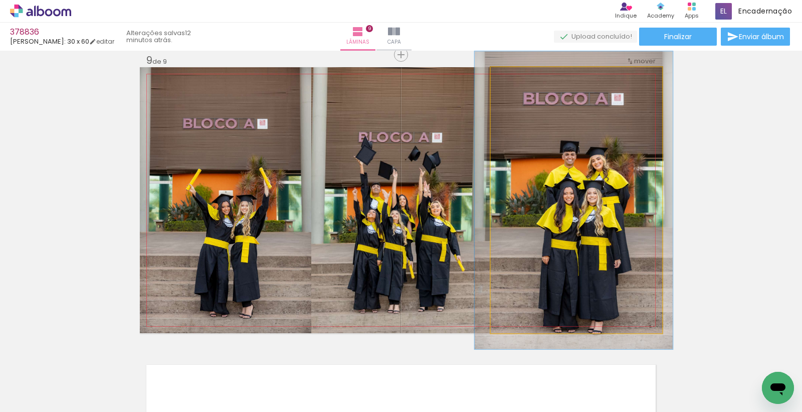
drag, startPoint x: 510, startPoint y: 83, endPoint x: 572, endPoint y: 179, distance: 114.3
type paper-slider "112"
click at [514, 86] on quentale-photo at bounding box center [576, 200] width 171 height 266
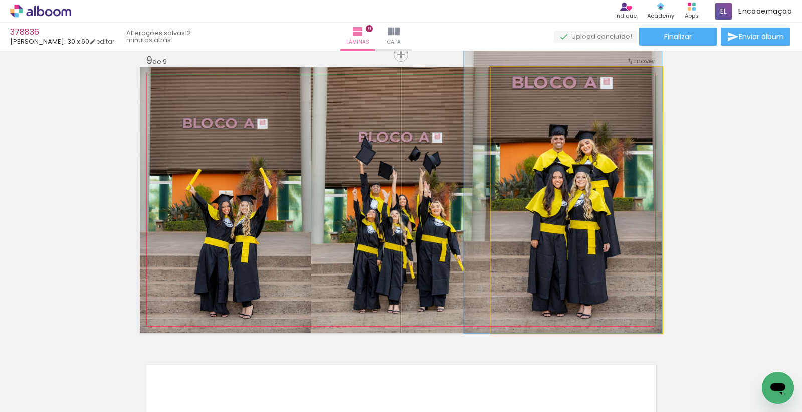
drag, startPoint x: 570, startPoint y: 182, endPoint x: 551, endPoint y: 166, distance: 24.5
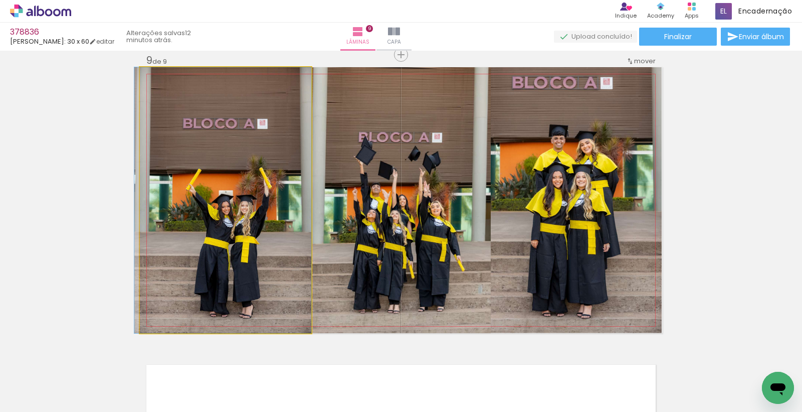
drag, startPoint x: 198, startPoint y: 174, endPoint x: 167, endPoint y: 121, distance: 61.3
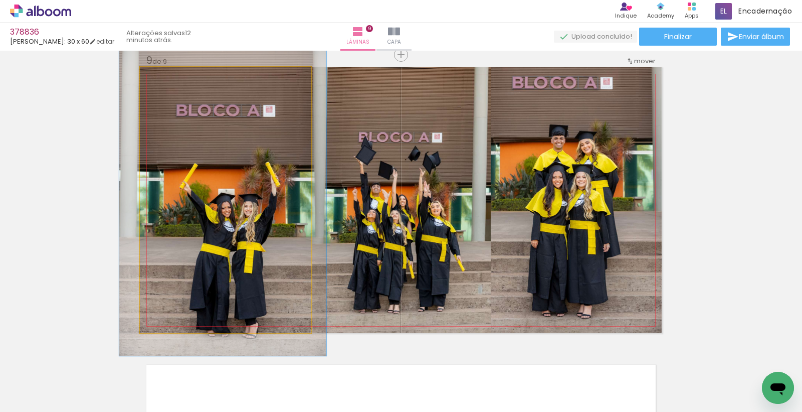
drag, startPoint x: 161, startPoint y: 77, endPoint x: 170, endPoint y: 81, distance: 9.9
type paper-slider "126"
click at [170, 78] on div at bounding box center [169, 77] width 9 height 9
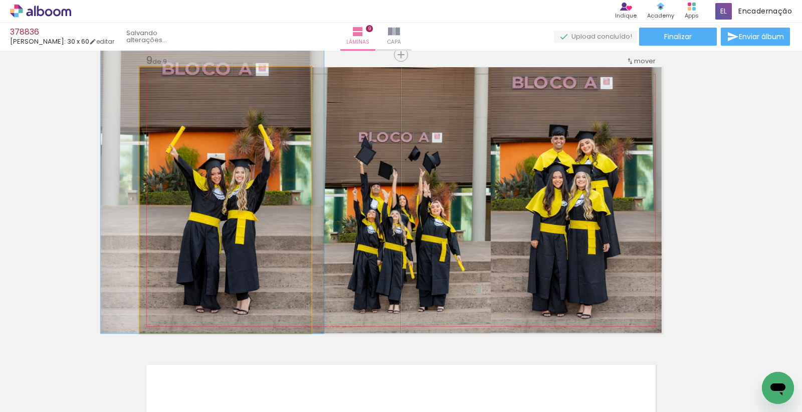
drag, startPoint x: 243, startPoint y: 254, endPoint x: 233, endPoint y: 199, distance: 55.6
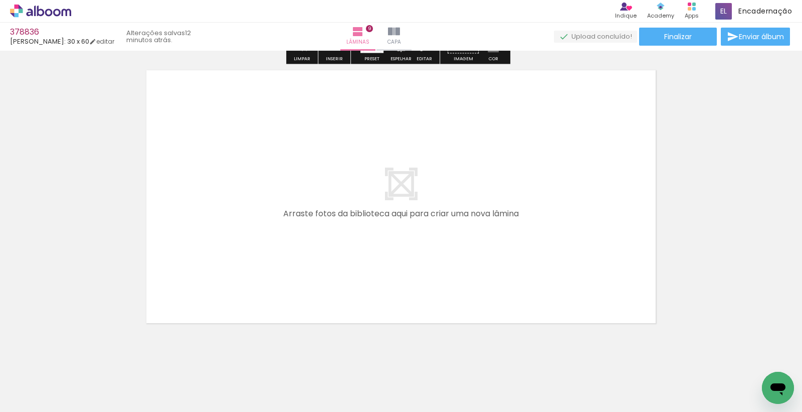
scroll to position [2648, 0]
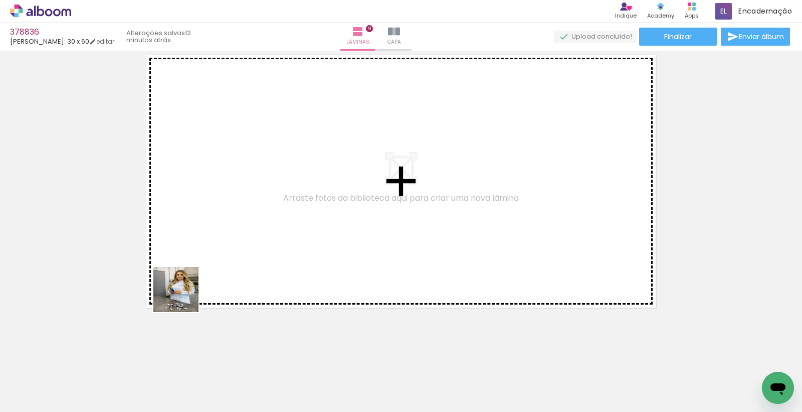
drag, startPoint x: 91, startPoint y: 372, endPoint x: 144, endPoint y: 390, distance: 55.5
click at [247, 234] on quentale-workspace at bounding box center [401, 206] width 802 height 412
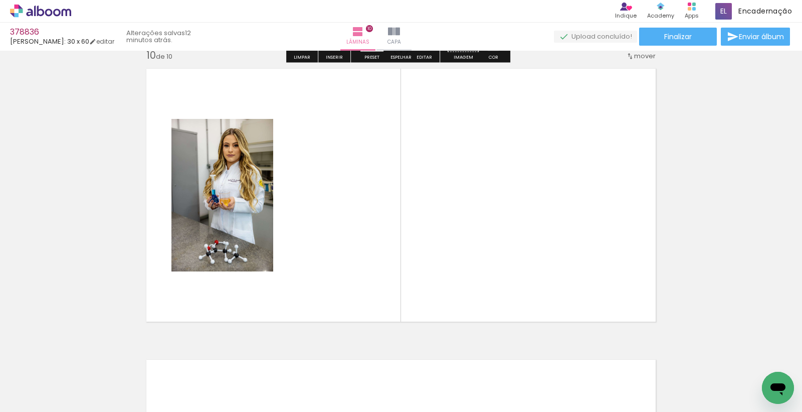
scroll to position [2629, 0]
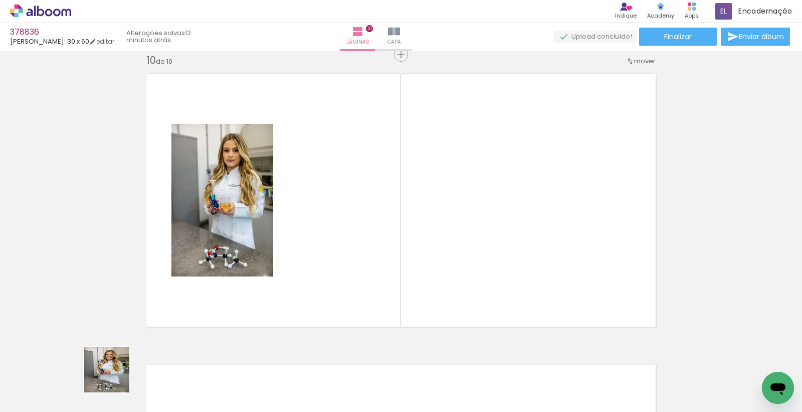
drag, startPoint x: 109, startPoint y: 384, endPoint x: 209, endPoint y: 349, distance: 106.2
click at [299, 261] on quentale-workspace at bounding box center [401, 206] width 802 height 412
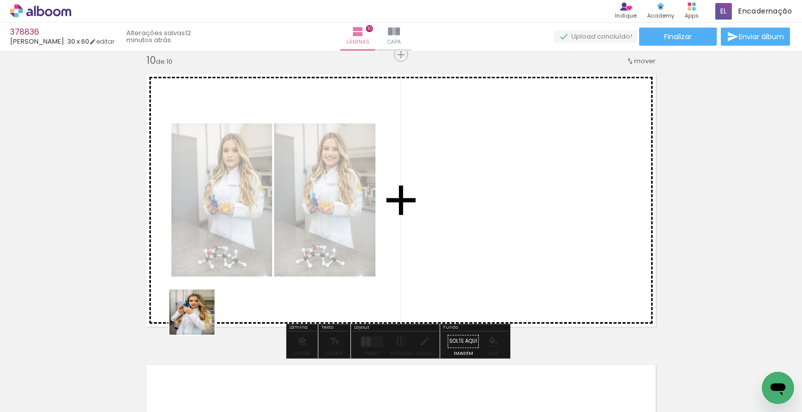
drag, startPoint x: 200, startPoint y: 319, endPoint x: 392, endPoint y: 175, distance: 239.9
click at [396, 182] on quentale-workspace at bounding box center [401, 206] width 802 height 412
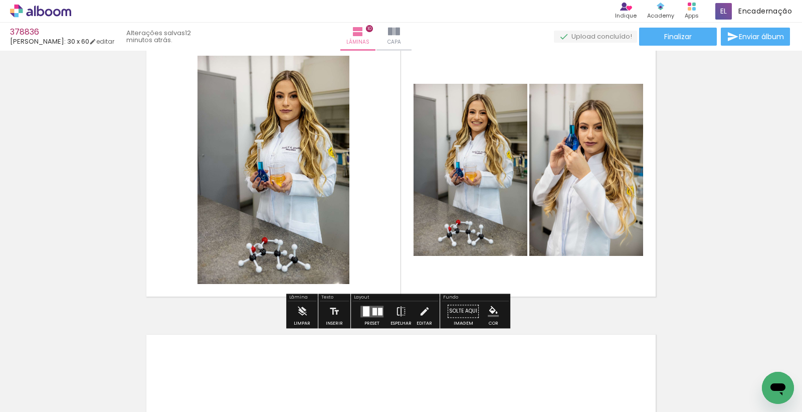
scroll to position [2574, 0]
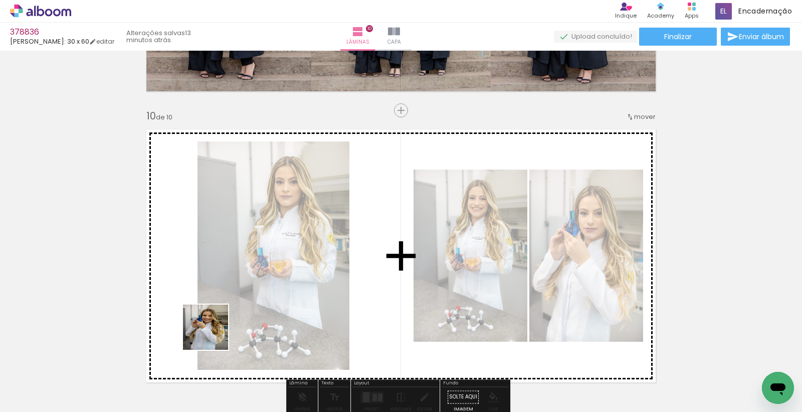
drag, startPoint x: 109, startPoint y: 394, endPoint x: 351, endPoint y: 239, distance: 287.5
click at [336, 262] on quentale-workspace at bounding box center [401, 206] width 802 height 412
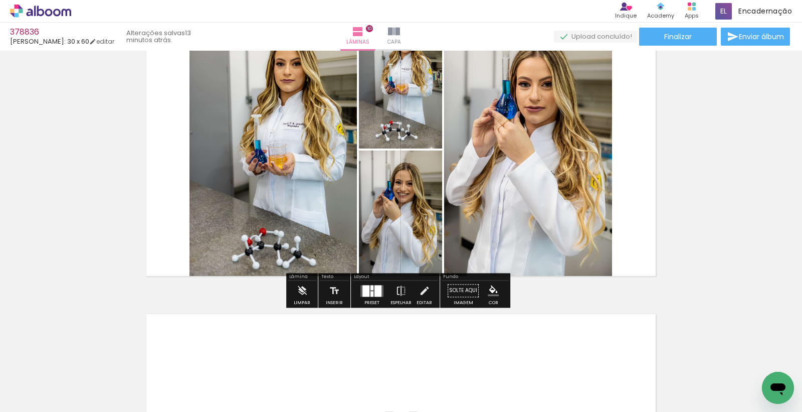
scroll to position [2685, 0]
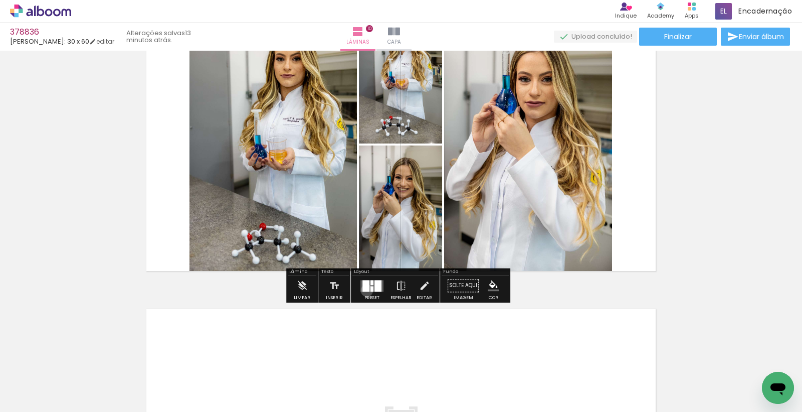
click at [364, 290] on div at bounding box center [365, 286] width 7 height 12
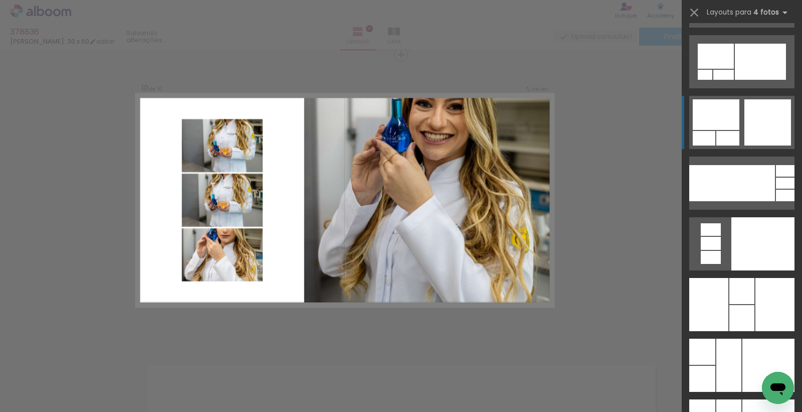
scroll to position [19885, 0]
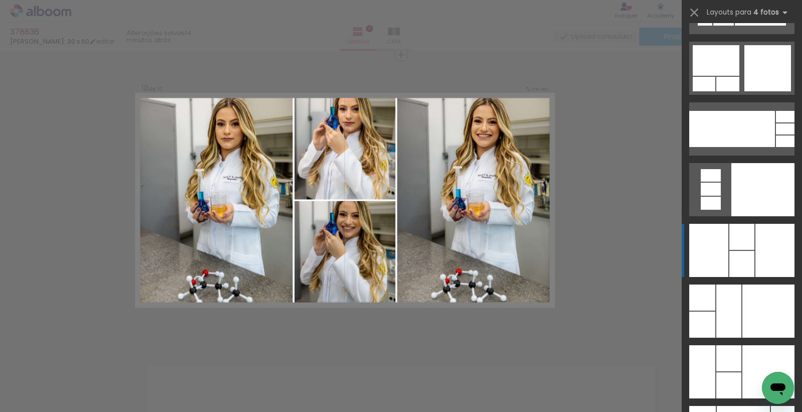
click at [734, 216] on div at bounding box center [762, 189] width 63 height 53
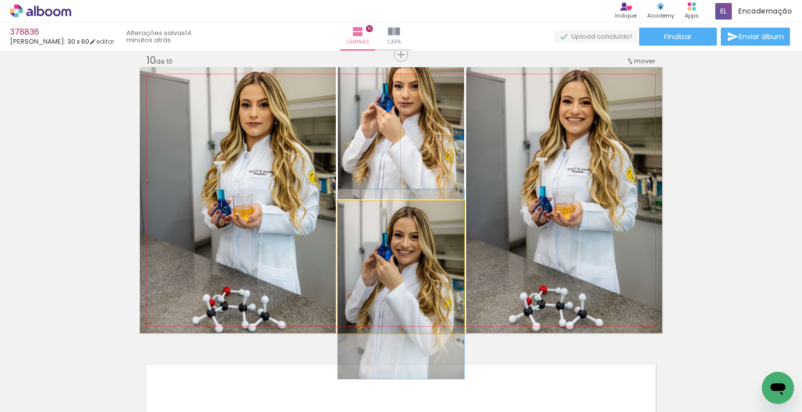
drag, startPoint x: 388, startPoint y: 285, endPoint x: 388, endPoint y: 302, distance: 17.0
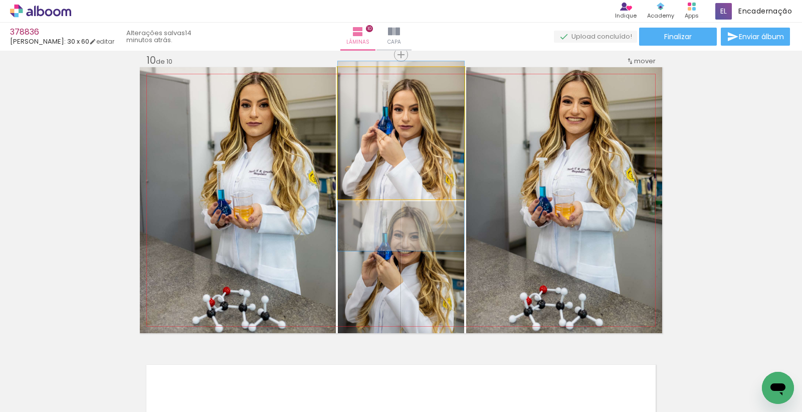
drag, startPoint x: 432, startPoint y: 126, endPoint x: 429, endPoint y: 149, distance: 23.3
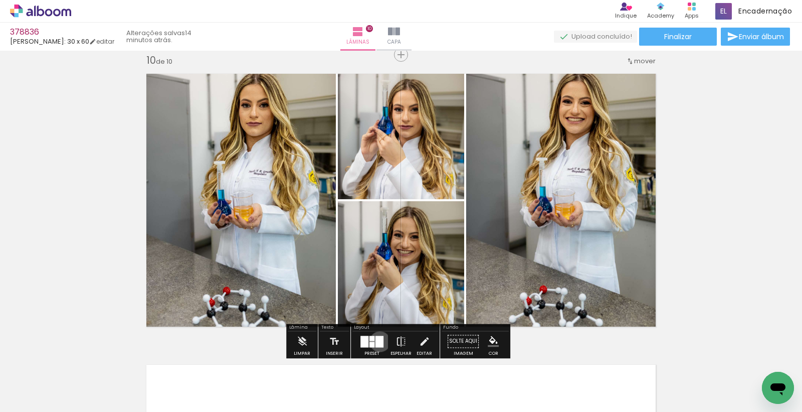
click at [377, 341] on div at bounding box center [379, 341] width 8 height 12
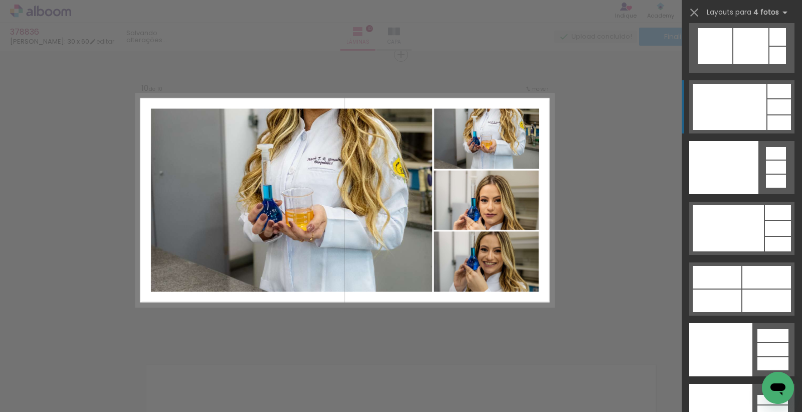
scroll to position [22237, 0]
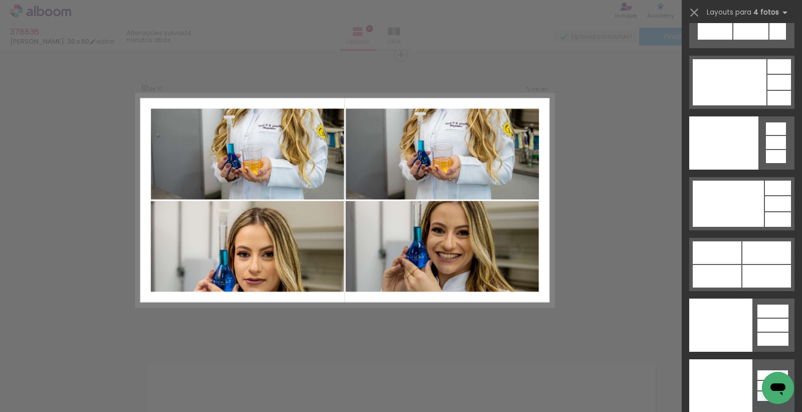
drag, startPoint x: 584, startPoint y: 209, endPoint x: 579, endPoint y: 206, distance: 6.1
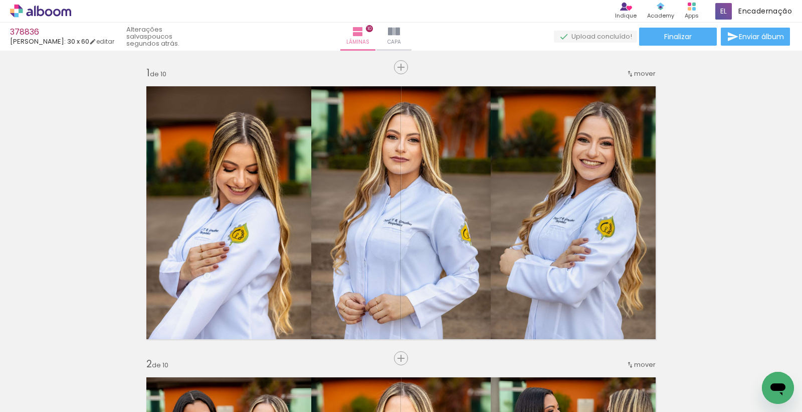
scroll to position [22237, 0]
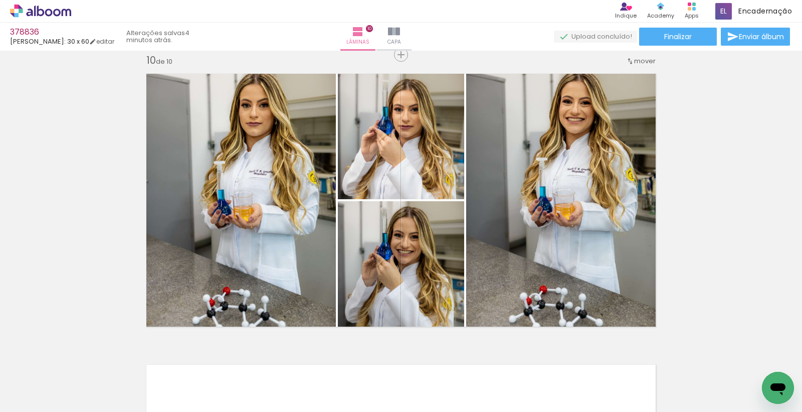
scroll to position [22237, 0]
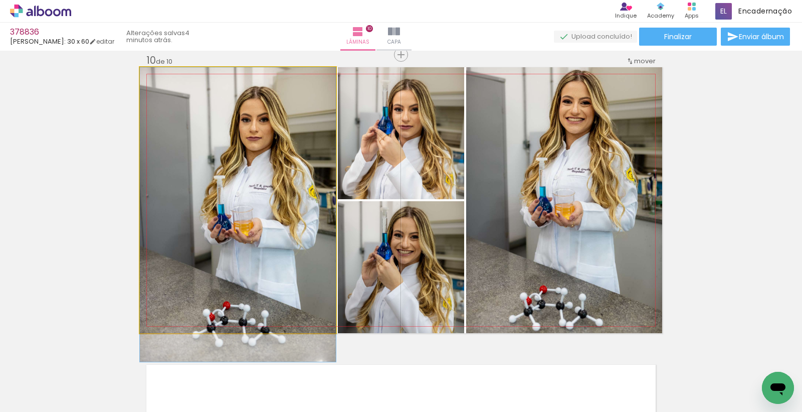
drag, startPoint x: 257, startPoint y: 173, endPoint x: 249, endPoint y: 199, distance: 27.1
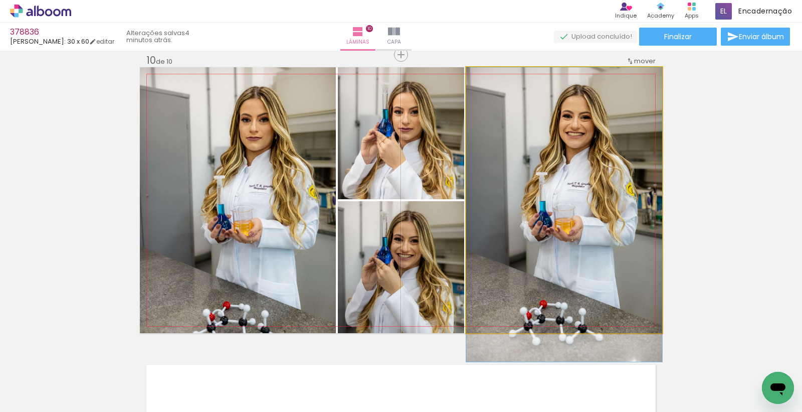
drag, startPoint x: 548, startPoint y: 206, endPoint x: 532, endPoint y: 230, distance: 29.2
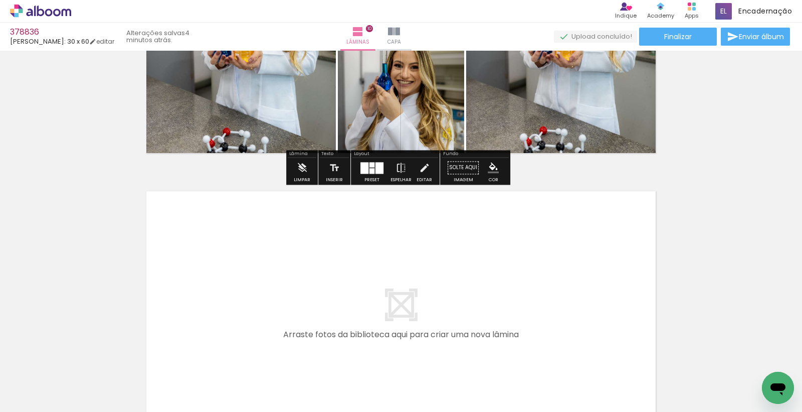
scroll to position [2908, 0]
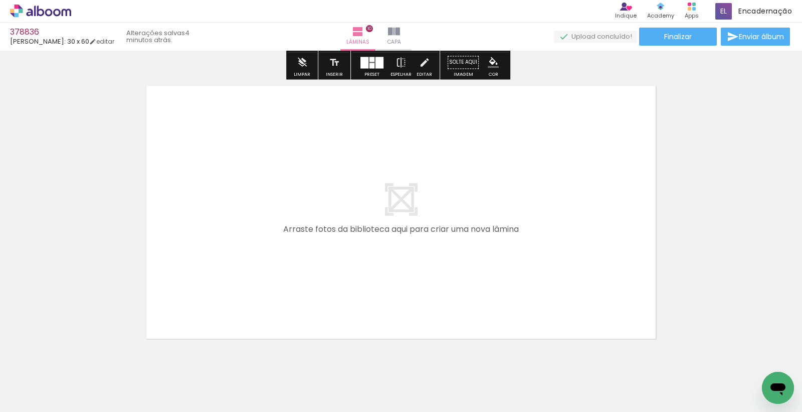
drag, startPoint x: 109, startPoint y: 385, endPoint x: 151, endPoint y: 357, distance: 50.3
click at [254, 254] on quentale-workspace at bounding box center [401, 206] width 802 height 412
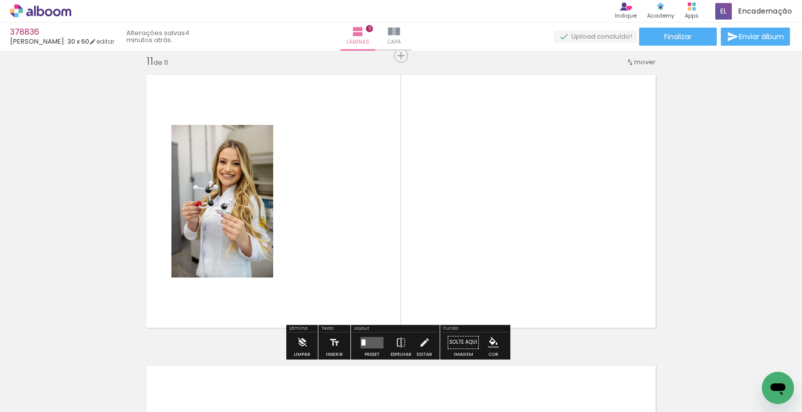
scroll to position [2920, 0]
drag, startPoint x: 107, startPoint y: 382, endPoint x: 207, endPoint y: 314, distance: 121.2
click at [304, 243] on quentale-workspace at bounding box center [401, 206] width 802 height 412
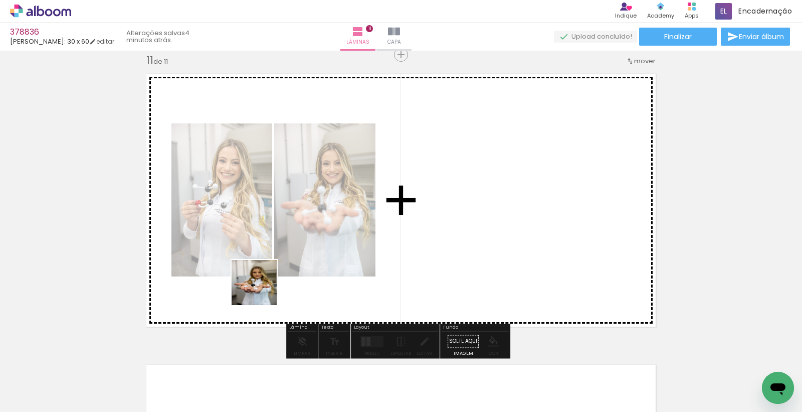
drag, startPoint x: 262, startPoint y: 290, endPoint x: 215, endPoint y: 313, distance: 52.7
click at [362, 230] on quentale-workspace at bounding box center [401, 206] width 802 height 412
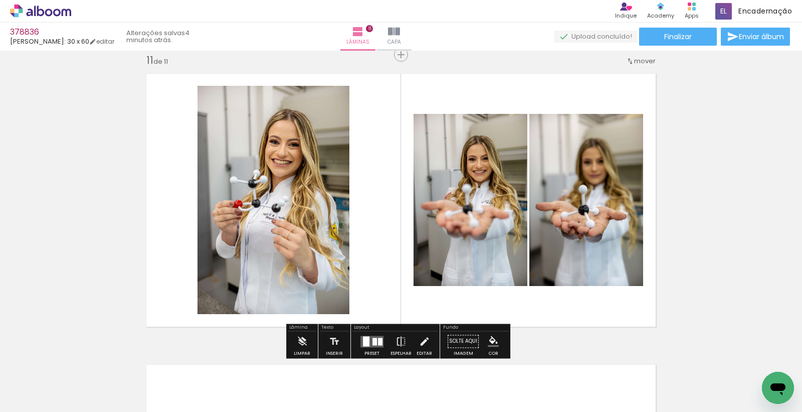
drag, startPoint x: 101, startPoint y: 381, endPoint x: 376, endPoint y: 145, distance: 362.3
click at [328, 205] on quentale-workspace at bounding box center [401, 206] width 802 height 412
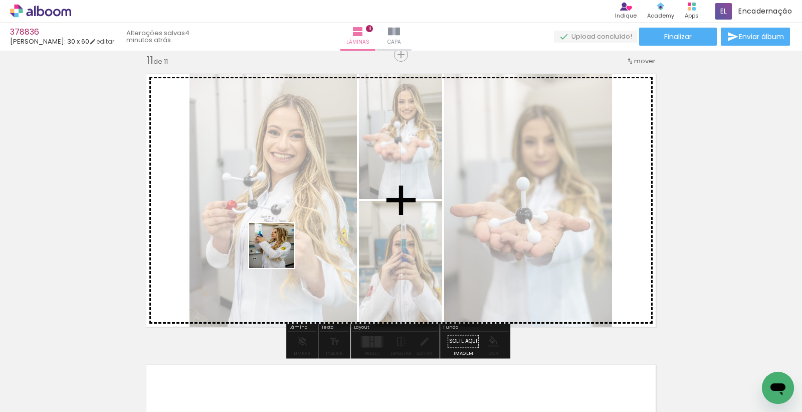
drag, startPoint x: 102, startPoint y: 373, endPoint x: 326, endPoint y: 181, distance: 295.4
click at [286, 244] on quentale-workspace at bounding box center [401, 206] width 802 height 412
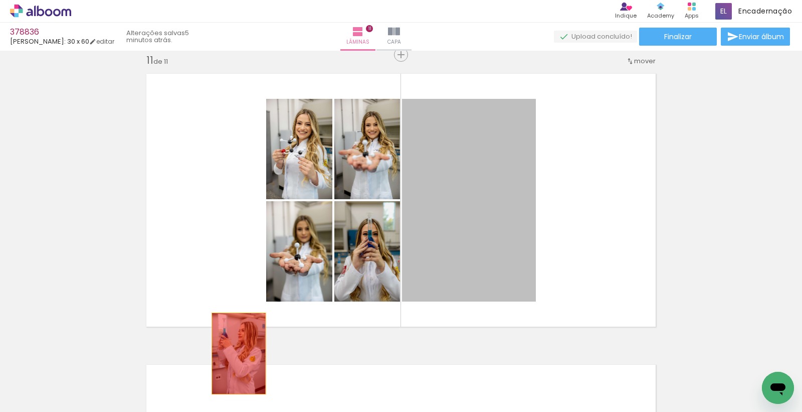
drag, startPoint x: 452, startPoint y: 232, endPoint x: 225, endPoint y: 358, distance: 260.1
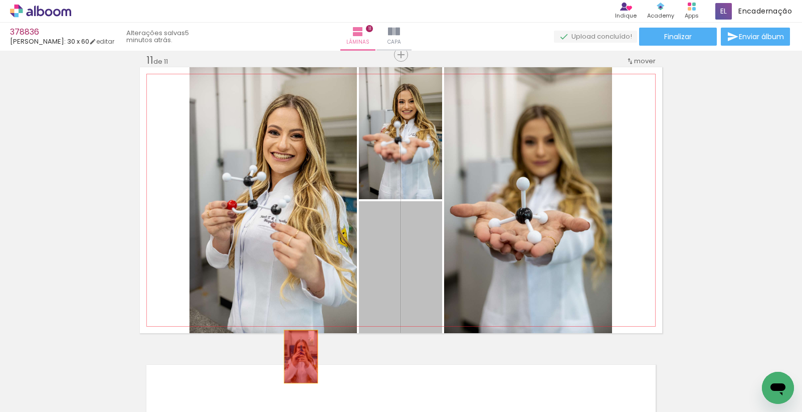
drag, startPoint x: 408, startPoint y: 286, endPoint x: 293, endPoint y: 357, distance: 135.5
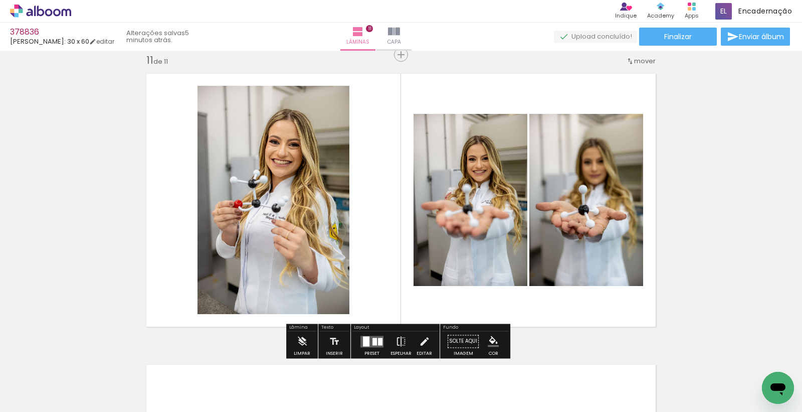
drag, startPoint x: 371, startPoint y: 343, endPoint x: 377, endPoint y: 318, distance: 25.9
click at [372, 342] on div at bounding box center [374, 341] width 5 height 8
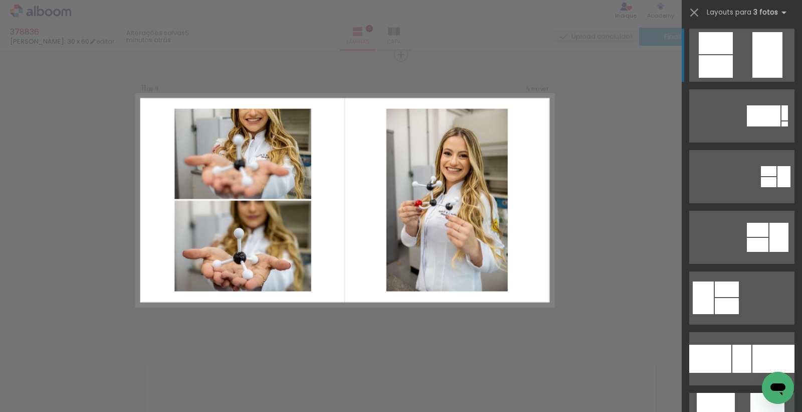
scroll to position [4792, 0]
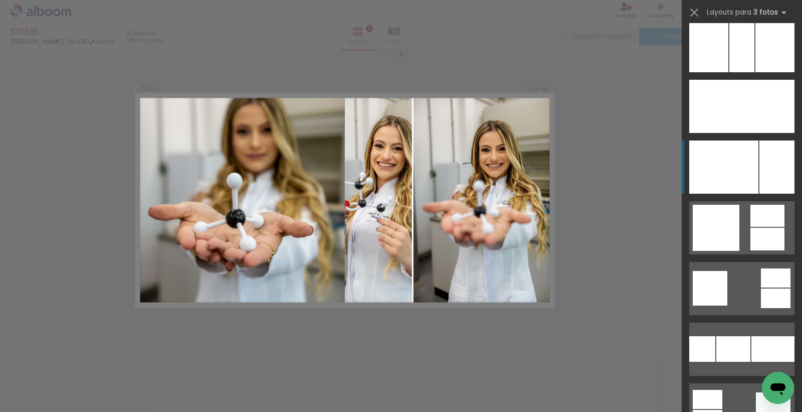
scroll to position [7354, 0]
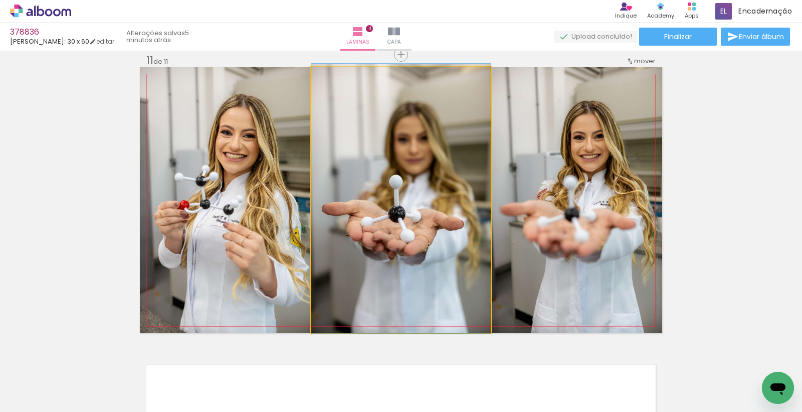
drag, startPoint x: 405, startPoint y: 212, endPoint x: 389, endPoint y: 207, distance: 17.3
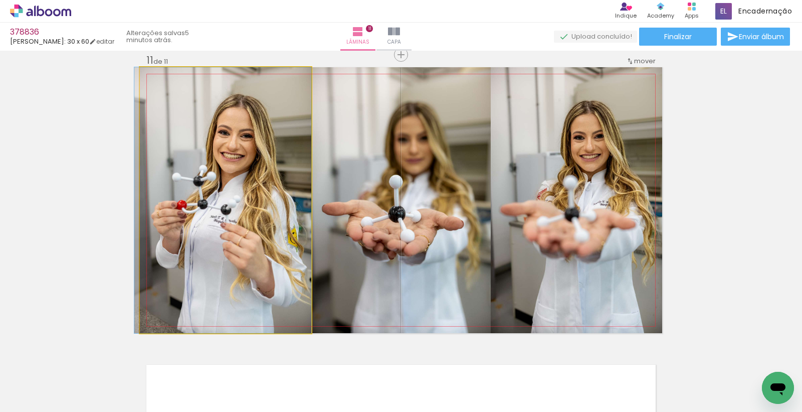
drag, startPoint x: 220, startPoint y: 208, endPoint x: 217, endPoint y: 221, distance: 13.4
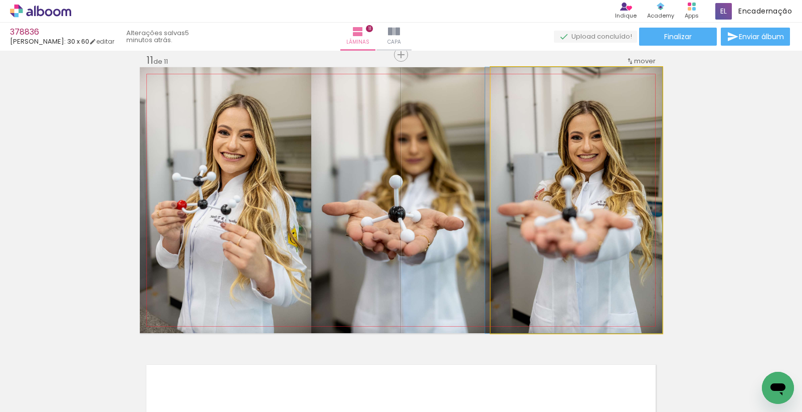
drag, startPoint x: 578, startPoint y: 215, endPoint x: 563, endPoint y: 215, distance: 15.0
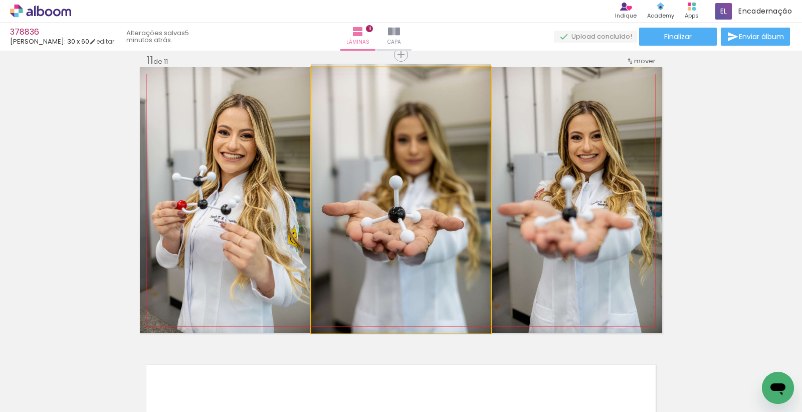
drag, startPoint x: 429, startPoint y: 214, endPoint x: 424, endPoint y: 214, distance: 5.0
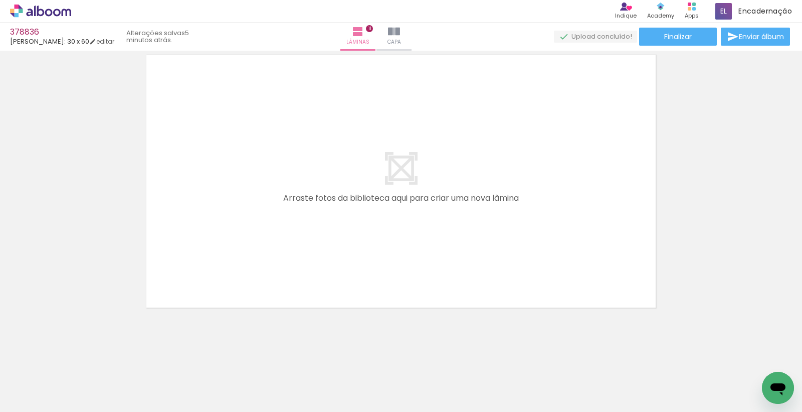
drag, startPoint x: 108, startPoint y: 388, endPoint x: 215, endPoint y: 325, distance: 123.6
click at [308, 233] on quentale-workspace at bounding box center [401, 206] width 802 height 412
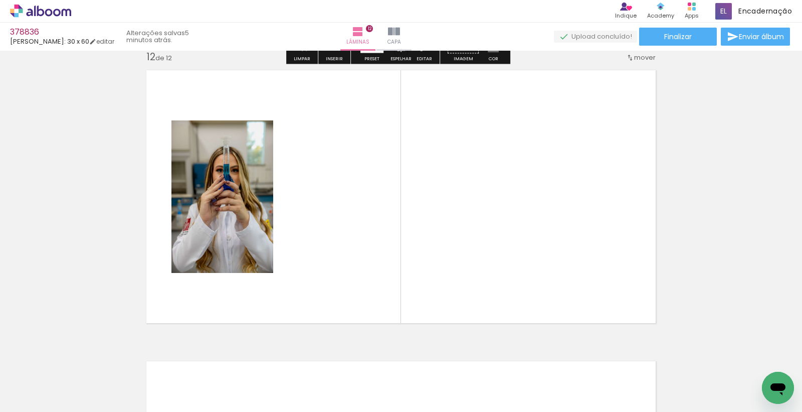
scroll to position [3211, 0]
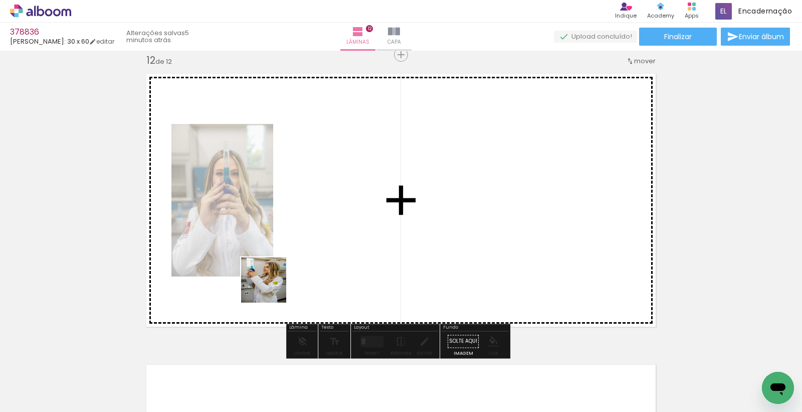
drag, startPoint x: 108, startPoint y: 389, endPoint x: 220, endPoint y: 298, distance: 144.0
click at [351, 231] on quentale-workspace at bounding box center [401, 206] width 802 height 412
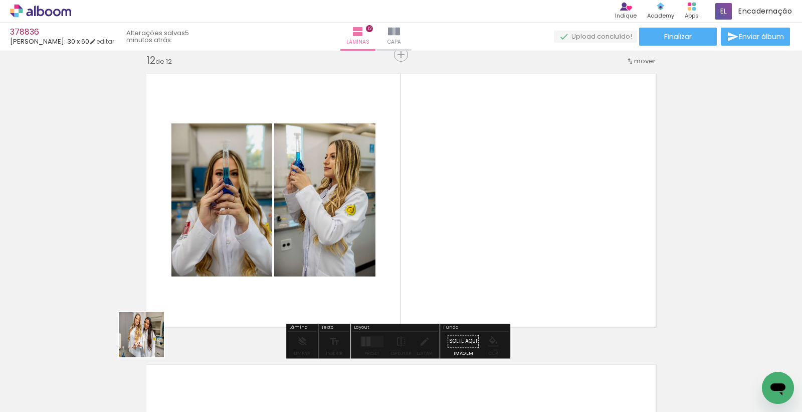
drag, startPoint x: 91, startPoint y: 373, endPoint x: 374, endPoint y: 153, distance: 358.7
click at [336, 230] on quentale-workspace at bounding box center [401, 206] width 802 height 412
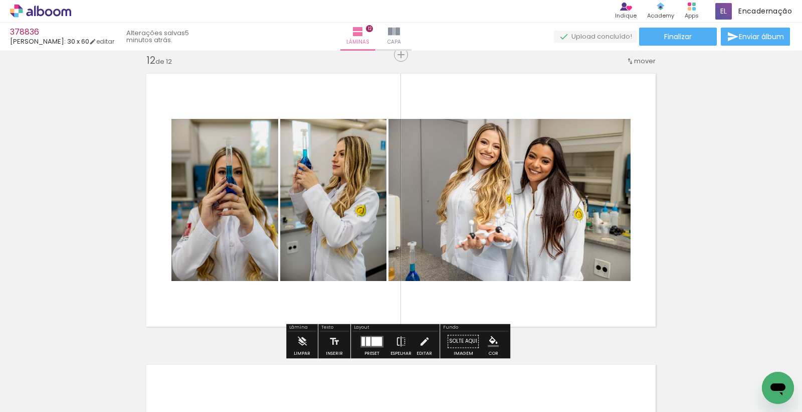
drag, startPoint x: 361, startPoint y: 343, endPoint x: 361, endPoint y: 302, distance: 41.1
click at [362, 343] on div at bounding box center [363, 340] width 4 height 9
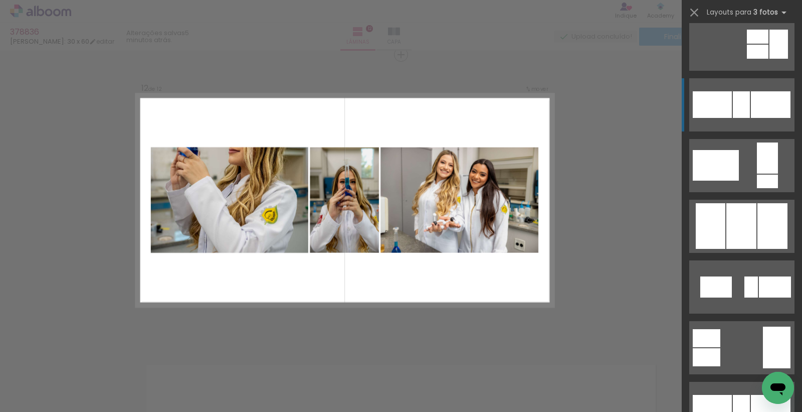
scroll to position [4734, 0]
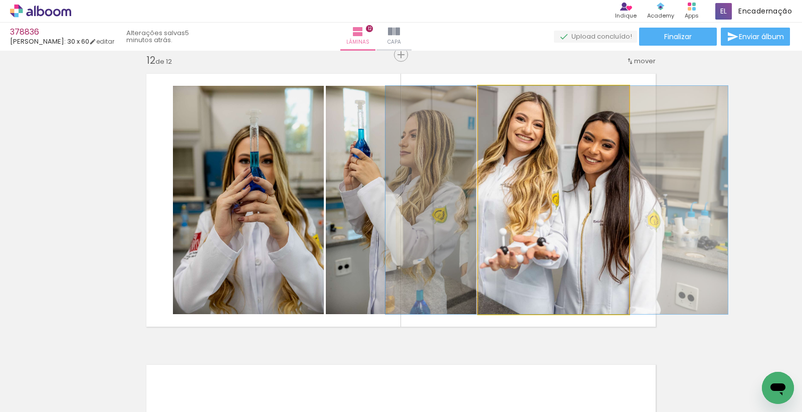
drag, startPoint x: 564, startPoint y: 188, endPoint x: 567, endPoint y: 193, distance: 5.8
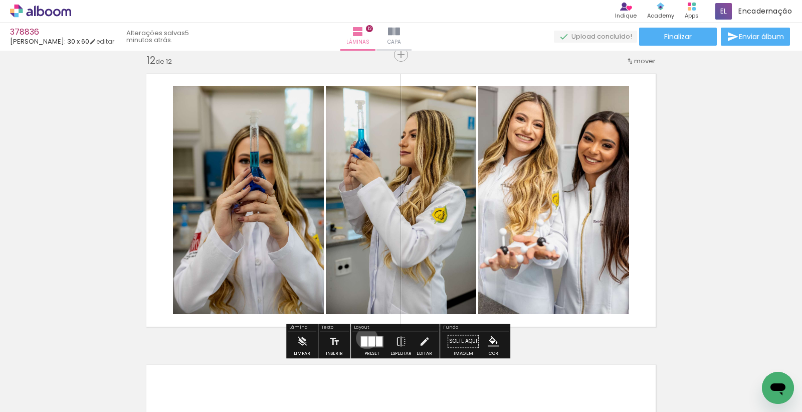
click at [364, 337] on div at bounding box center [364, 341] width 7 height 10
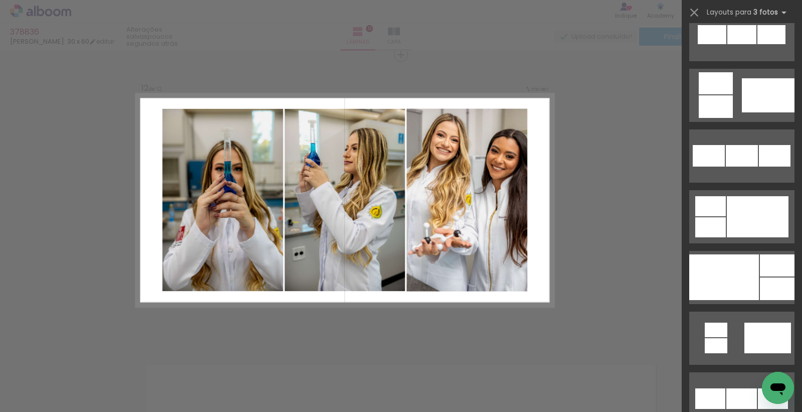
scroll to position [4792, 0]
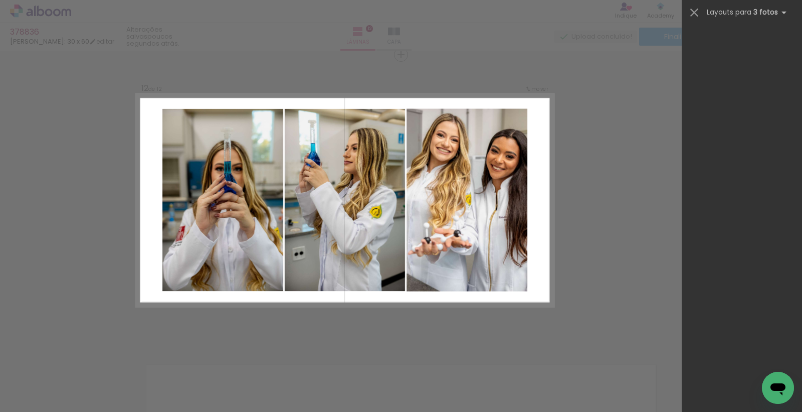
scroll to position [4792, 0]
